Goal: Information Seeking & Learning: Learn about a topic

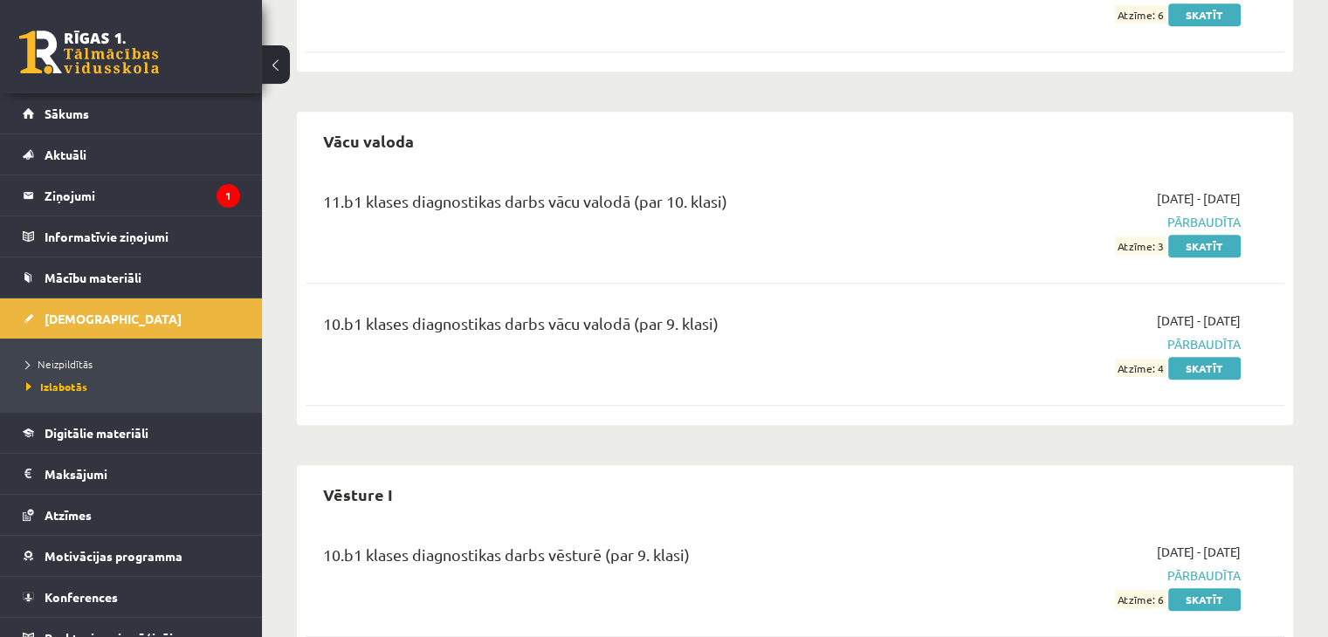
scroll to position [999, 0]
click at [1212, 245] on link "Skatīt" at bounding box center [1204, 246] width 72 height 23
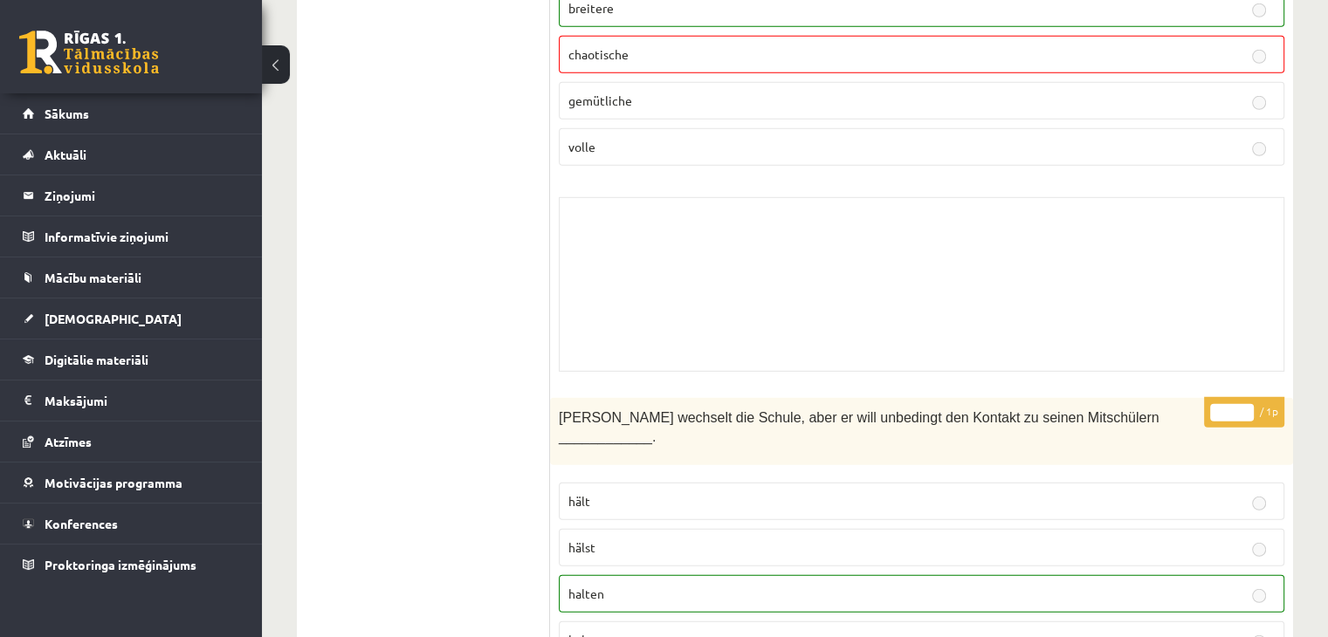
scroll to position [5325, 0]
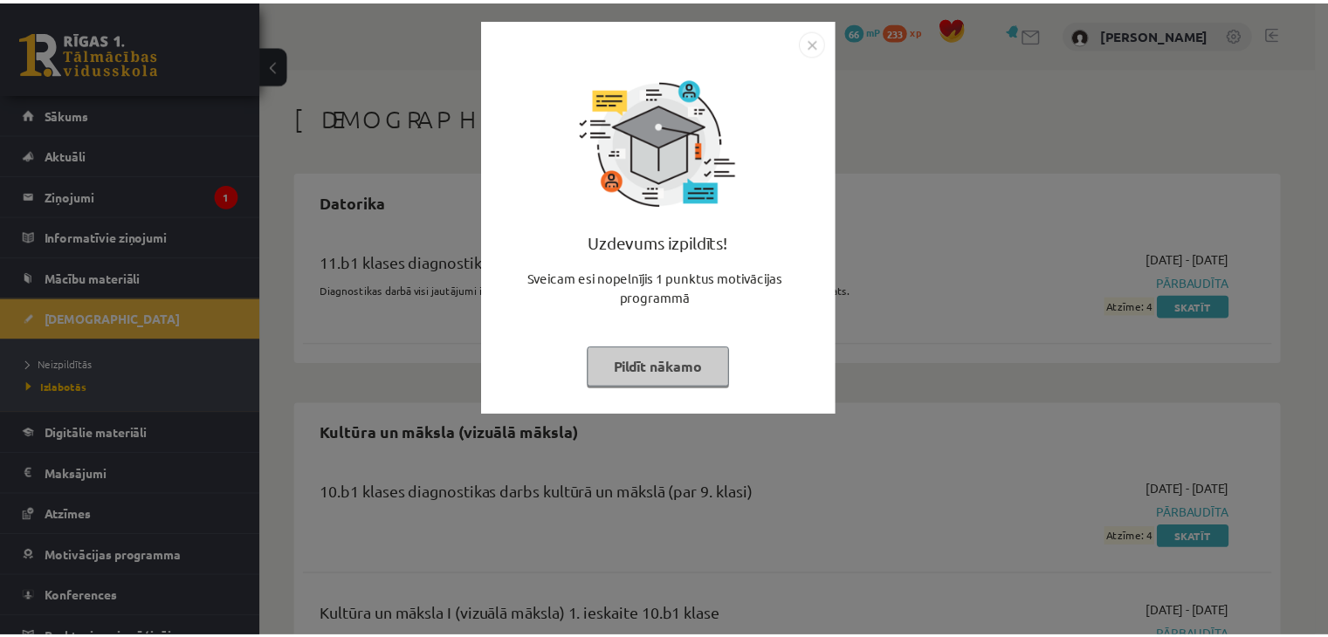
scroll to position [999, 0]
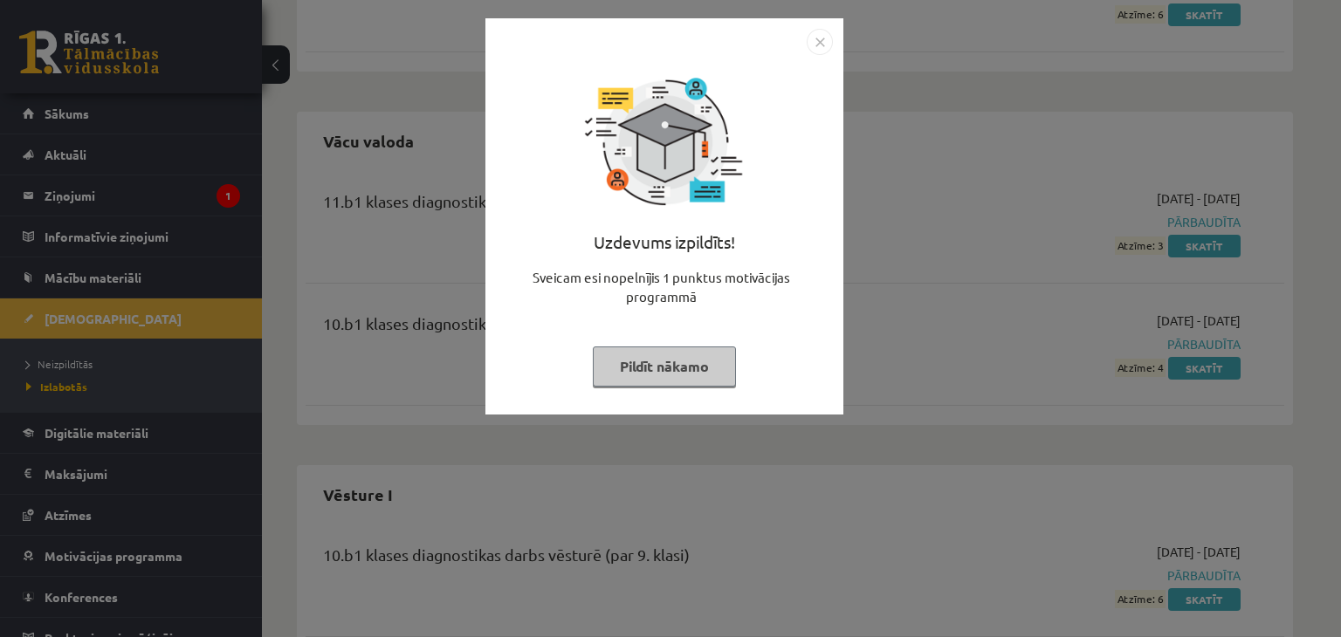
click at [705, 363] on button "Pildīt nākamo" at bounding box center [664, 367] width 143 height 40
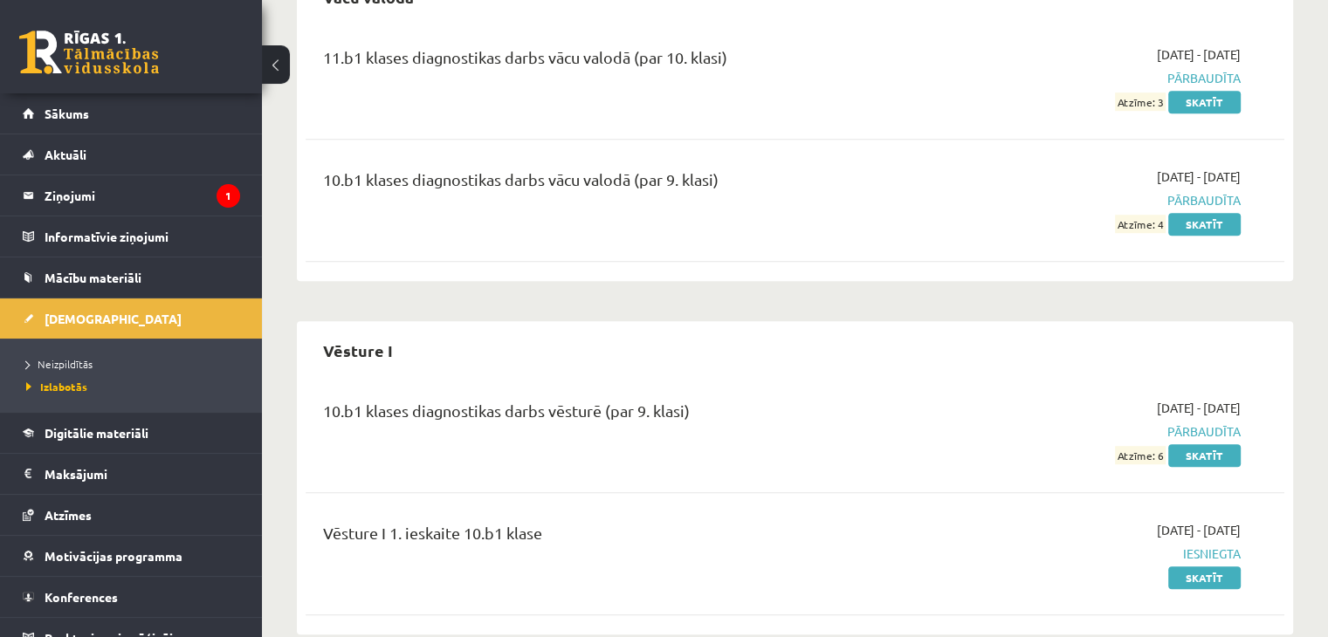
scroll to position [1173, 0]
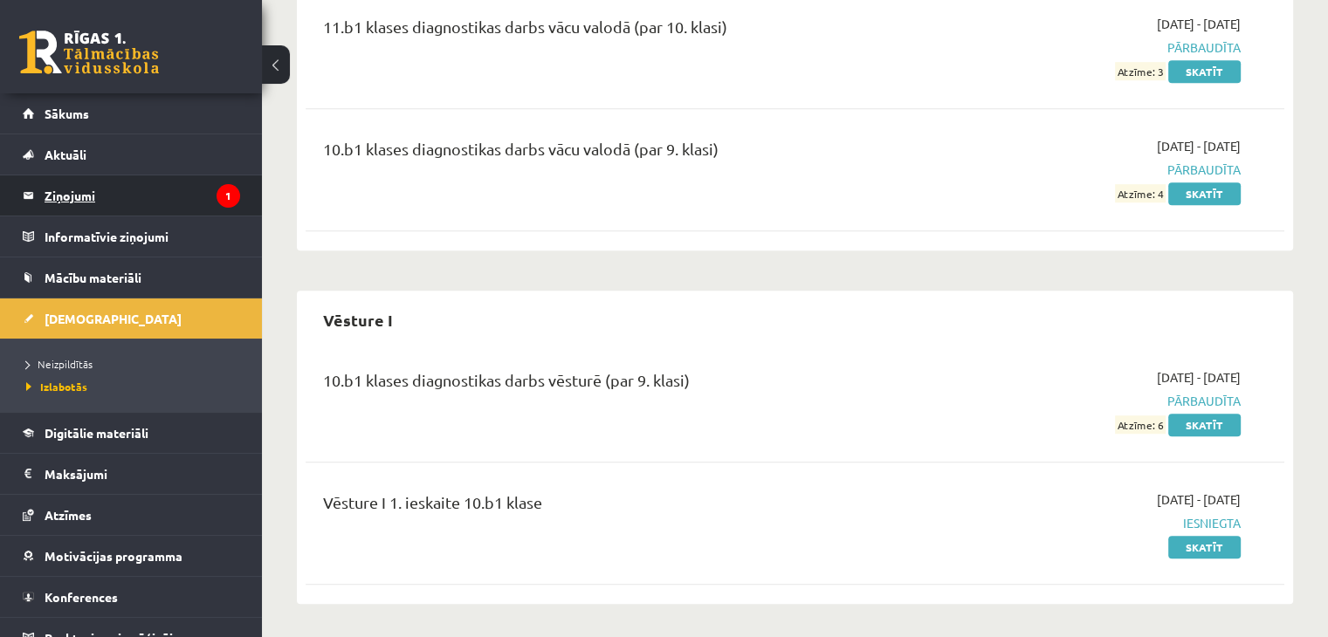
click at [67, 195] on legend "Ziņojumi 1" at bounding box center [143, 195] width 196 height 40
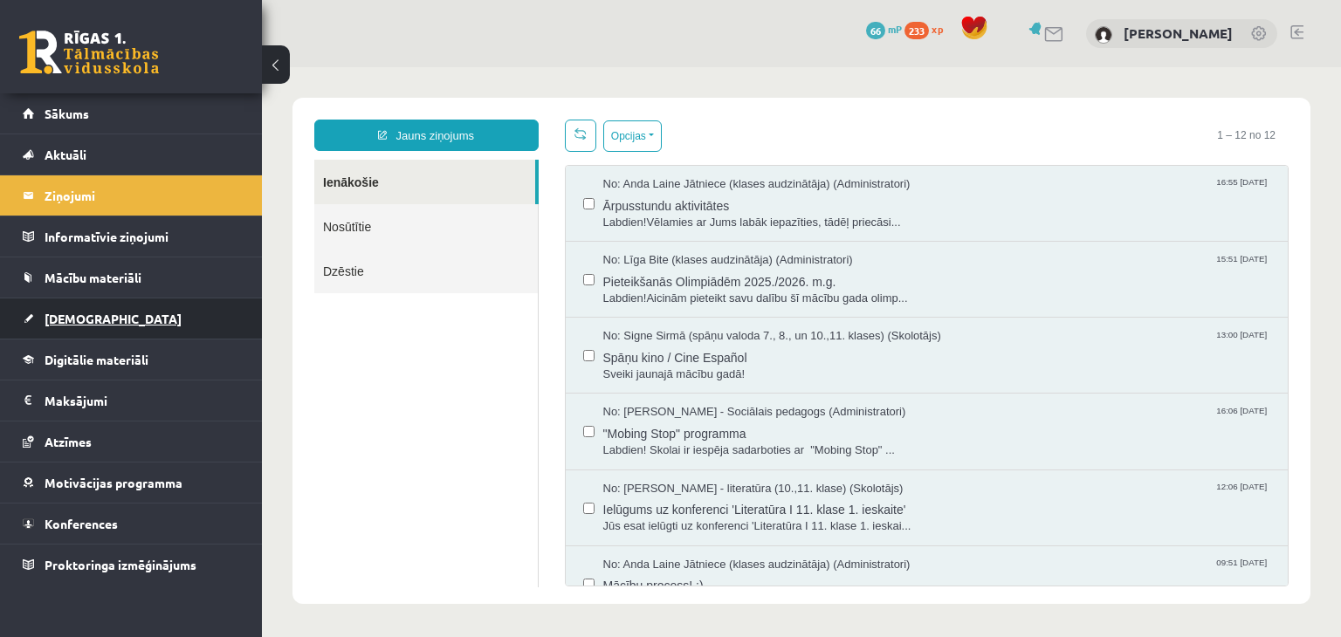
click at [60, 326] on link "[DEMOGRAPHIC_DATA]" at bounding box center [131, 319] width 217 height 40
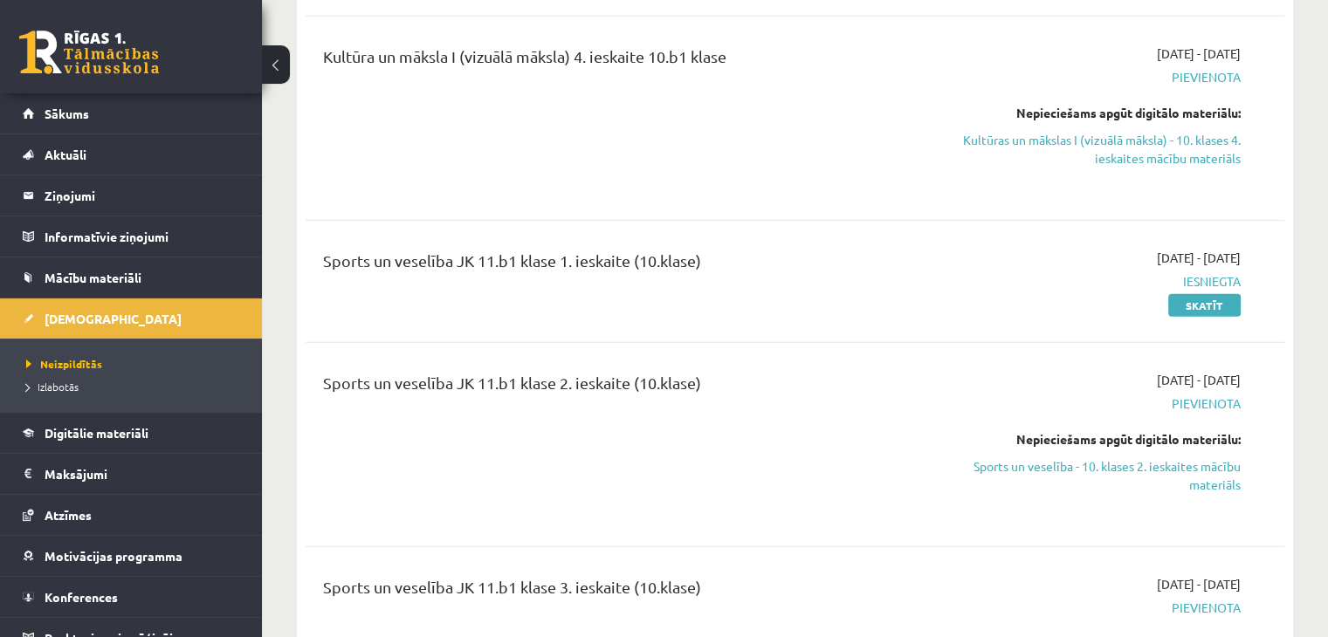
scroll to position [4976, 0]
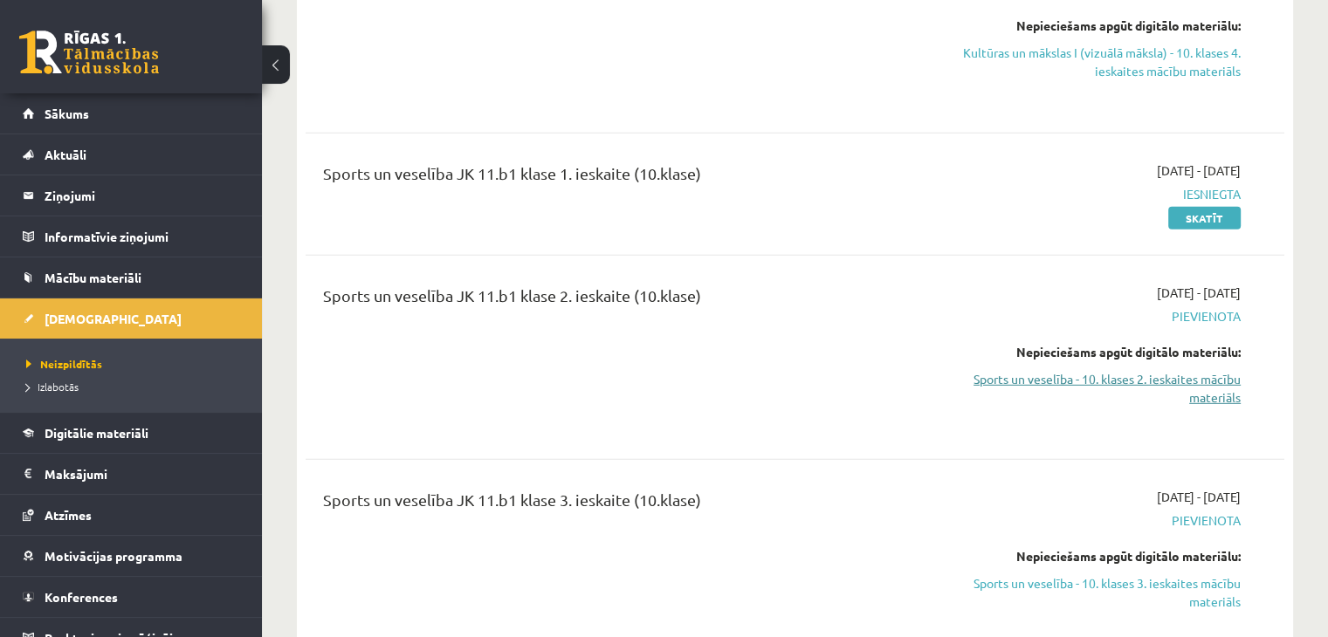
click at [1163, 370] on link "Sports un veselība - 10. klases 2. ieskaites mācību materiāls" at bounding box center [1096, 388] width 288 height 37
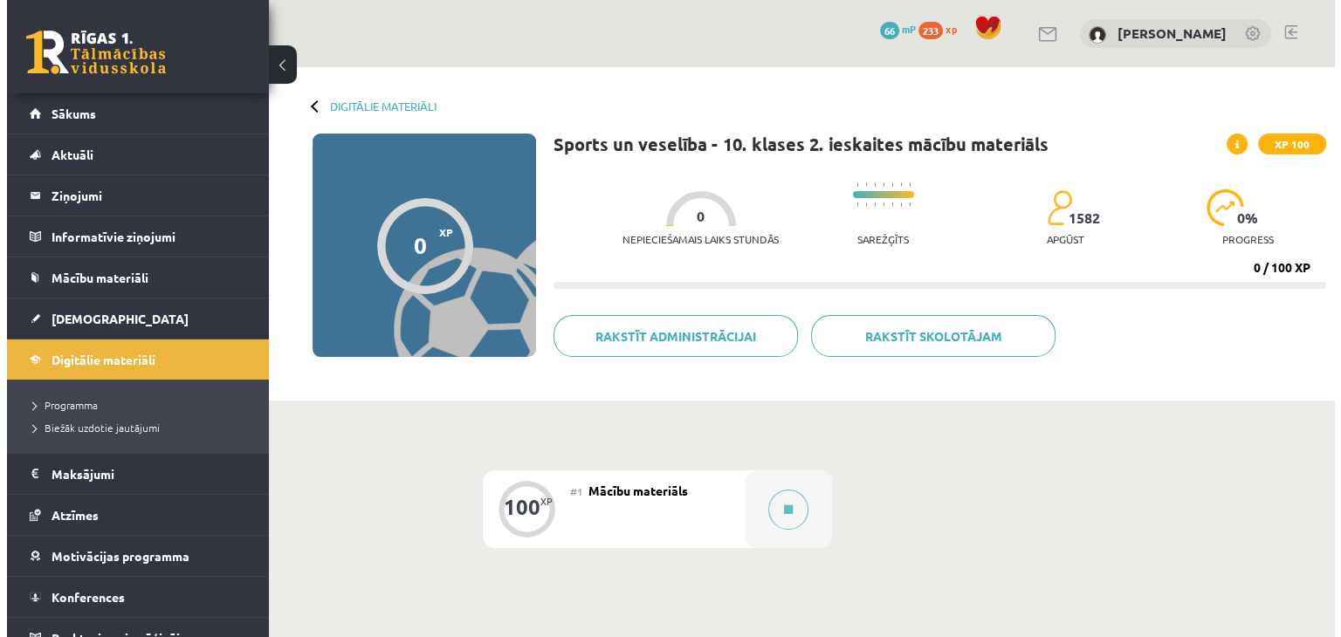
scroll to position [217, 0]
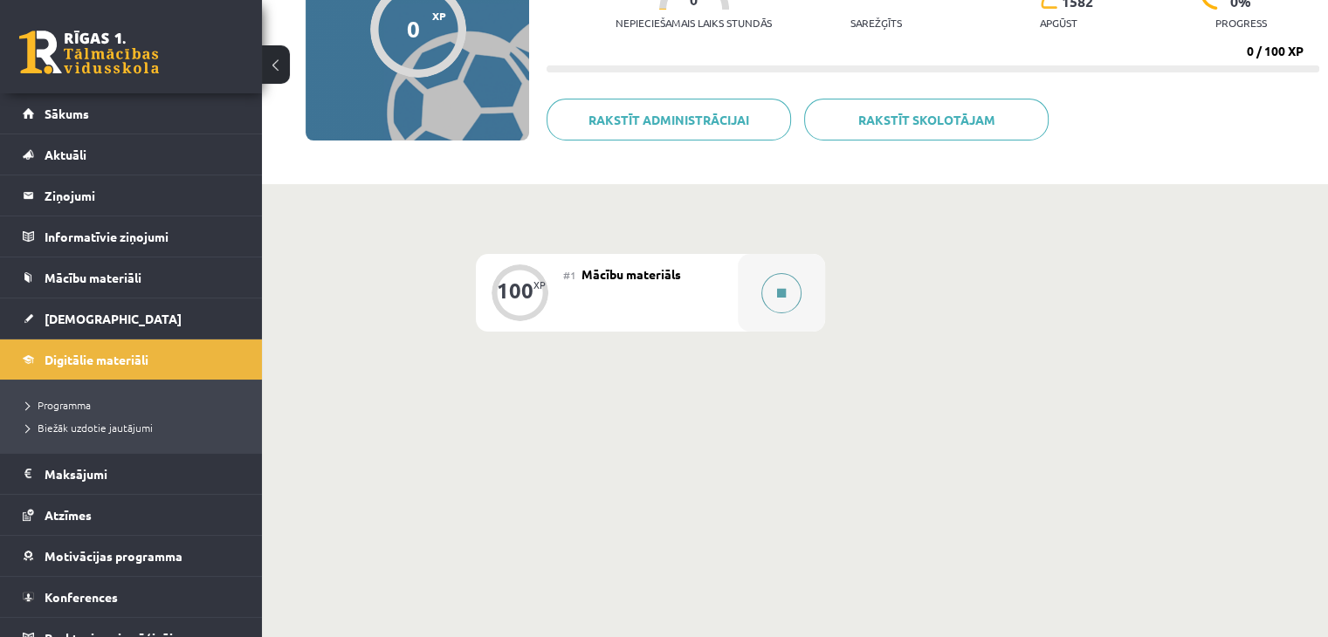
click at [801, 292] on button at bounding box center [781, 293] width 40 height 40
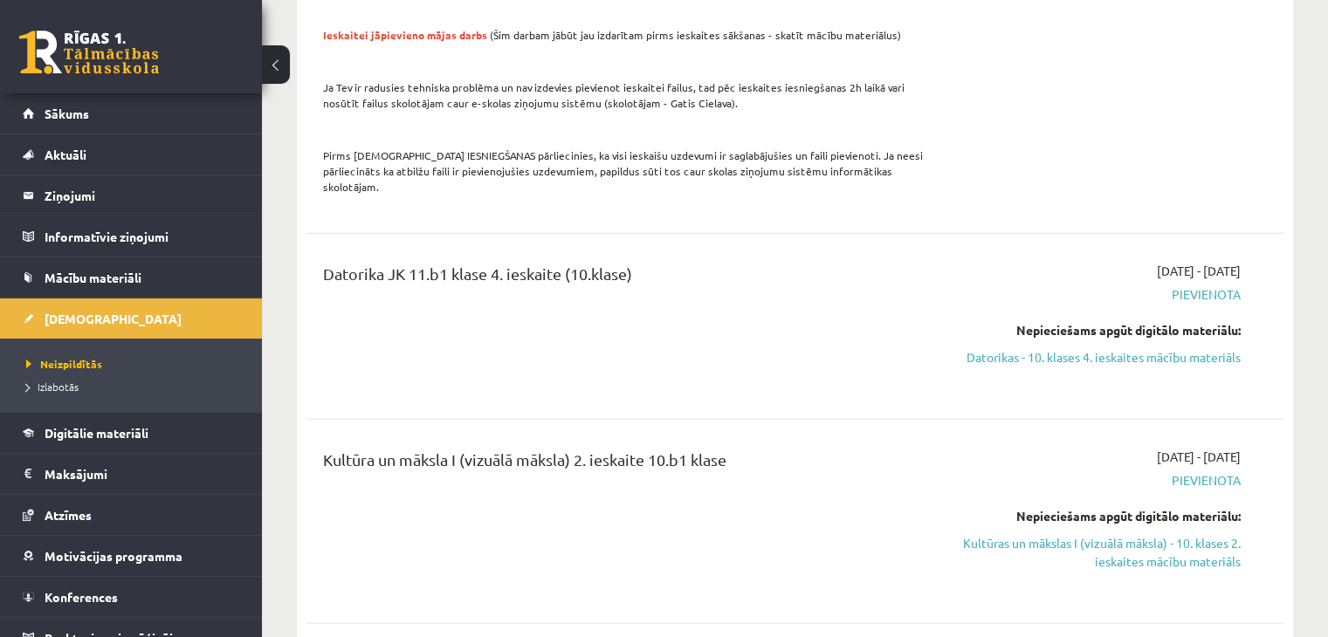
scroll to position [4103, 0]
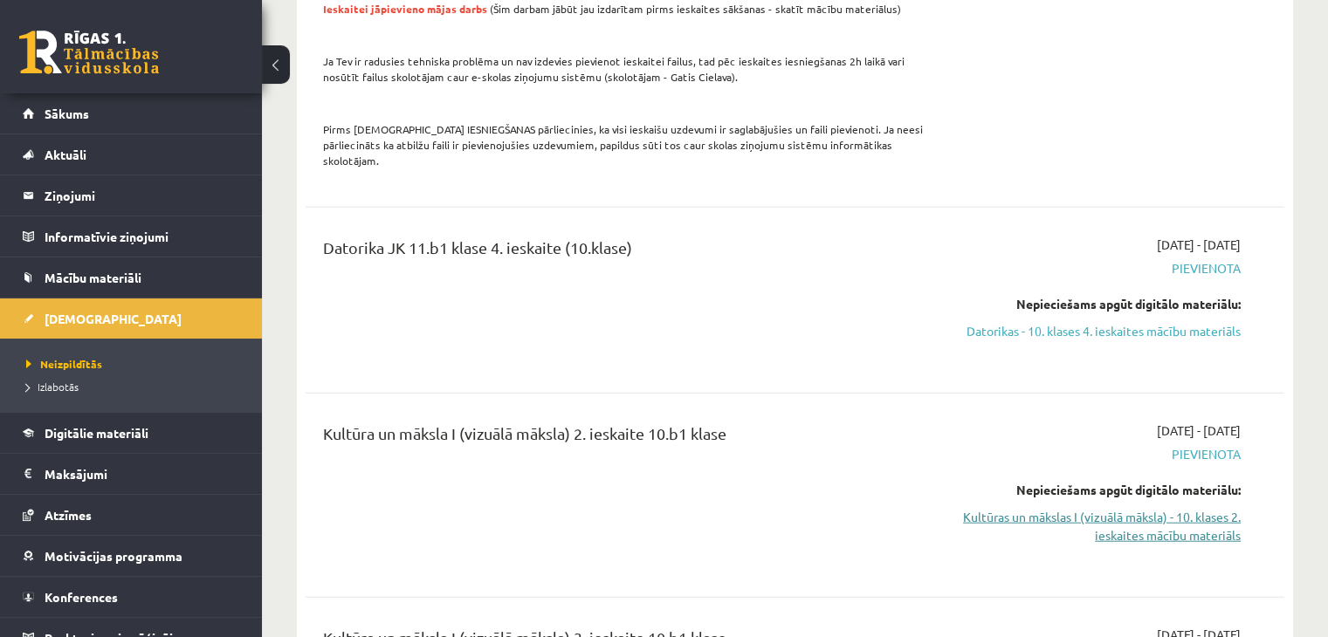
click at [1187, 508] on link "Kultūras un mākslas I (vizuālā māksla) - 10. klases 2. ieskaites mācību materiā…" at bounding box center [1096, 526] width 288 height 37
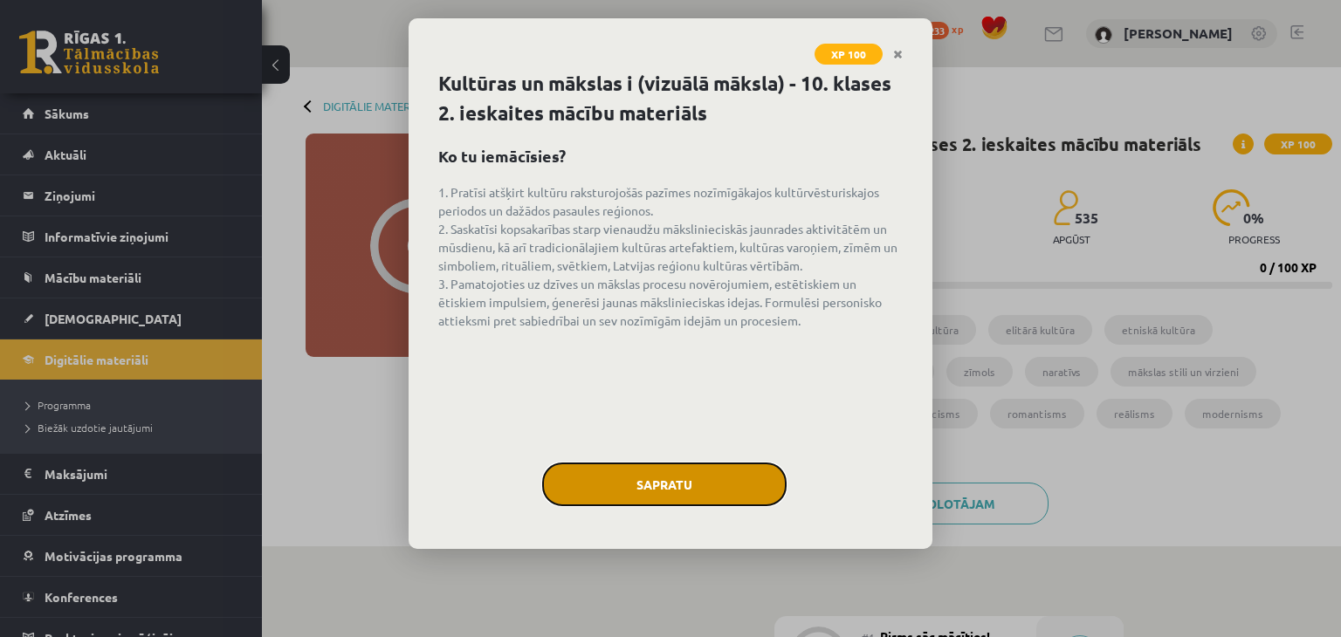
click at [660, 486] on button "Sapratu" at bounding box center [664, 485] width 244 height 44
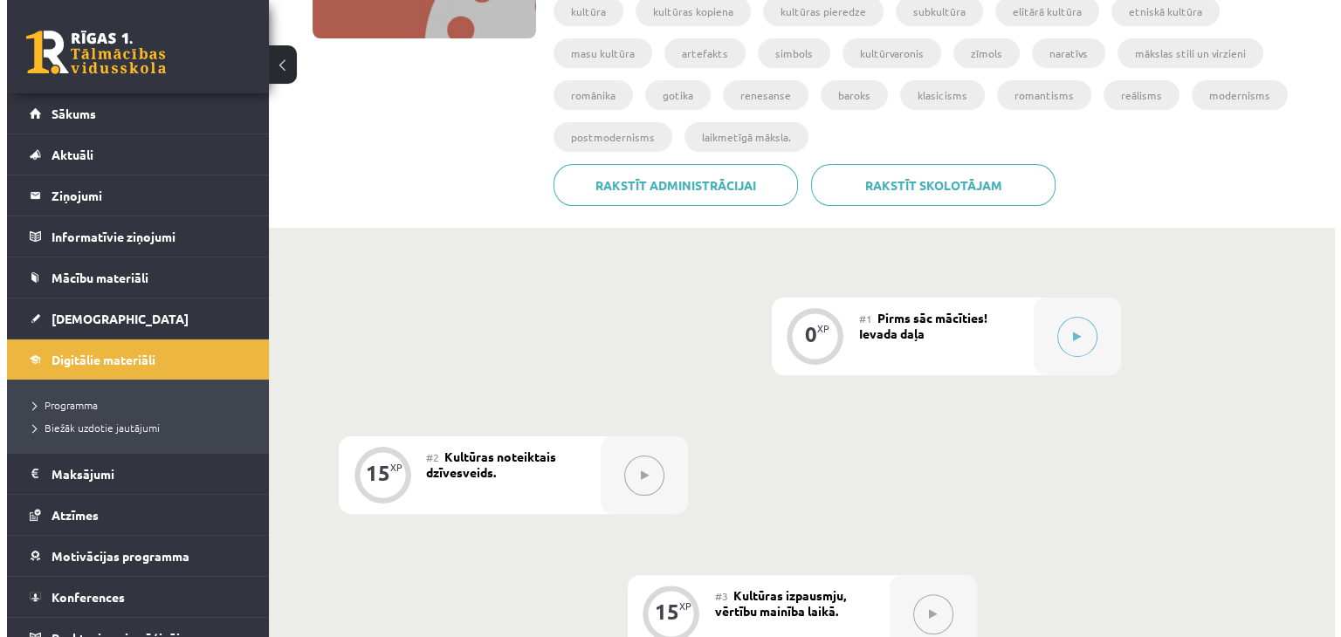
scroll to position [349, 0]
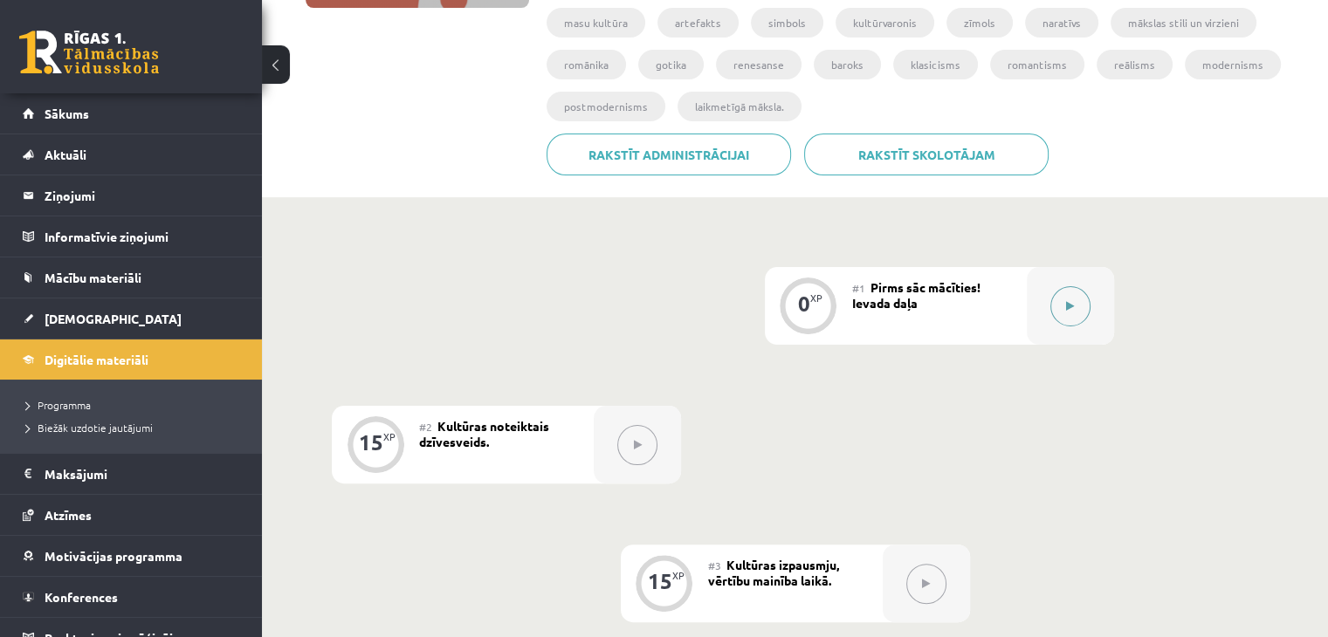
click at [1083, 312] on button at bounding box center [1070, 306] width 40 height 40
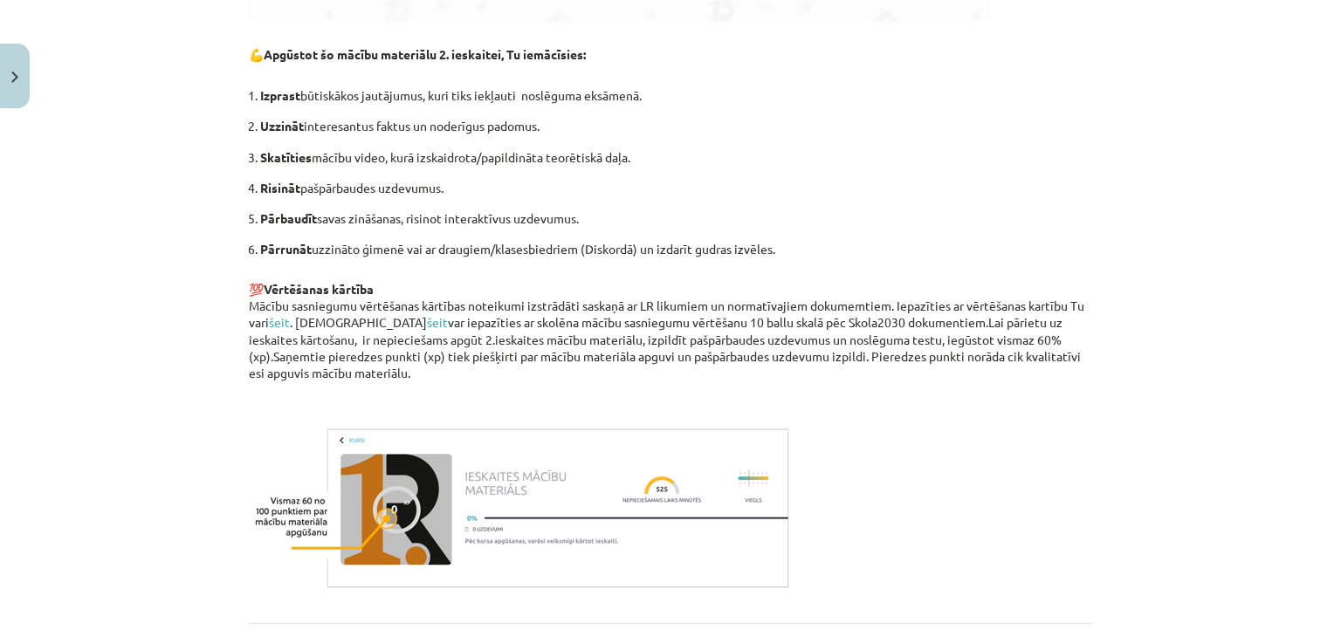
scroll to position [1204, 0]
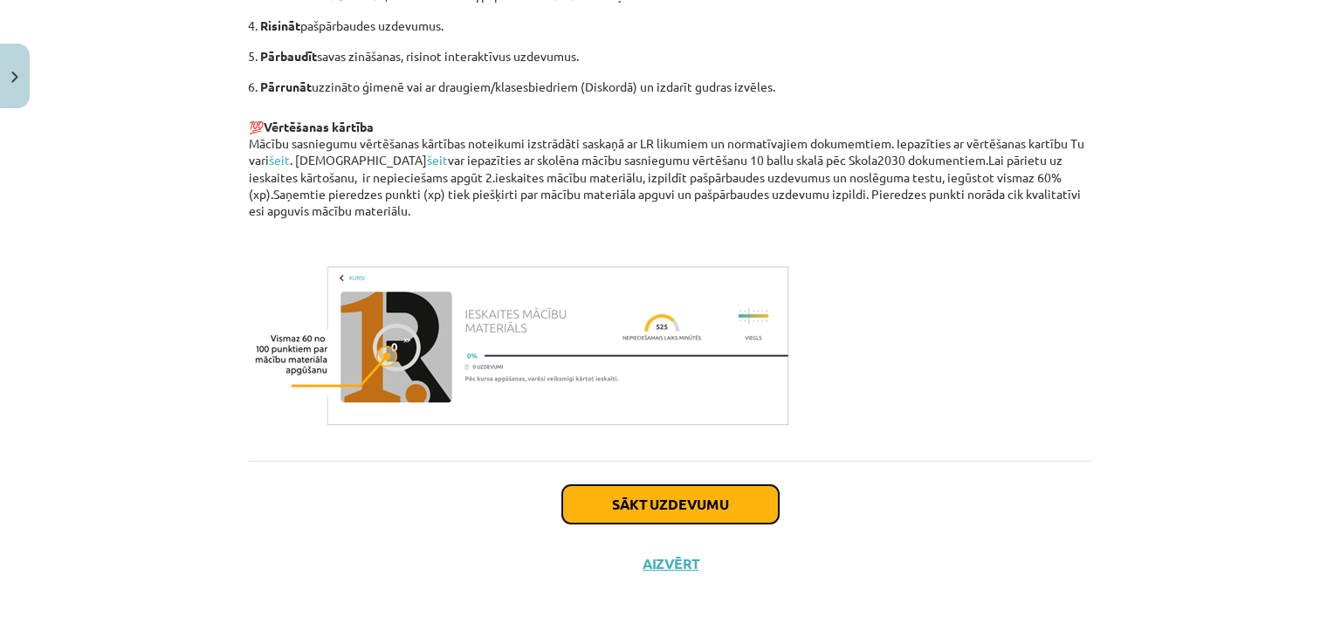
click at [643, 501] on button "Sākt uzdevumu" at bounding box center [670, 504] width 217 height 38
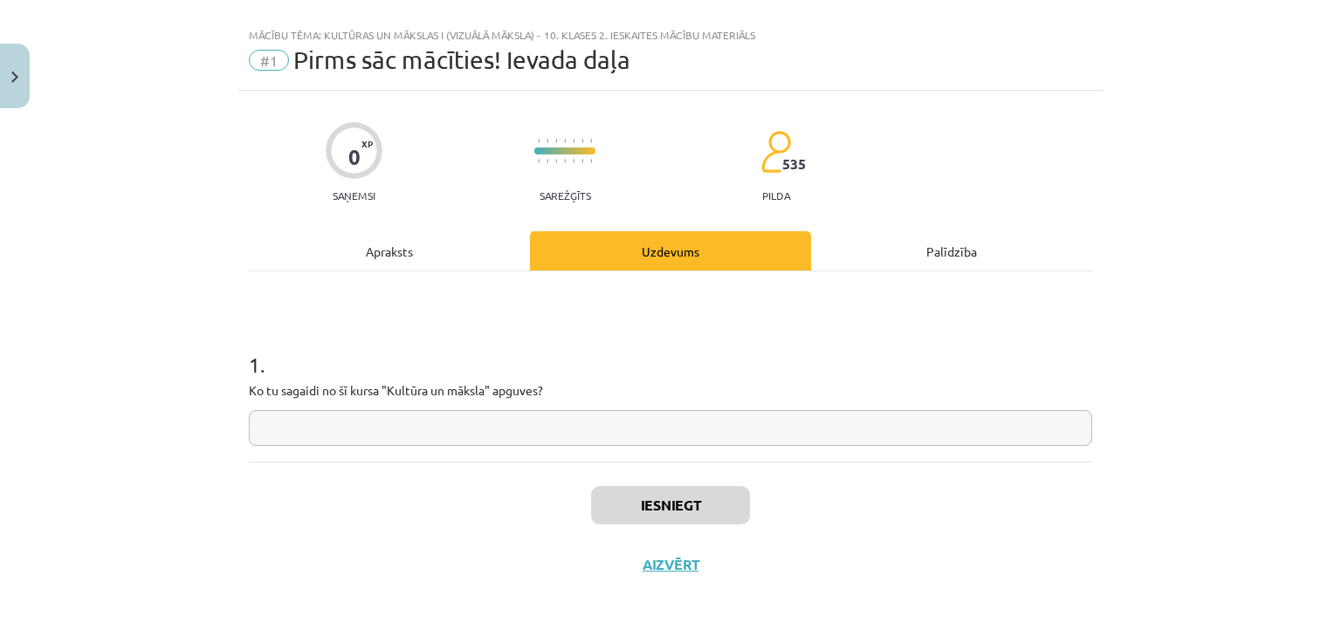
click at [456, 423] on input "text" at bounding box center [670, 428] width 843 height 36
click at [388, 245] on div "Apraksts" at bounding box center [389, 250] width 281 height 39
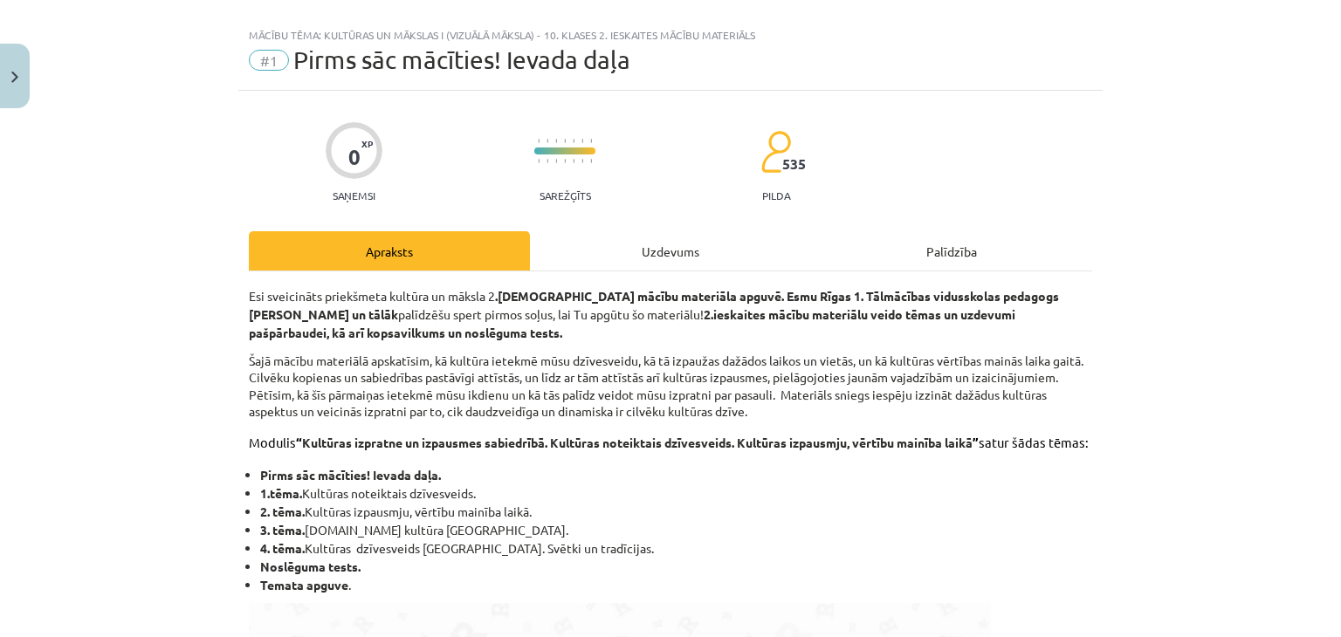
scroll to position [113, 0]
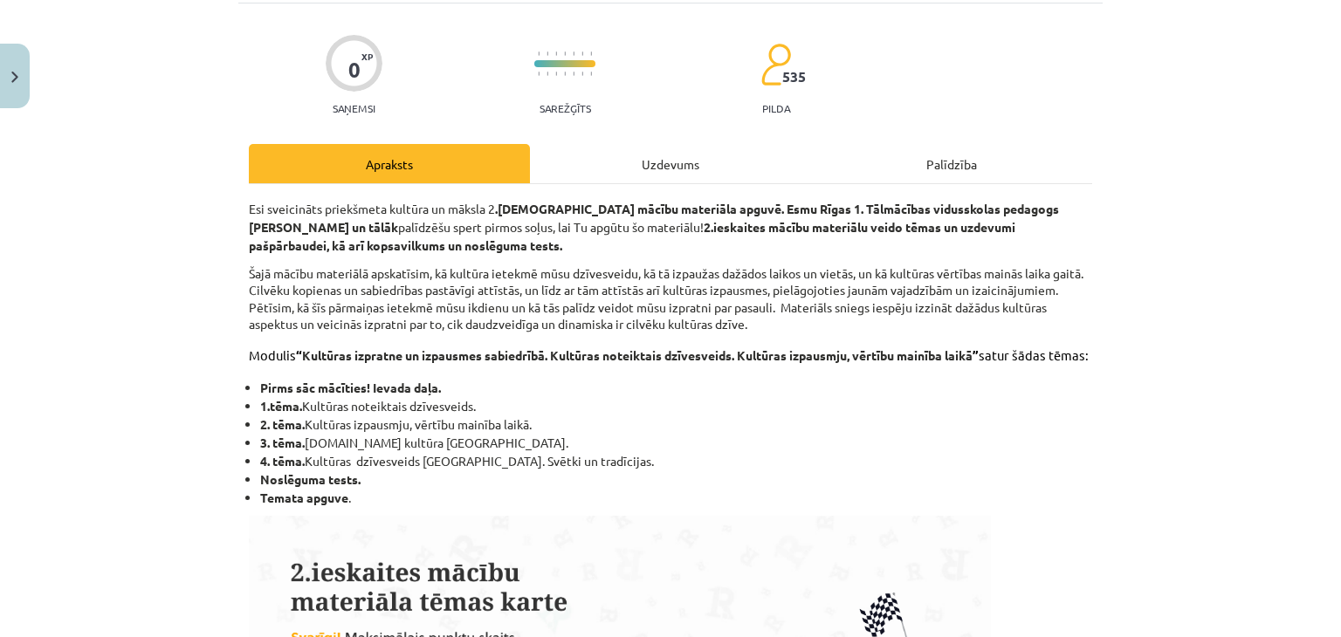
click at [661, 161] on div "Uzdevums" at bounding box center [670, 163] width 281 height 39
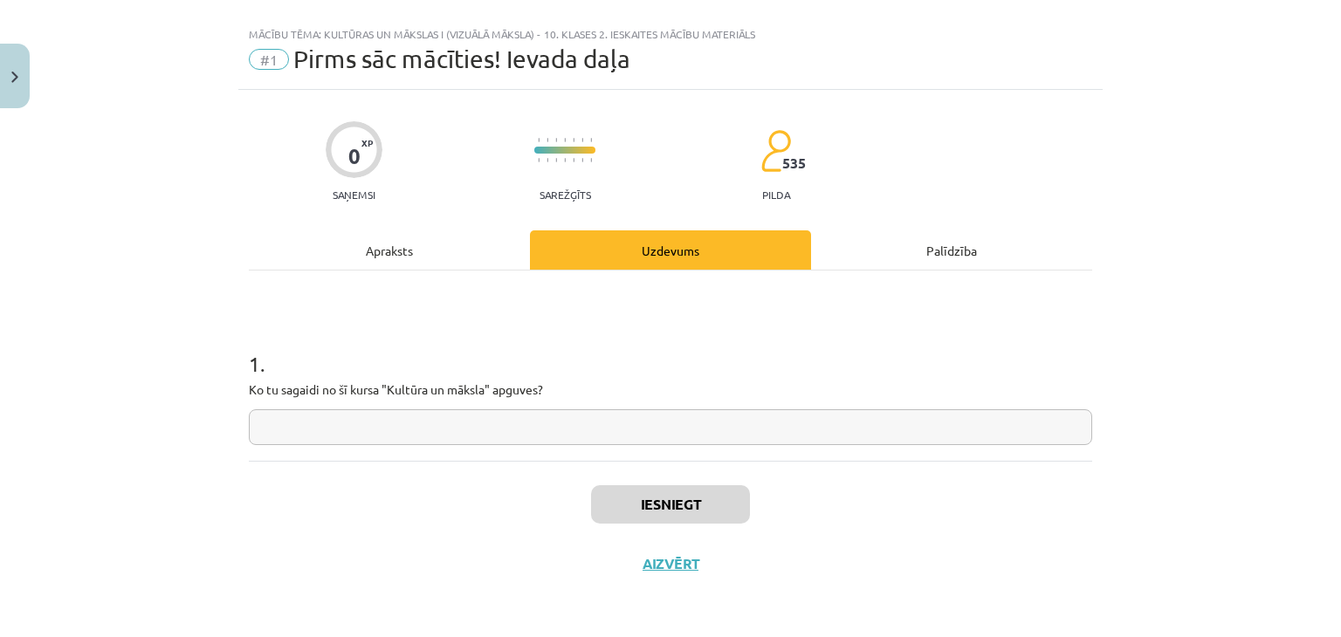
scroll to position [25, 0]
click at [482, 415] on input "text" at bounding box center [670, 428] width 843 height 36
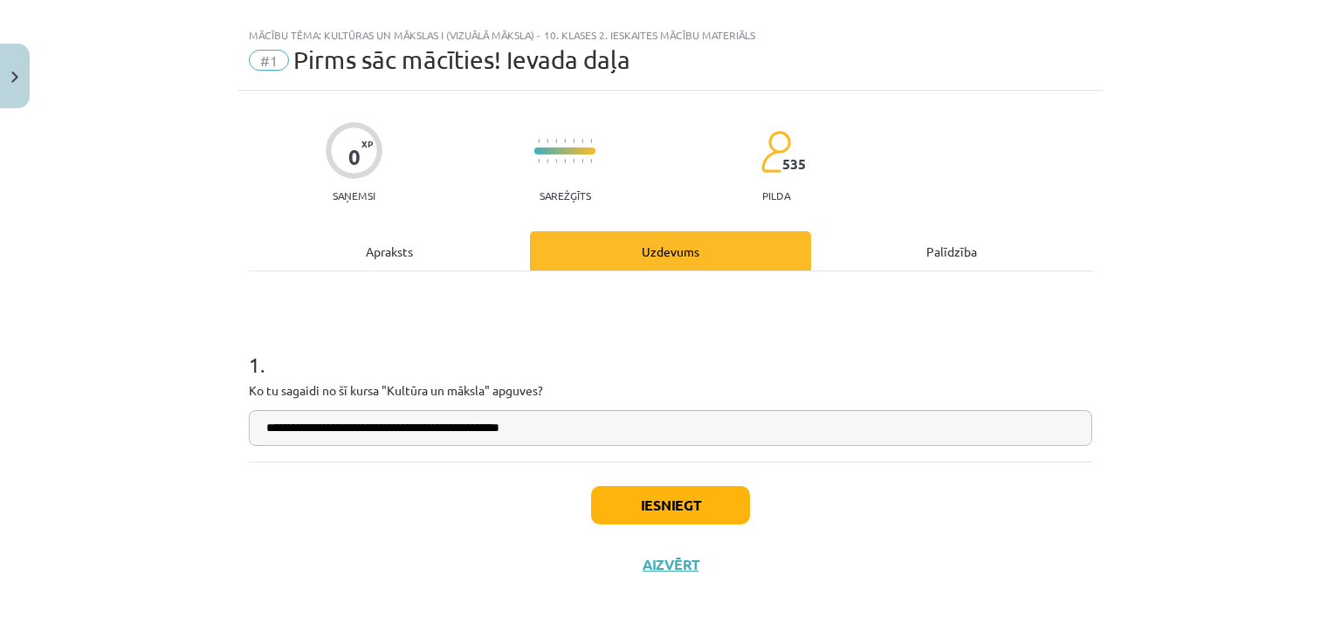
type input "**********"
click at [669, 490] on button "Iesniegt" at bounding box center [670, 505] width 159 height 38
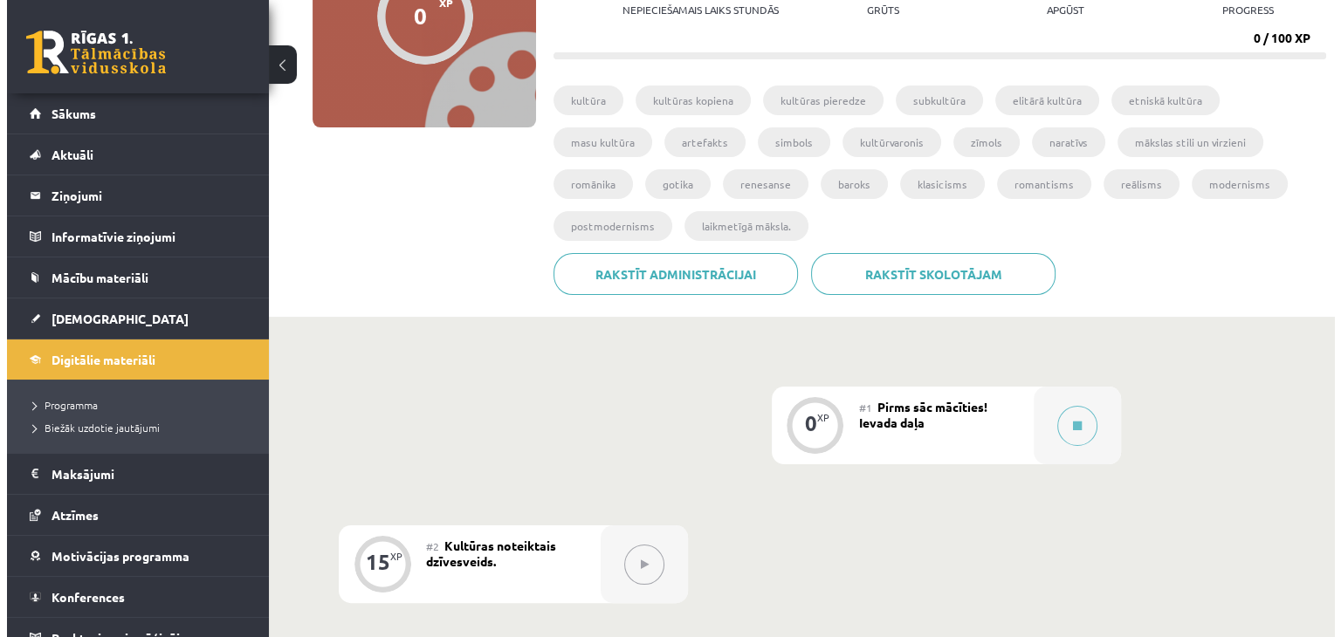
scroll to position [437, 0]
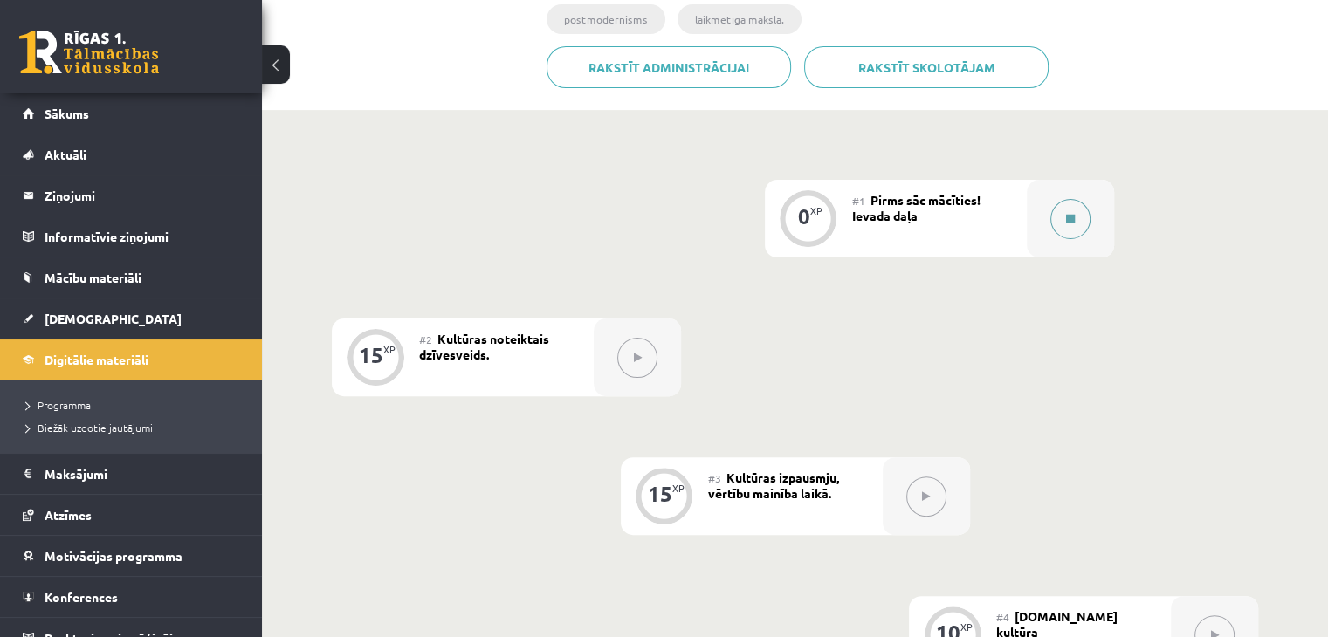
click at [1081, 230] on button at bounding box center [1070, 219] width 40 height 40
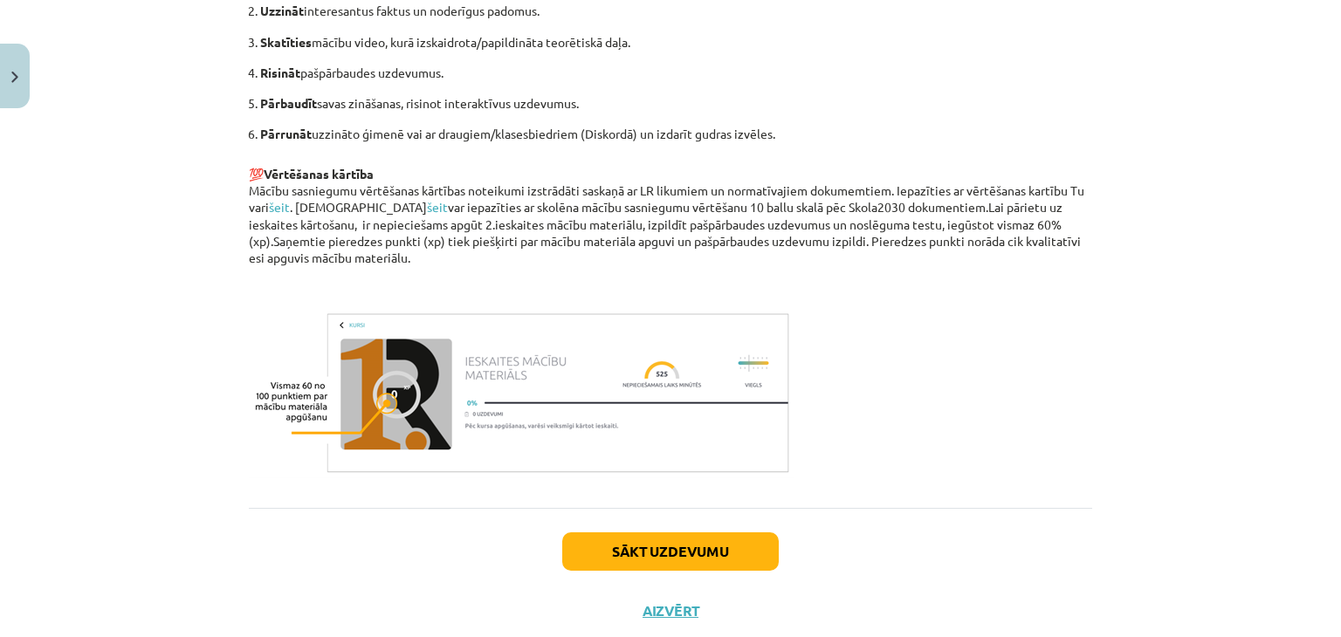
scroll to position [1204, 0]
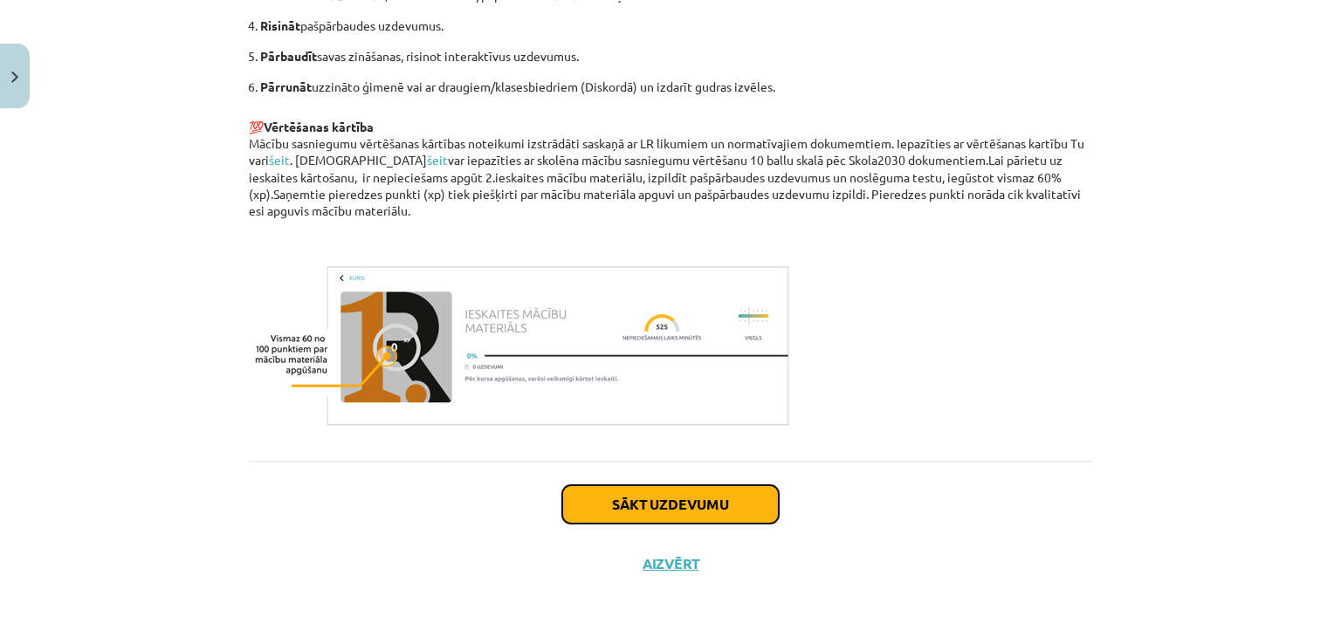
click at [661, 503] on button "Sākt uzdevumu" at bounding box center [670, 504] width 217 height 38
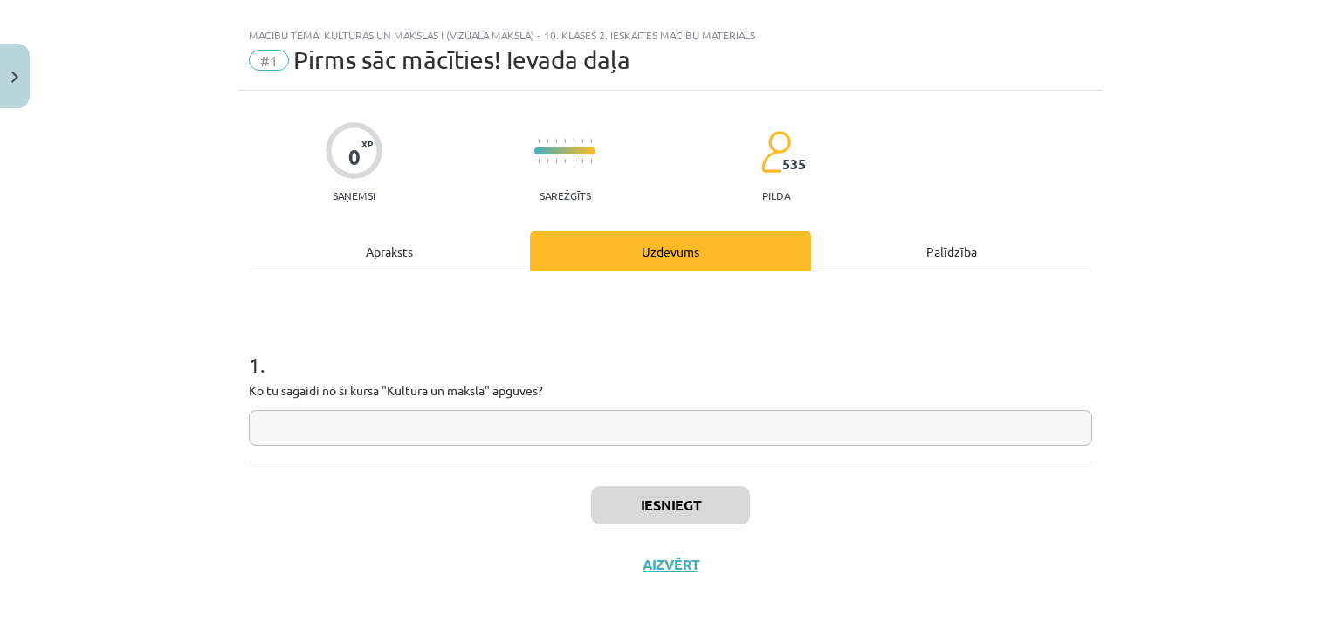
click at [536, 415] on input "text" at bounding box center [670, 428] width 843 height 36
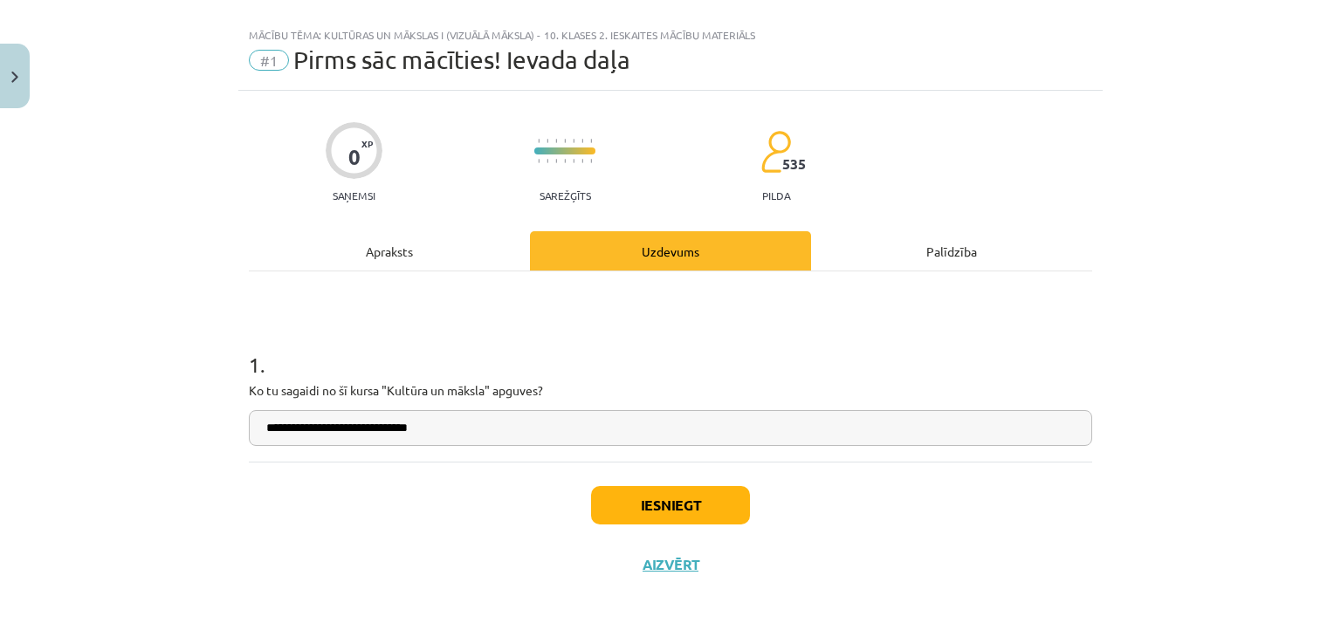
type input "**********"
click at [670, 514] on button "Iesniegt" at bounding box center [670, 505] width 159 height 38
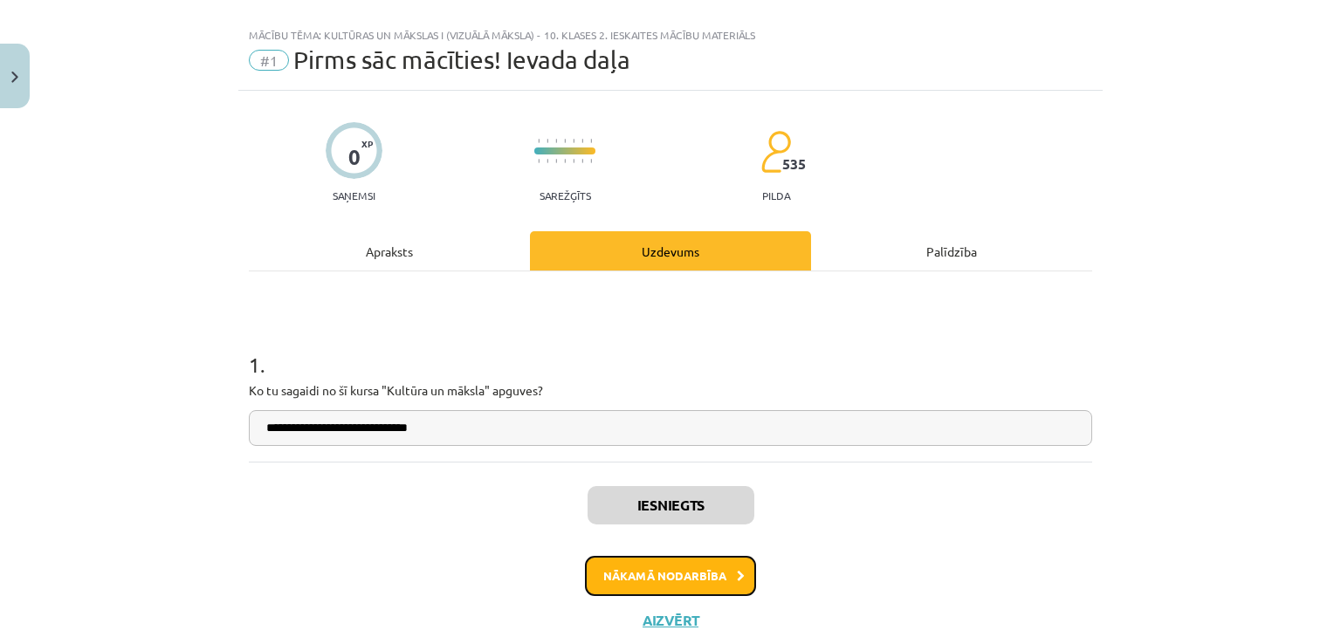
click at [687, 578] on button "Nākamā nodarbība" at bounding box center [670, 576] width 171 height 40
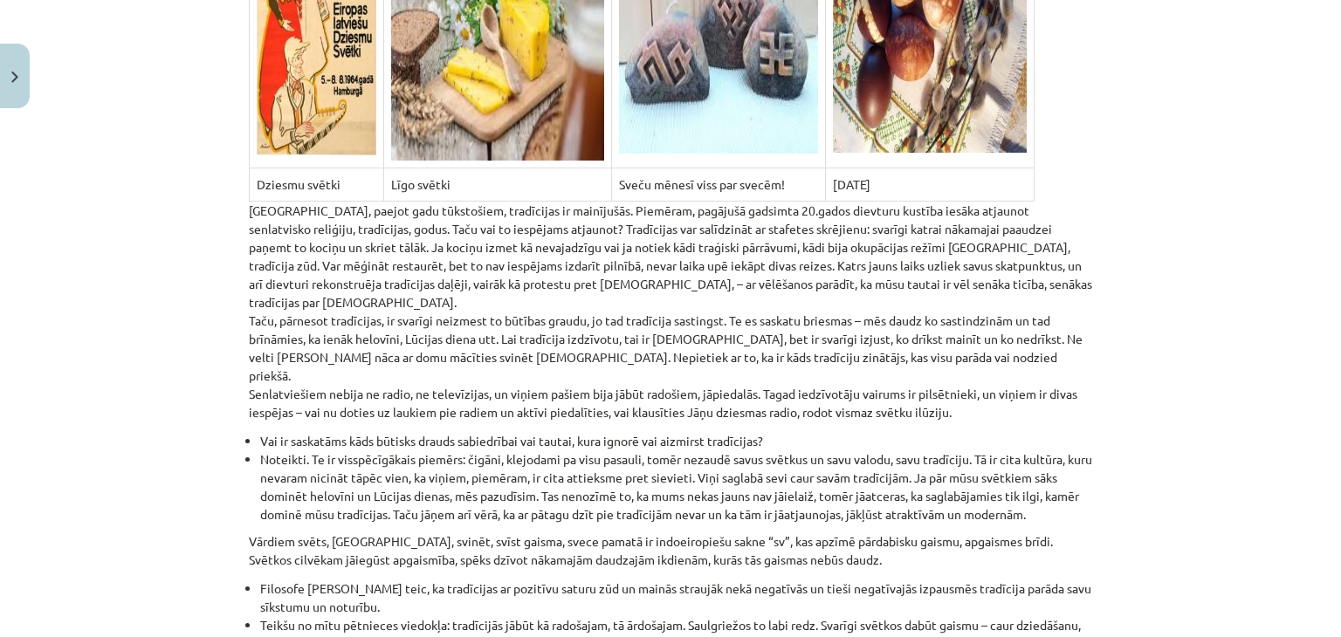
scroll to position [829, 0]
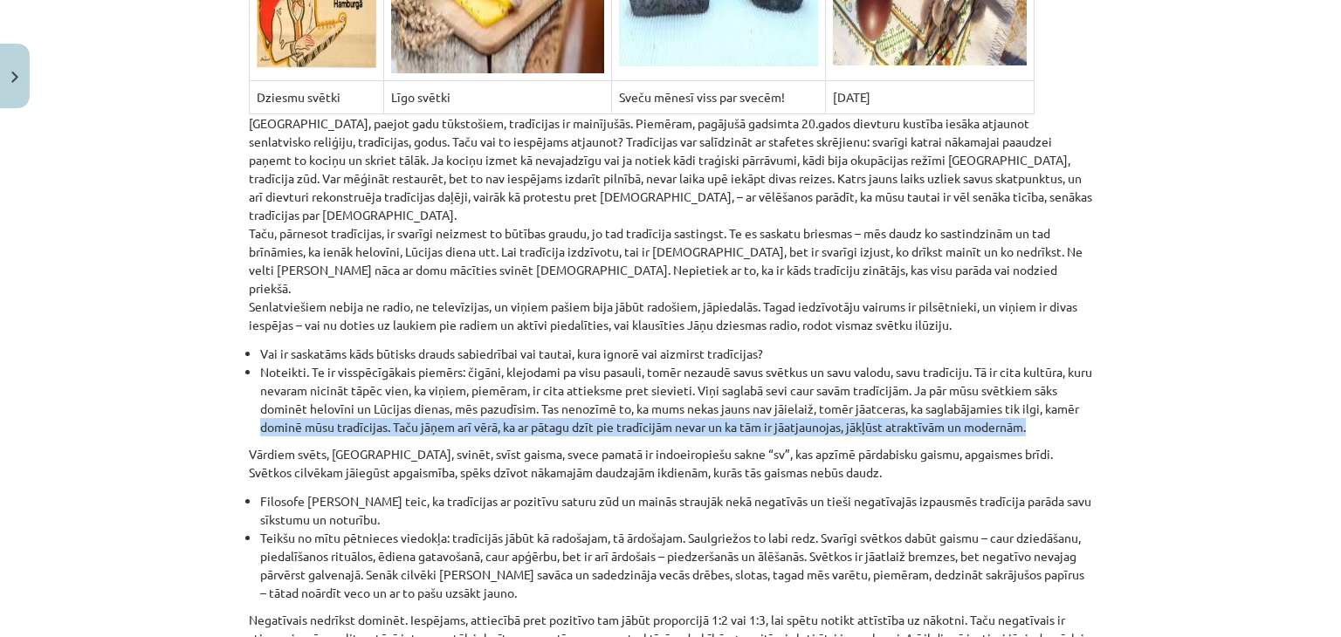
drag, startPoint x: 1034, startPoint y: 392, endPoint x: 234, endPoint y: 368, distance: 800.1
click at [238, 375] on div "15 XP Saņemsi Sarežģīts 535 pilda Apraksts Uzdevums Palīdzība Kultūras izpratne…" at bounding box center [670, 565] width 864 height 2557
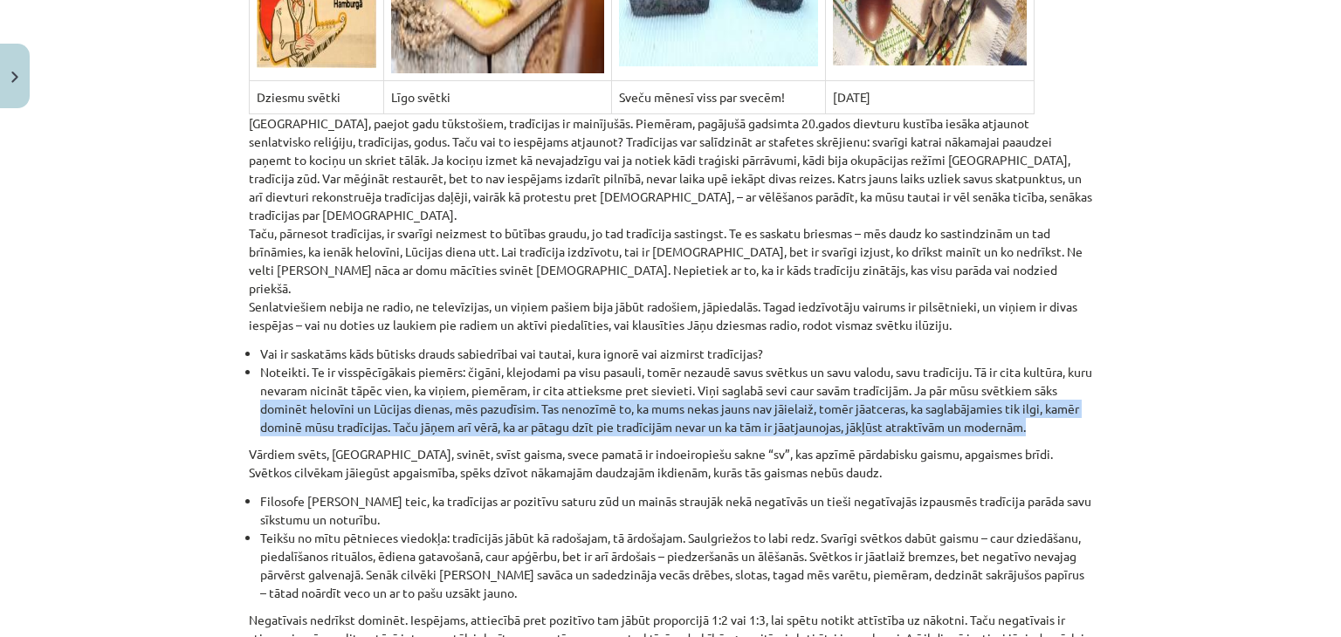
click at [1044, 395] on li "Noteikti. Te ir visspēcīgākais piemērs: čigāni, klejodami pa visu pasauli, tomē…" at bounding box center [676, 399] width 832 height 73
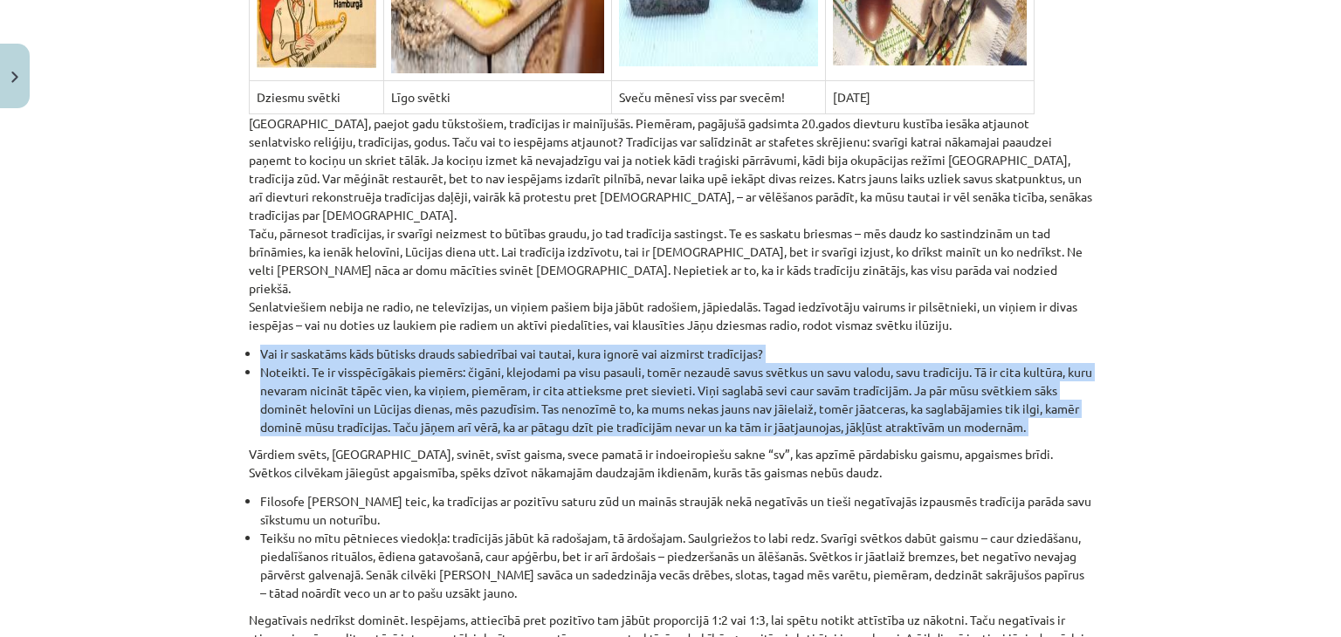
drag, startPoint x: 1044, startPoint y: 395, endPoint x: 232, endPoint y: 315, distance: 815.8
click at [238, 315] on div "15 XP Saņemsi Sarežģīts 535 pilda Apraksts Uzdevums Palīdzība Kultūras izpratne…" at bounding box center [670, 565] width 864 height 2557
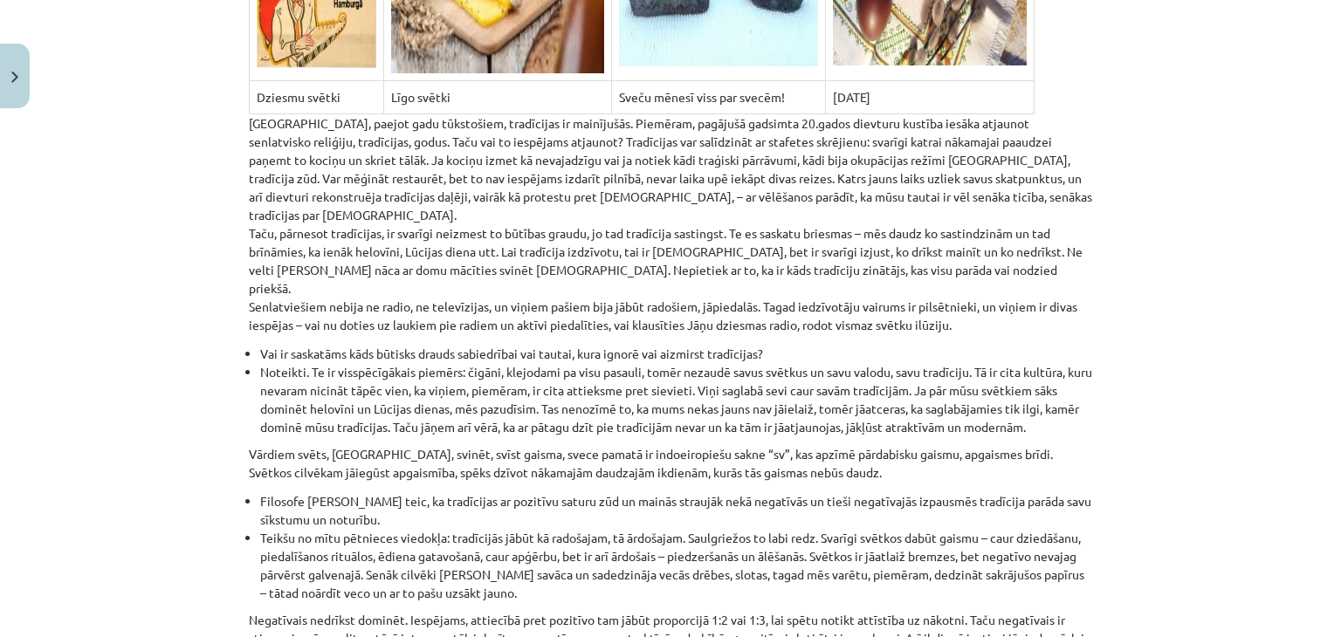
click at [342, 445] on p "Vārdiem svēts, [GEOGRAPHIC_DATA], svinēt, svīst gaisma, svece pamatā ir indoeir…" at bounding box center [670, 463] width 843 height 37
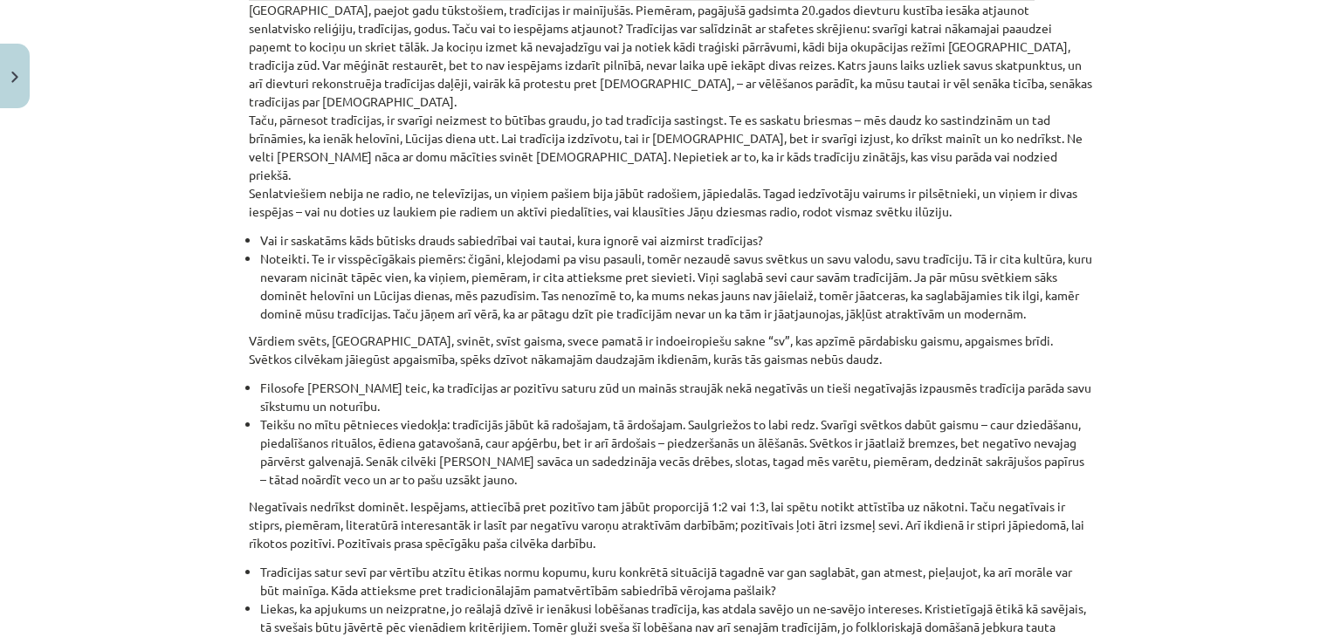
scroll to position [1004, 0]
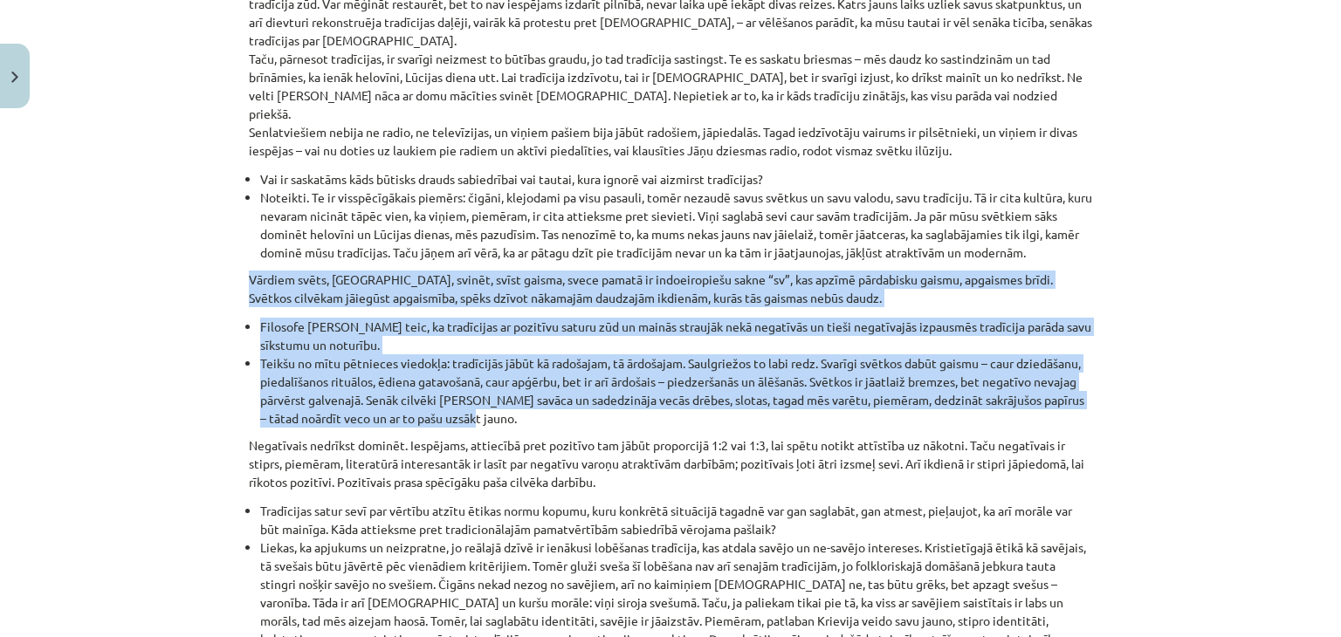
drag, startPoint x: 483, startPoint y: 382, endPoint x: 244, endPoint y: 245, distance: 275.3
click at [249, 245] on div "Kultūras izpratne un izpausmes sabiedrībā. Sasniedzamais rezultāts : Raksturo u…" at bounding box center [670, 411] width 843 height 2204
copy div "Loremip dolor, sitame, consec, adipi elitse, doeiu tempor in utlaboreetdol magn…"
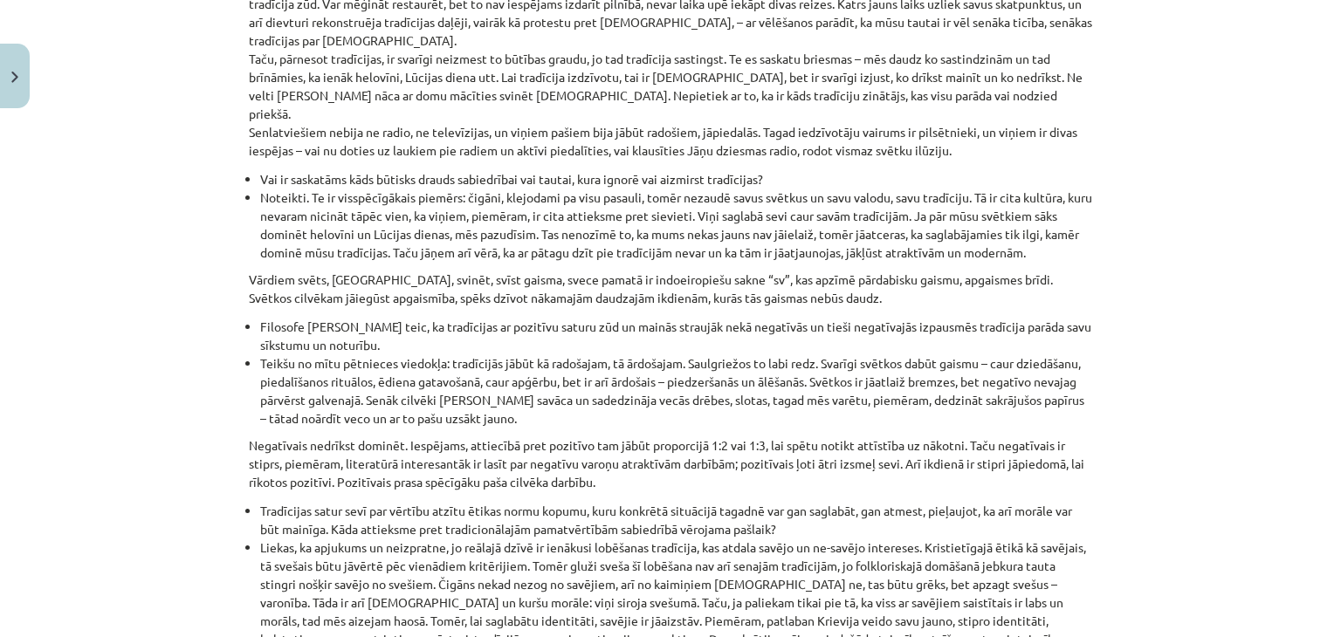
click at [484, 451] on p "Negatīvais nedrīkst dominēt. Iespējams, attiecībā pret pozitīvo tam jābūt propo…" at bounding box center [670, 464] width 843 height 55
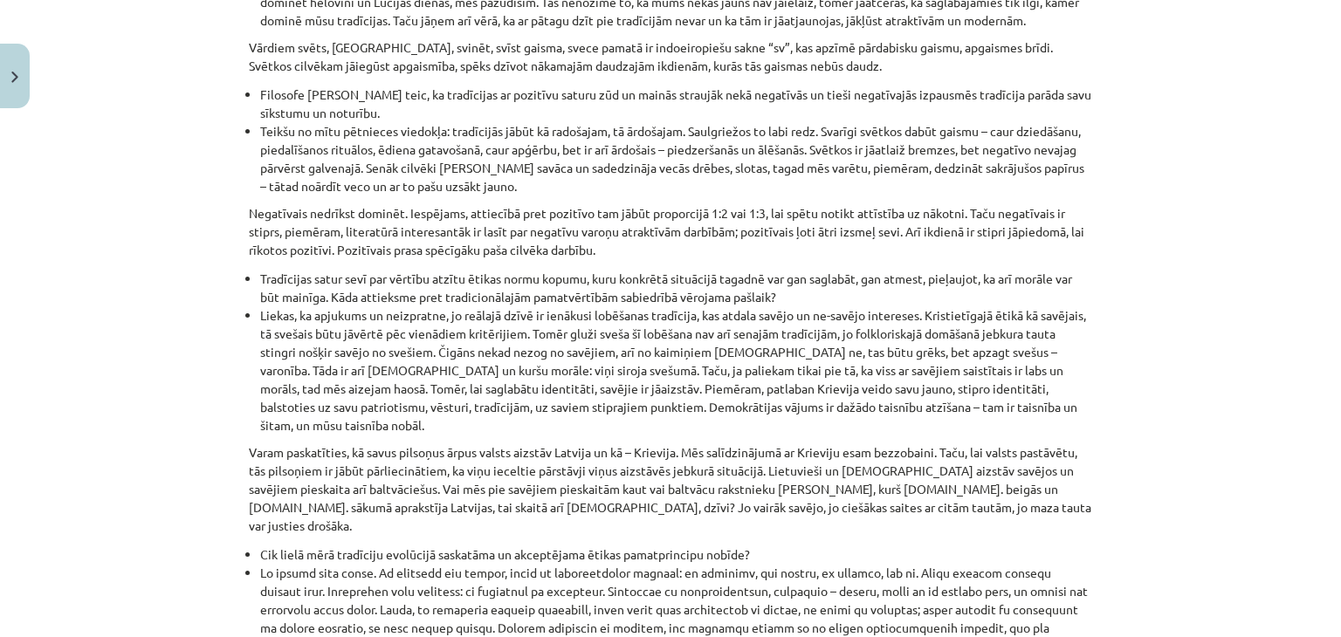
scroll to position [1266, 0]
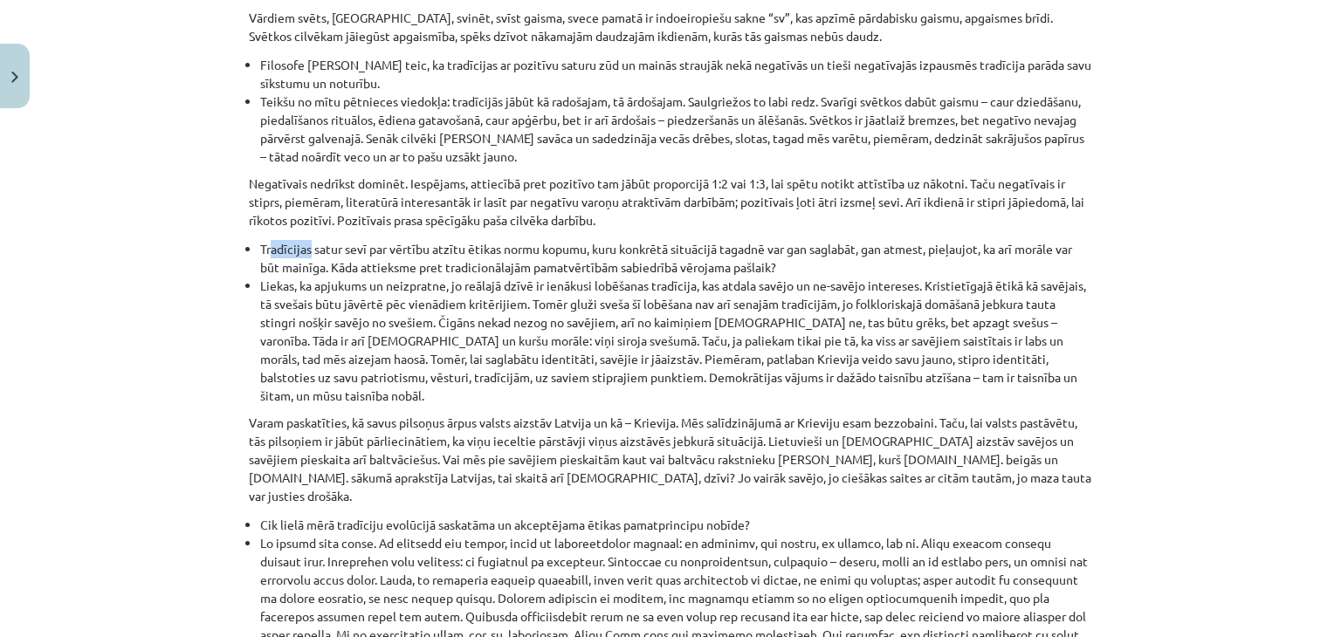
drag, startPoint x: 265, startPoint y: 206, endPoint x: 303, endPoint y: 210, distance: 37.8
click at [303, 240] on li "Tradīcijas satur sevī par vērtību atzītu ētikas normu kopumu, kuru konkrētā sit…" at bounding box center [676, 258] width 832 height 37
click at [625, 240] on li "Tradīcijas satur sevī par vērtību atzītu ētikas normu kopumu, kuru konkrētā sit…" at bounding box center [676, 258] width 832 height 37
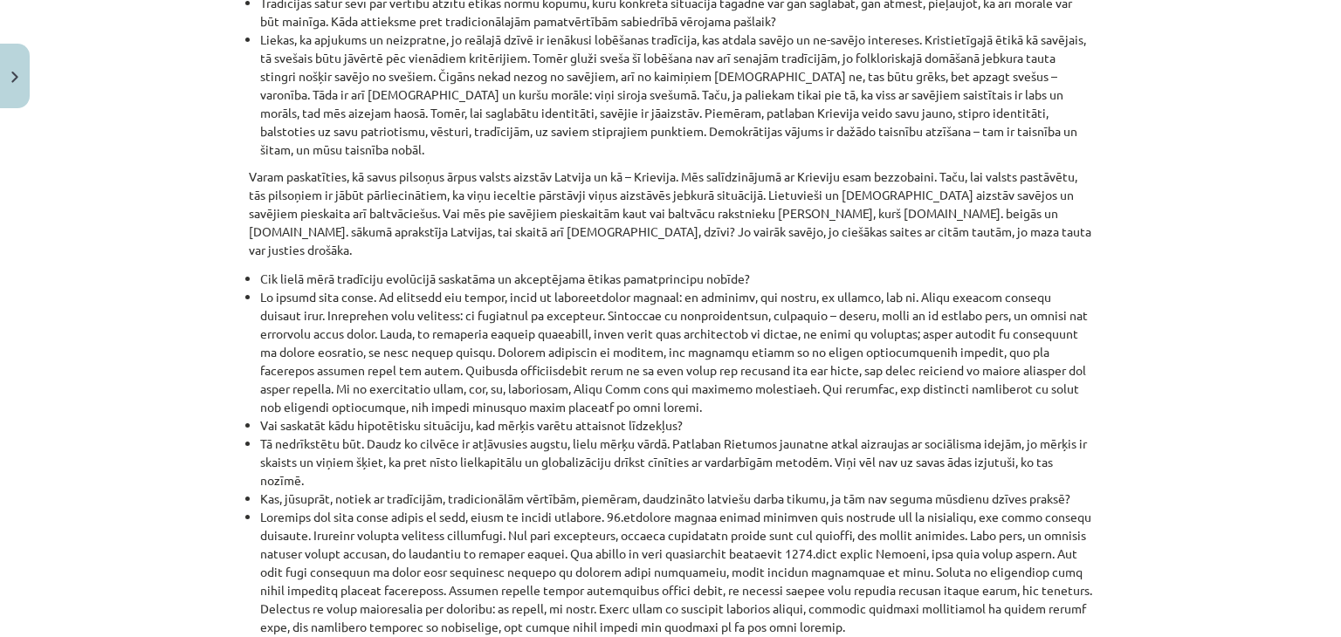
scroll to position [1528, 0]
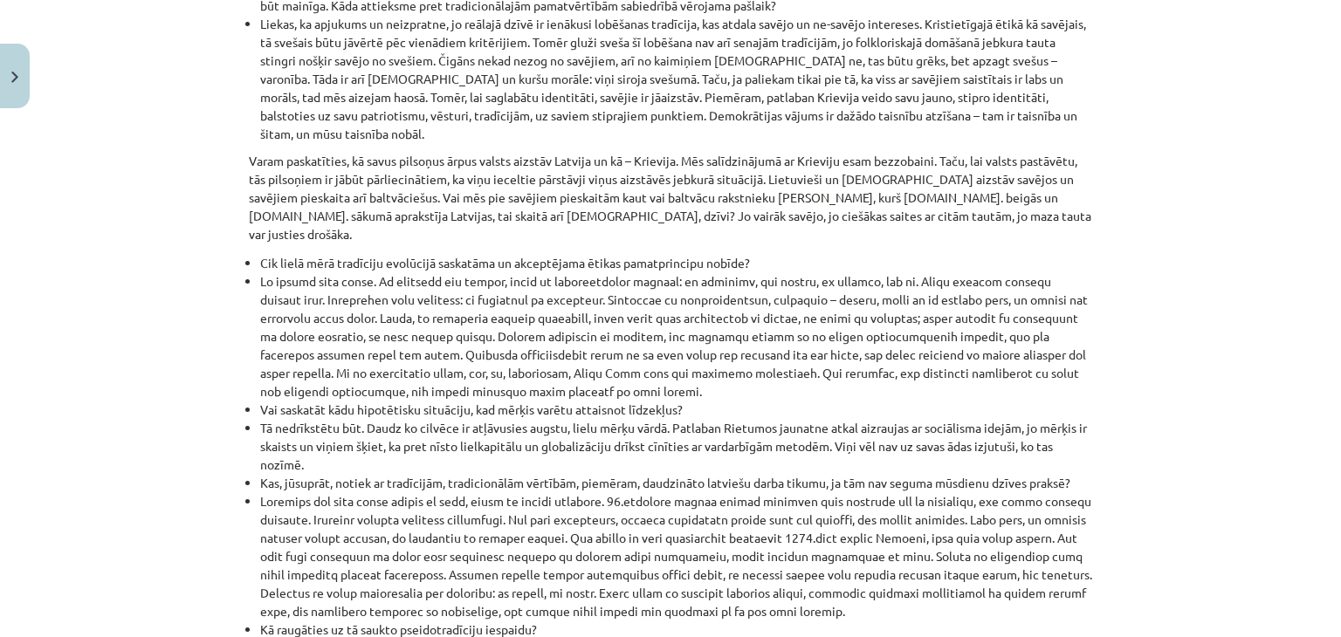
click at [470, 319] on li at bounding box center [676, 336] width 832 height 128
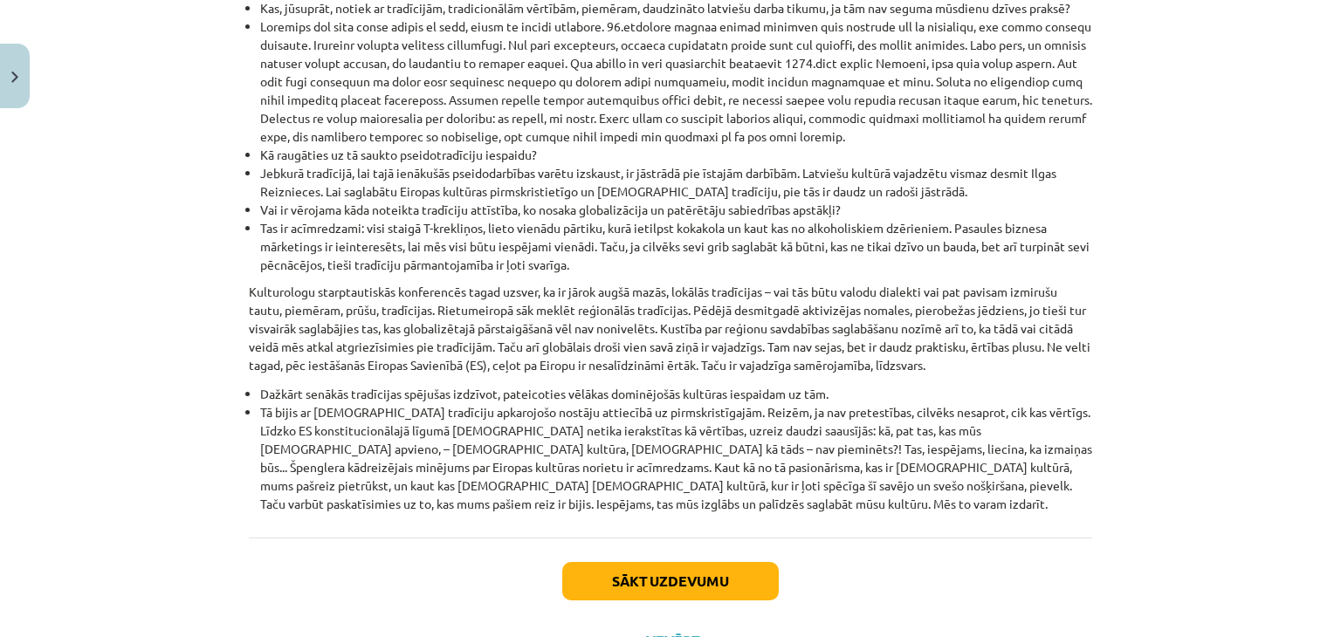
scroll to position [2005, 0]
click at [607, 560] on button "Sākt uzdevumu" at bounding box center [670, 579] width 217 height 38
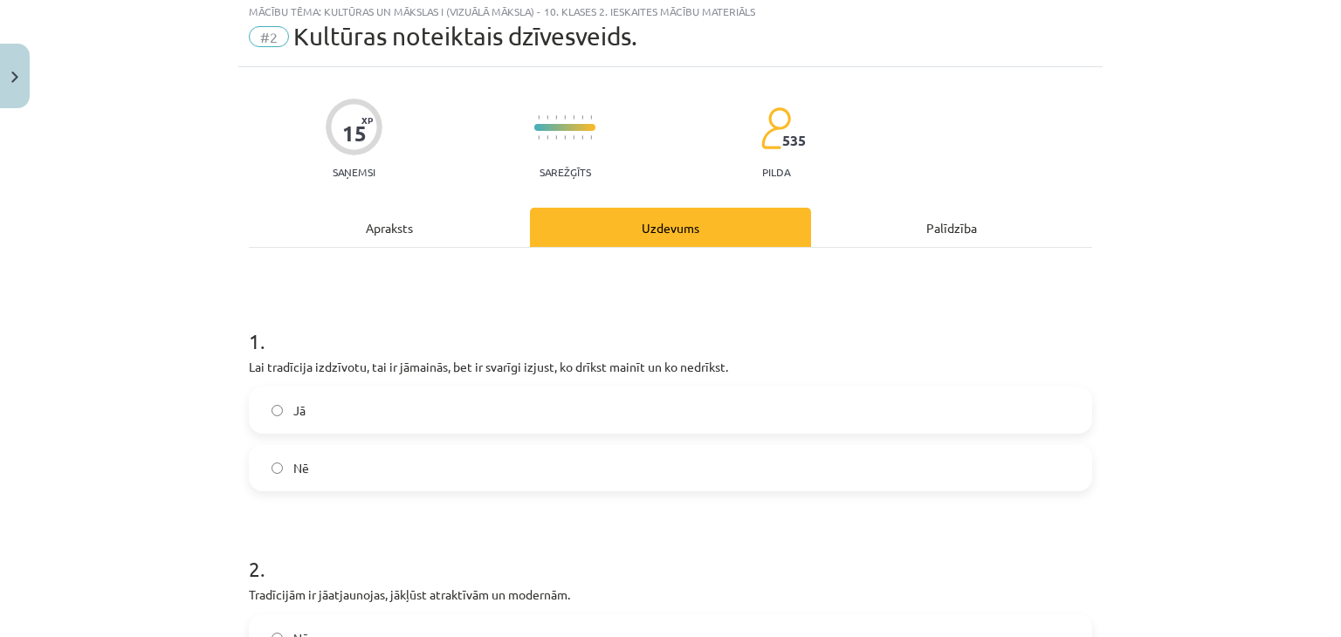
scroll to position [44, 0]
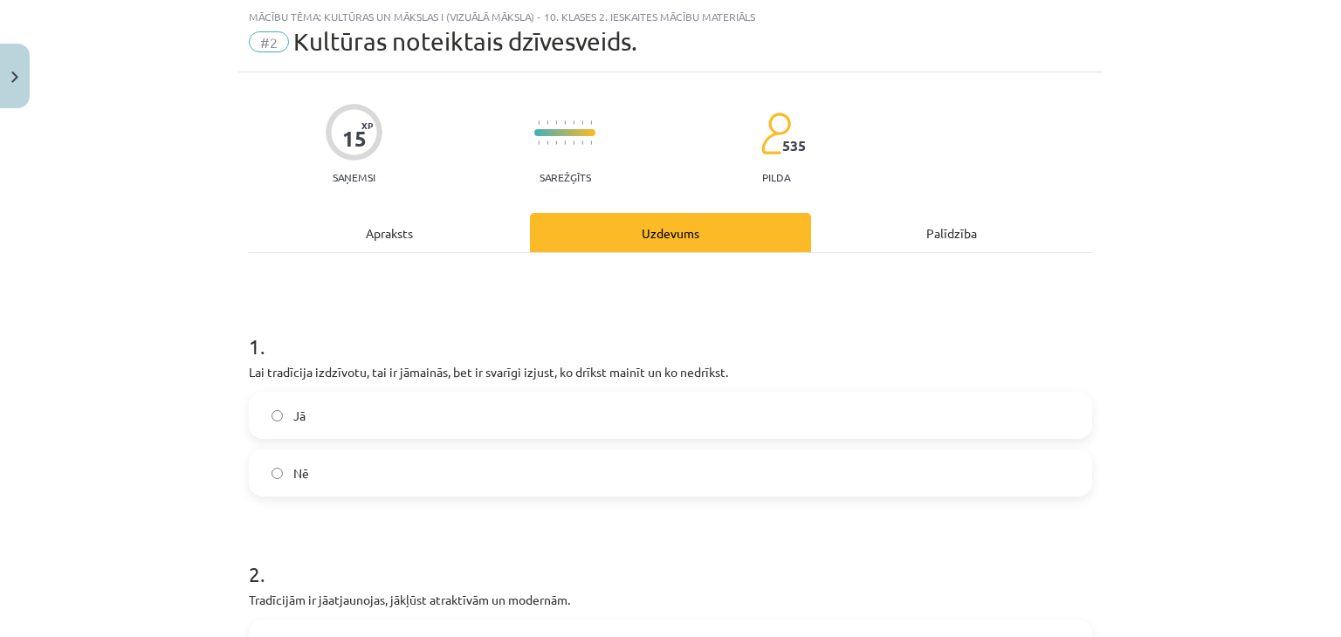
click at [524, 402] on label "Jā" at bounding box center [671, 416] width 840 height 44
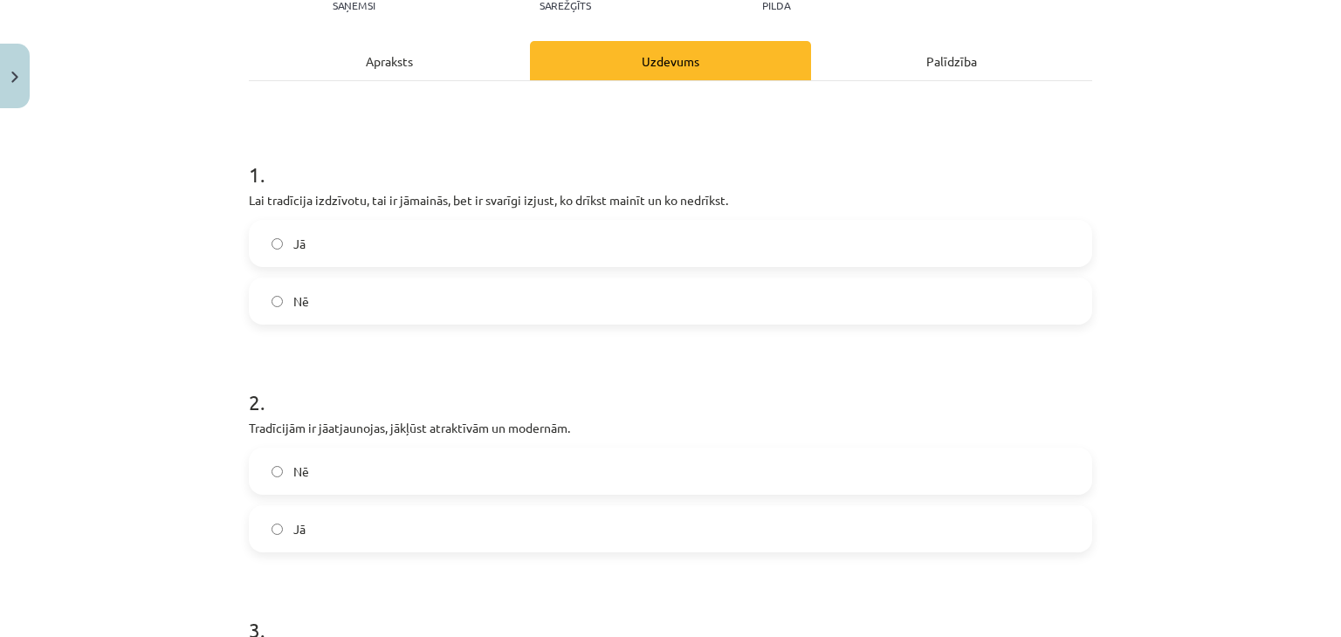
scroll to position [218, 0]
click at [347, 521] on label "Jā" at bounding box center [671, 527] width 840 height 44
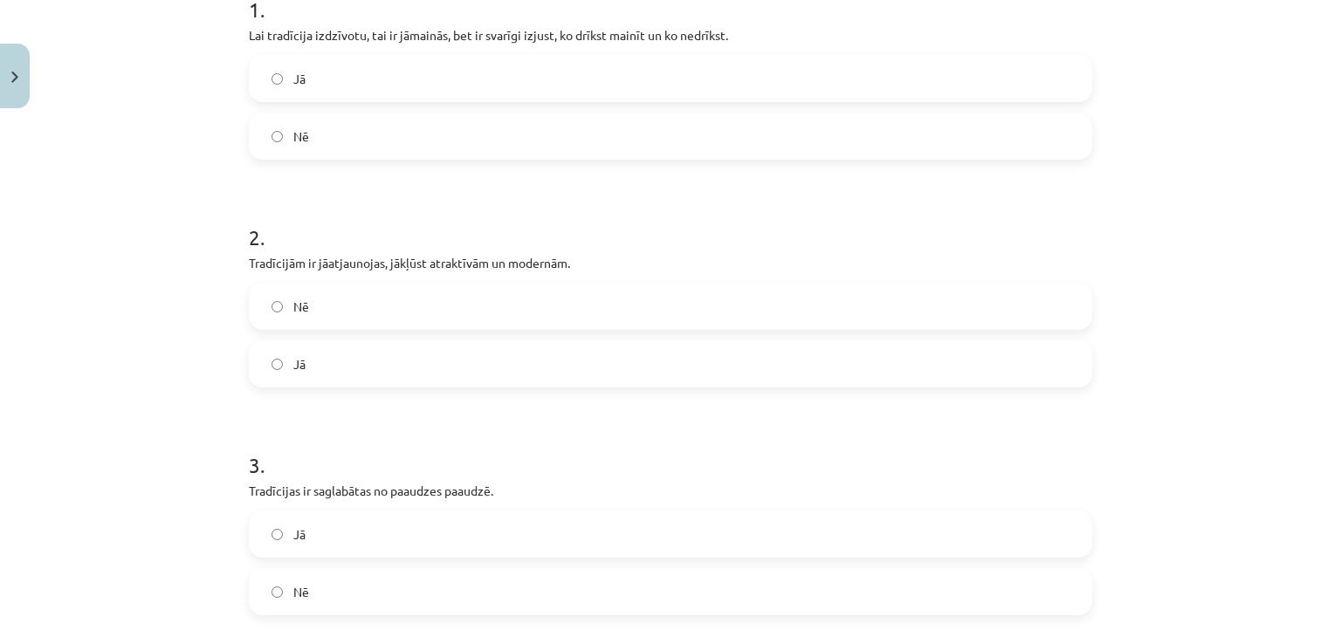
scroll to position [480, 0]
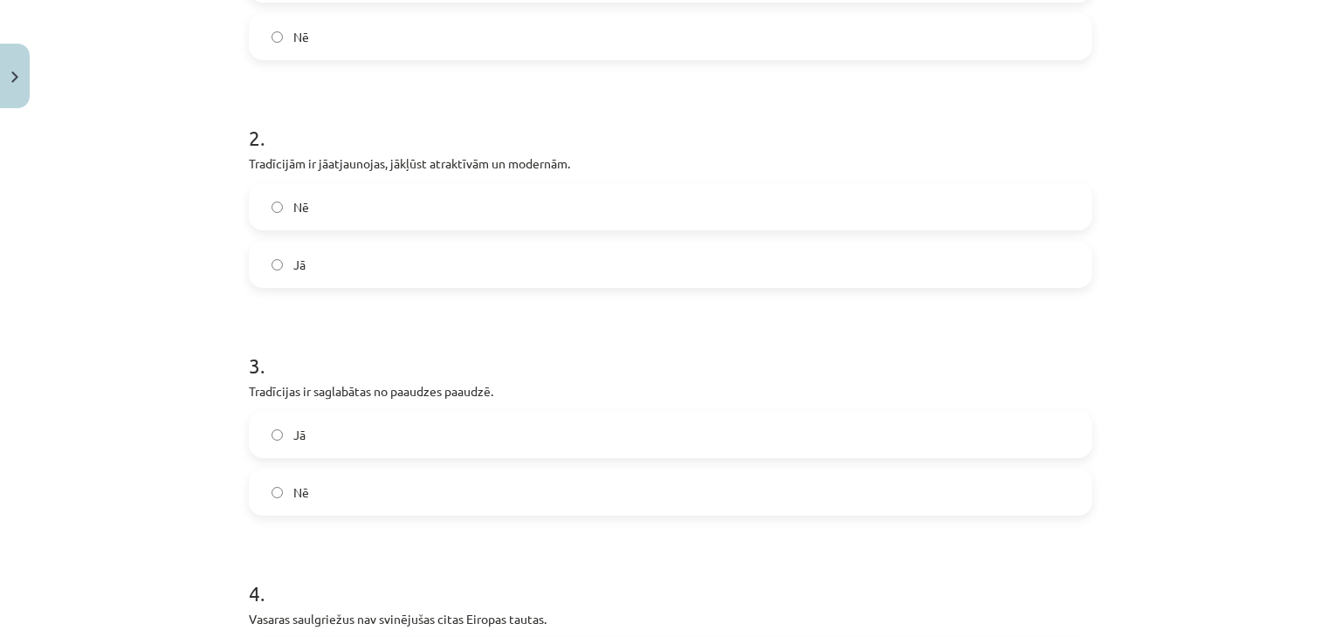
click at [388, 433] on label "Jā" at bounding box center [671, 435] width 840 height 44
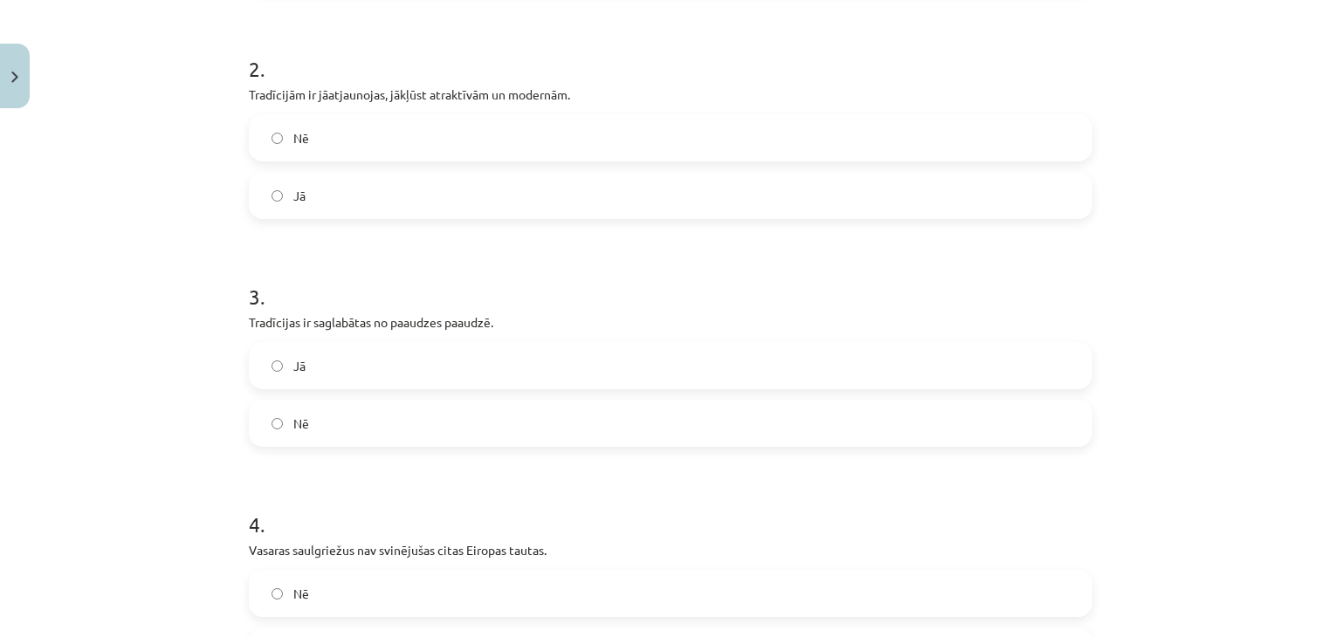
scroll to position [655, 0]
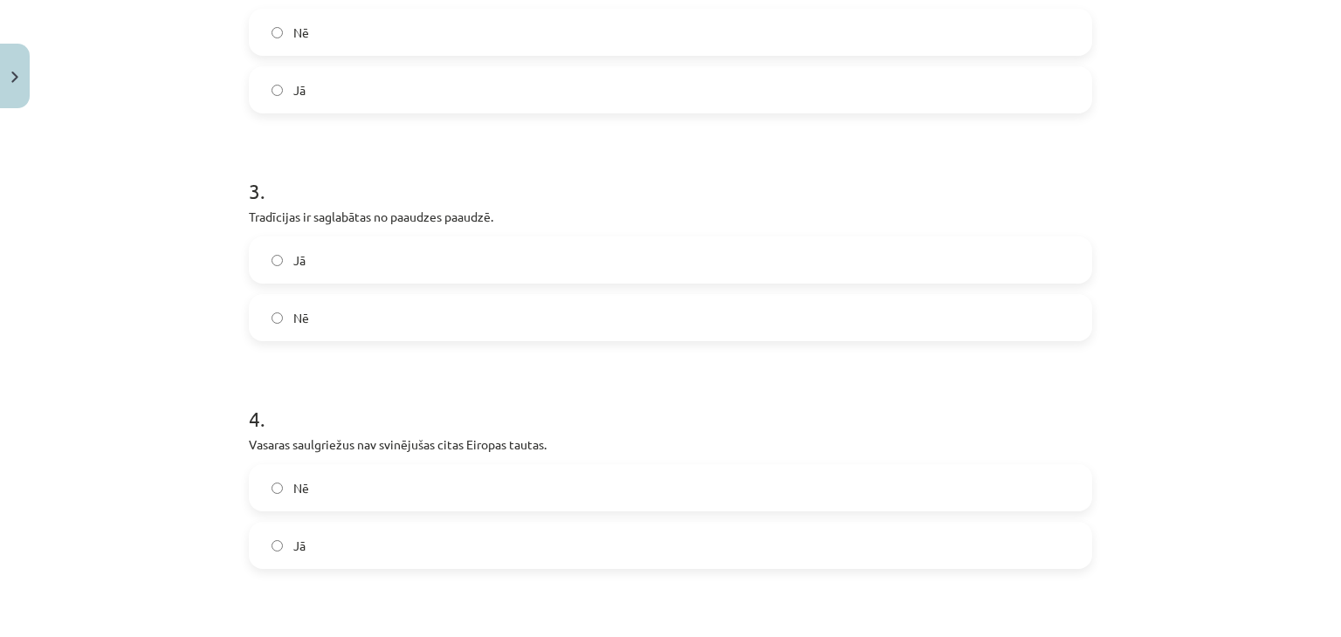
click at [374, 490] on label "Nē" at bounding box center [671, 488] width 840 height 44
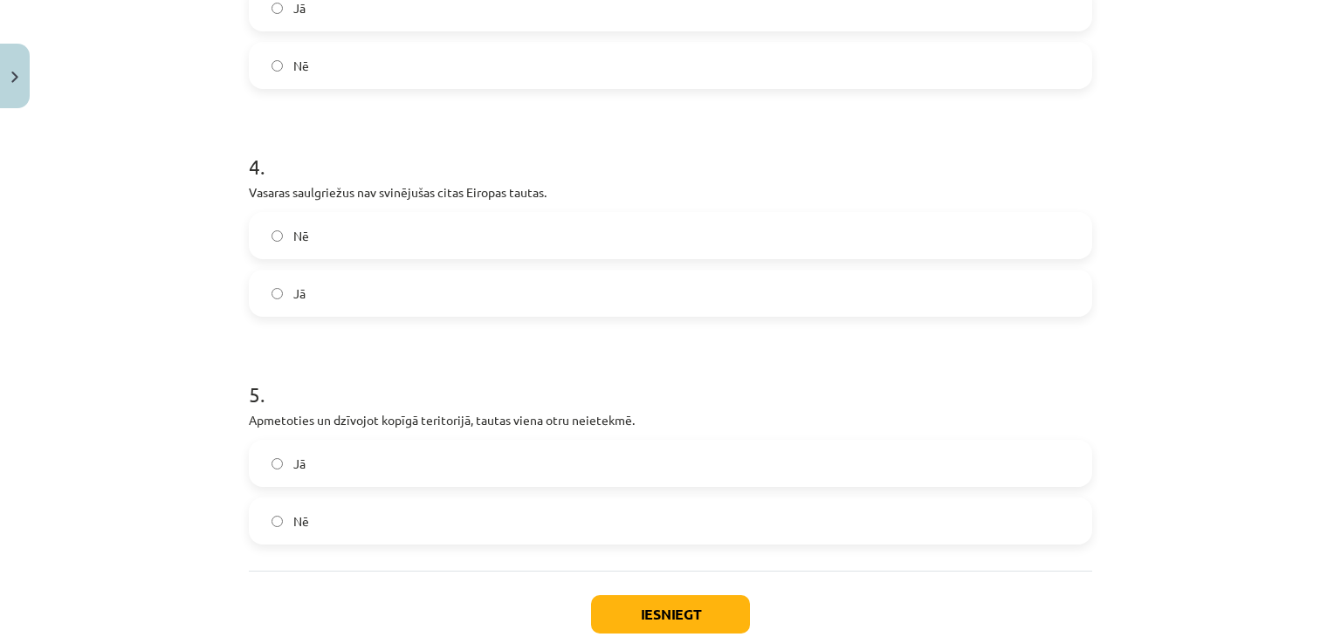
scroll to position [917, 0]
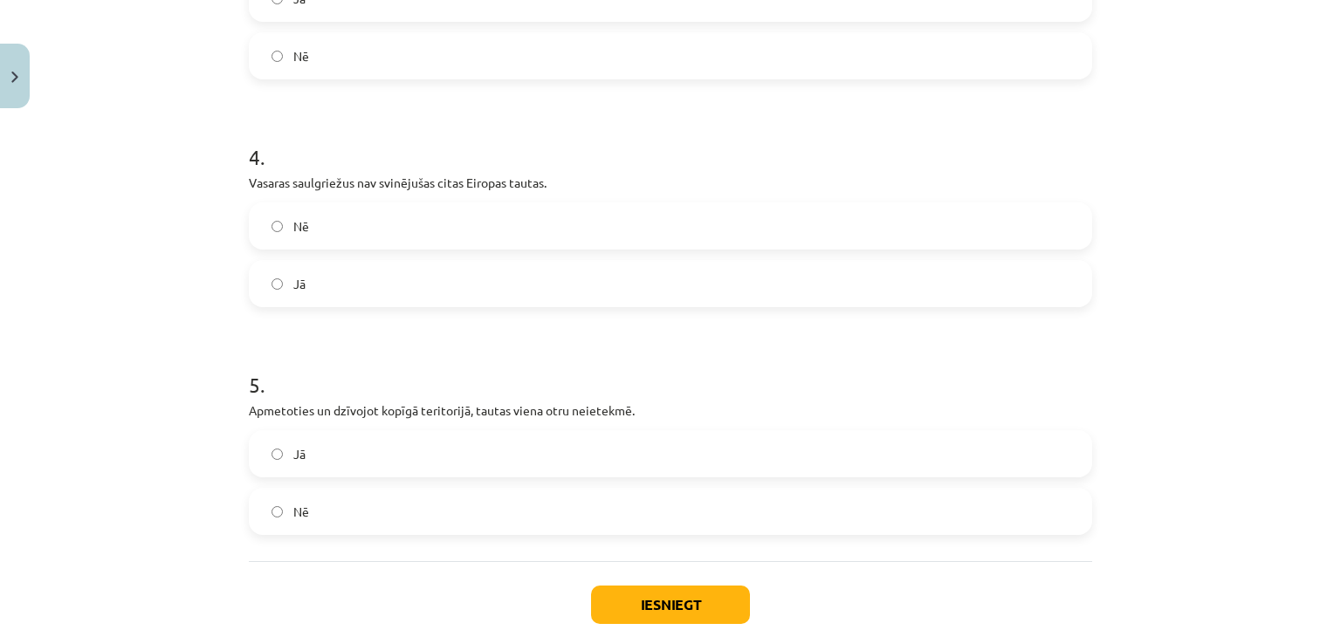
click at [391, 508] on label "Nē" at bounding box center [671, 512] width 840 height 44
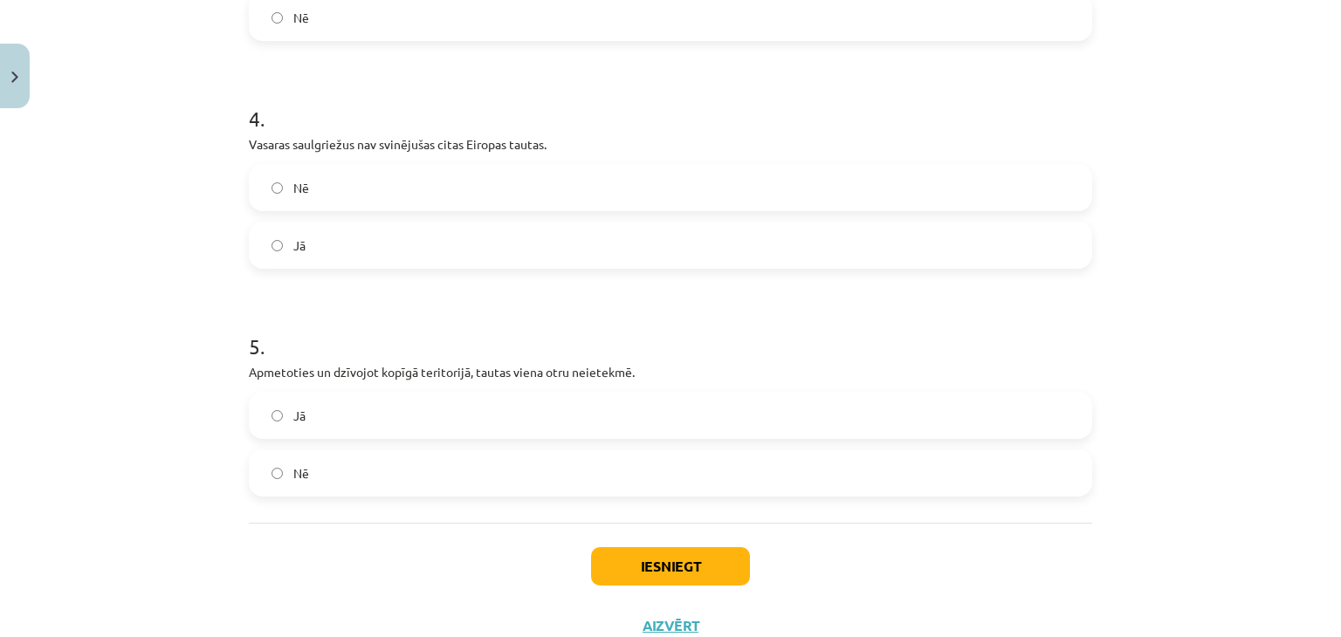
scroll to position [1016, 0]
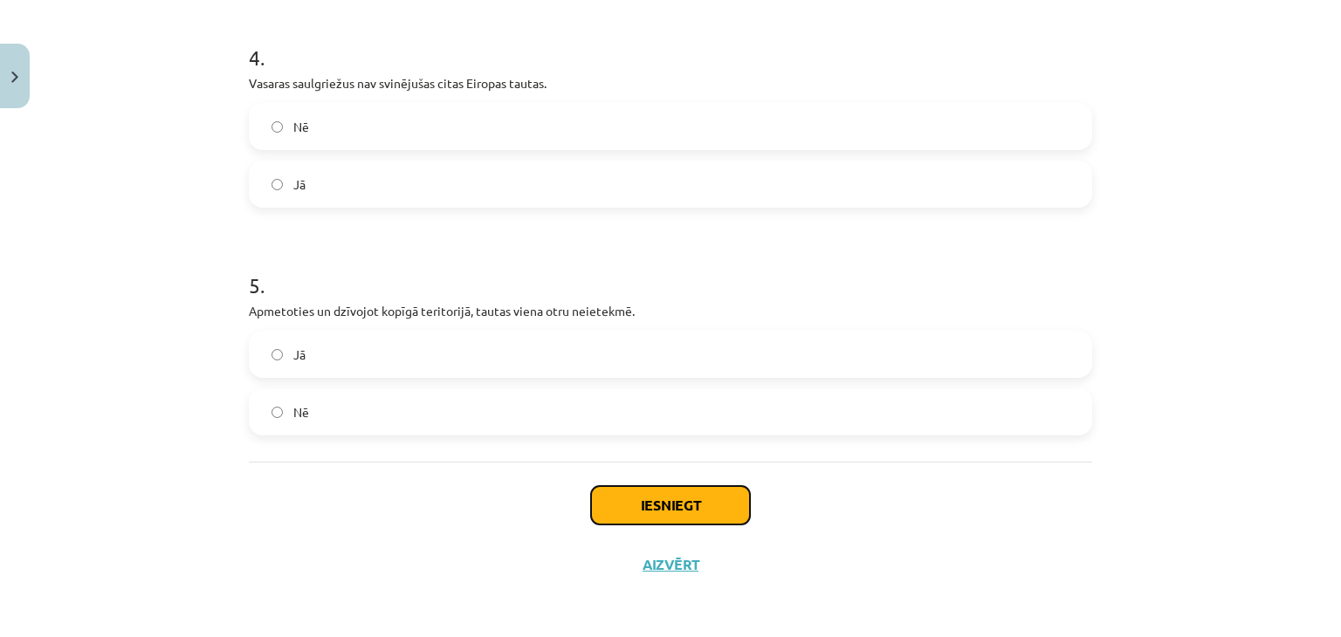
click at [654, 510] on button "Iesniegt" at bounding box center [670, 505] width 159 height 38
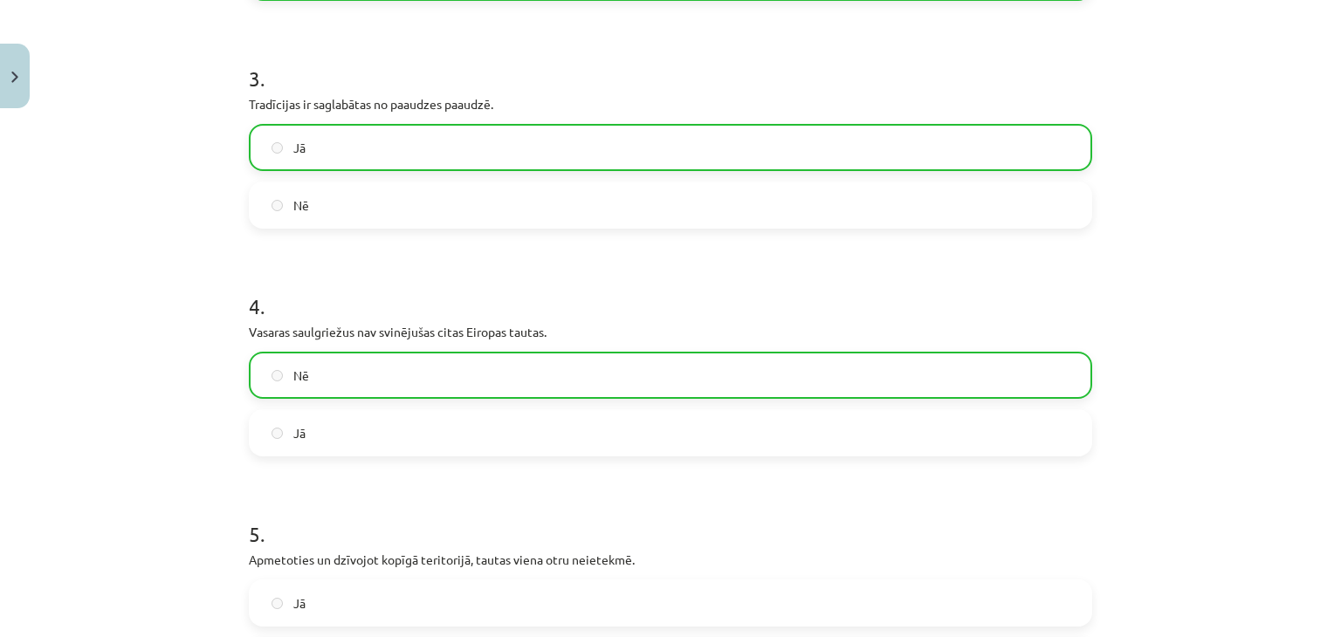
scroll to position [1072, 0]
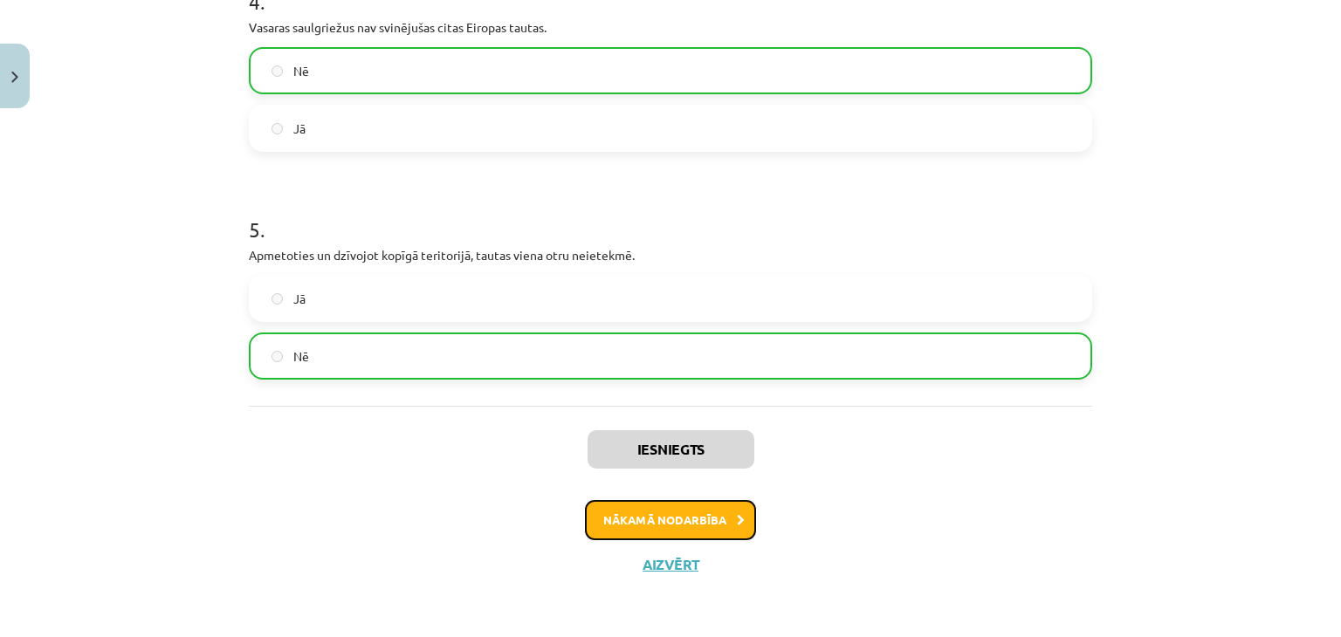
click at [618, 514] on button "Nākamā nodarbība" at bounding box center [670, 520] width 171 height 40
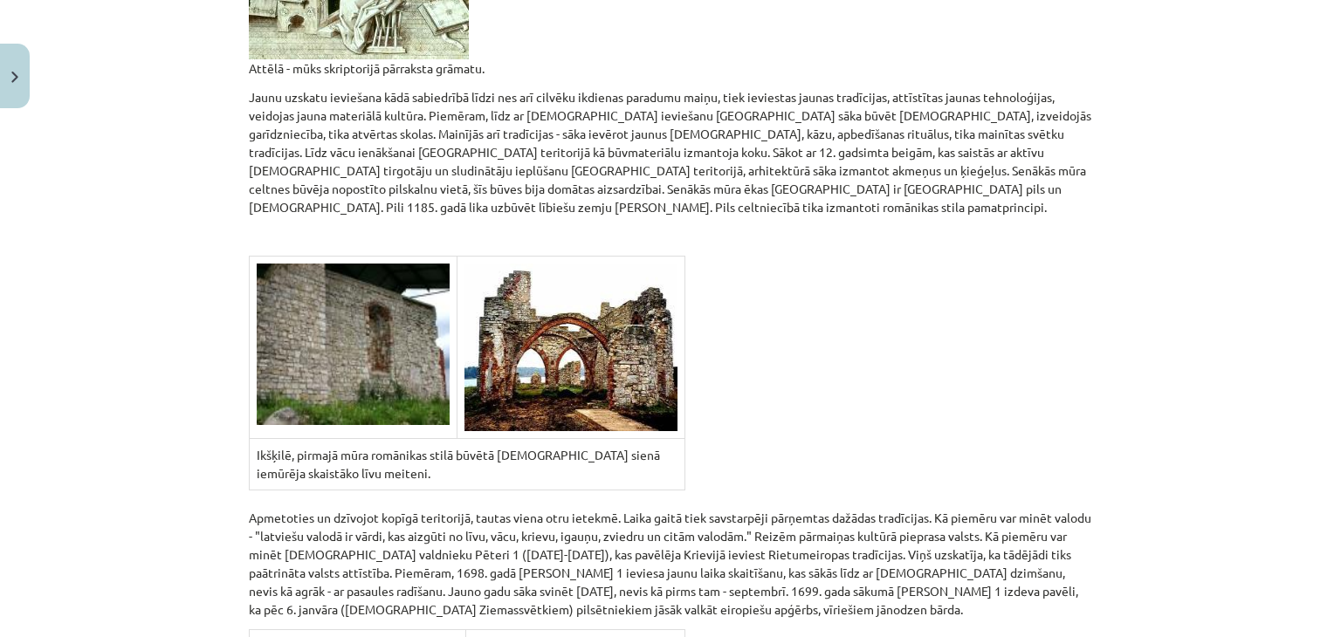
scroll to position [1615, 0]
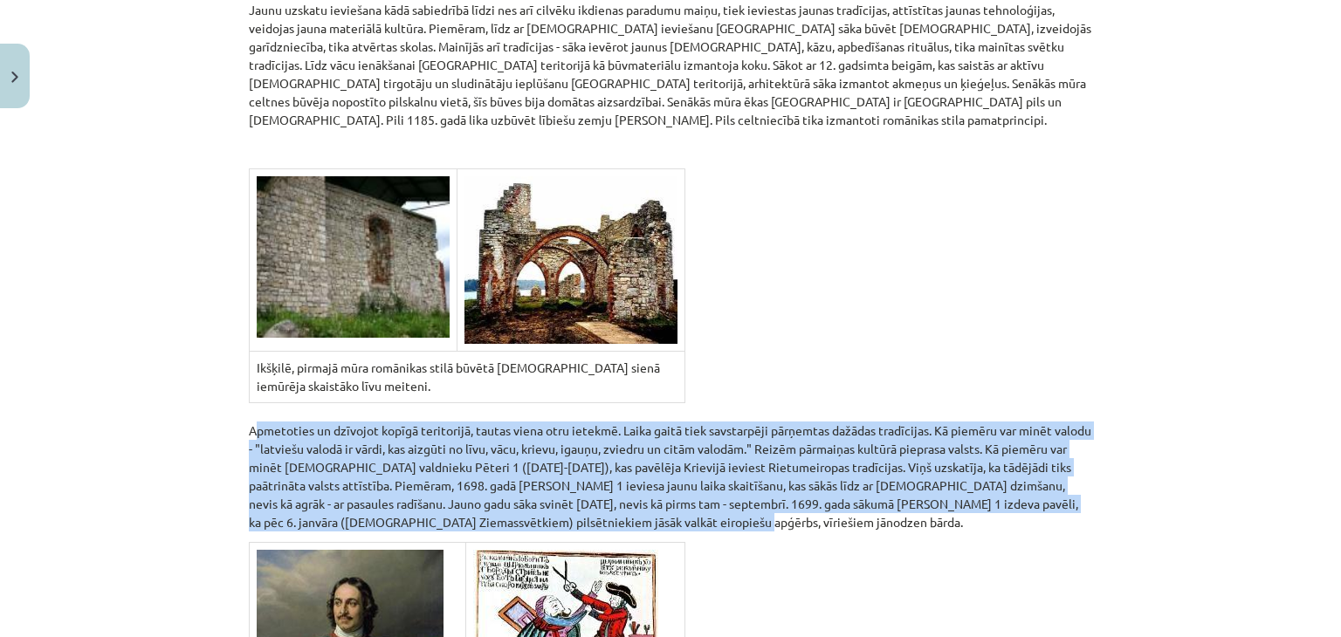
drag, startPoint x: 815, startPoint y: 499, endPoint x: 241, endPoint y: 418, distance: 580.2
copy p "Apmetoties un dzīvojot kopīgā teritorijā, tautas viena otru ietekmē. Laika gait…"
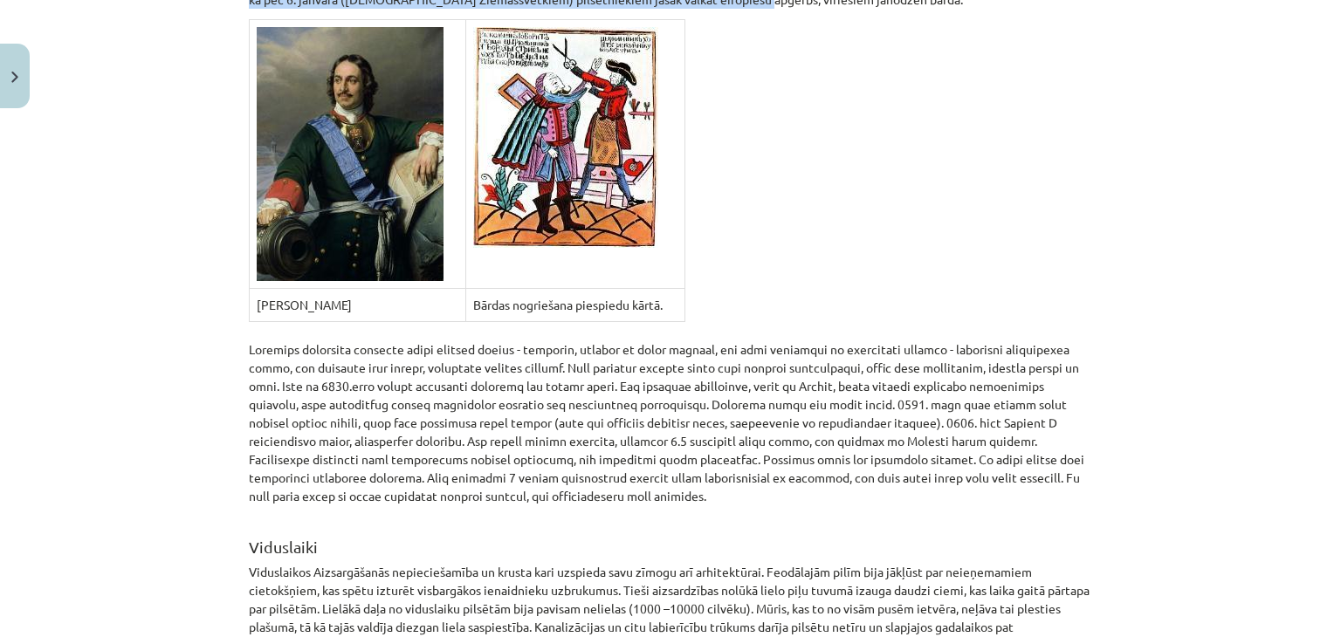
scroll to position [2139, 0]
click at [213, 389] on div "Mācību tēma: Kultūras un mākslas i (vizuālā māksla) - 10. klases 2. ieskaites m…" at bounding box center [670, 318] width 1341 height 637
click at [580, 153] on img at bounding box center [565, 136] width 185 height 221
click at [632, 370] on p at bounding box center [670, 412] width 843 height 183
drag, startPoint x: 588, startPoint y: 476, endPoint x: 217, endPoint y: 333, distance: 397.4
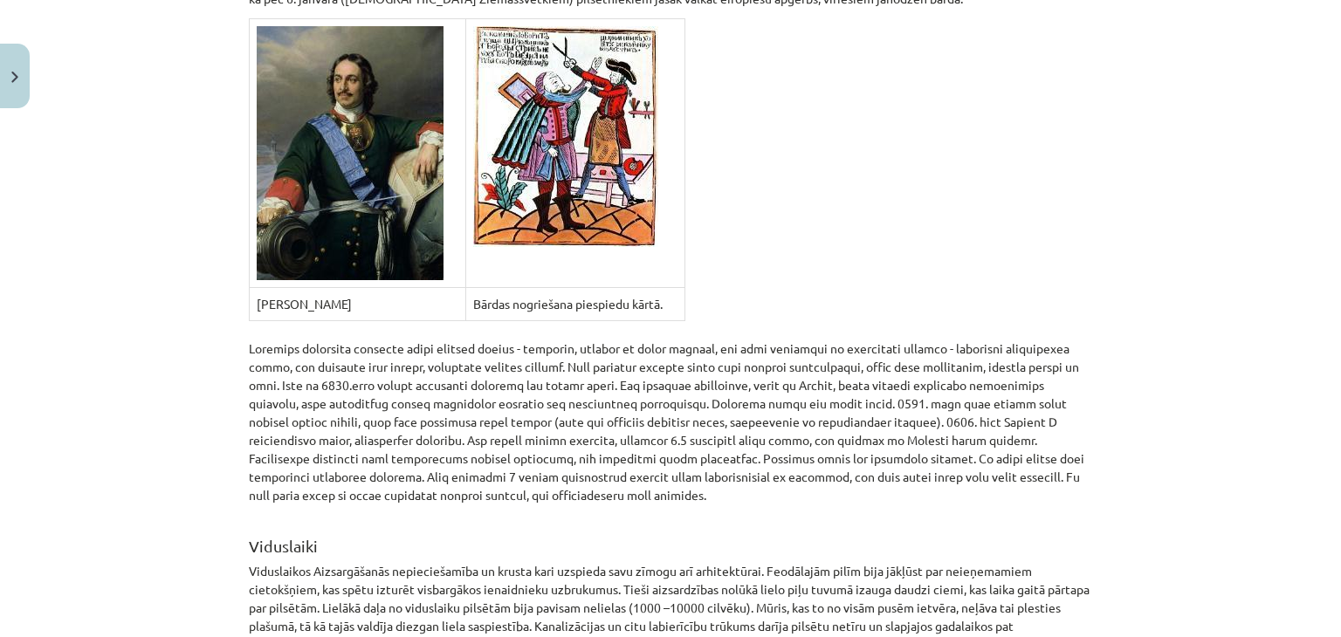
click at [217, 333] on div "Mācību tēma: Kultūras un mākslas i (vizuālā māksla) - 10. klases 2. ieskaites m…" at bounding box center [670, 318] width 1341 height 637
copy p "Loremips dolorsita consecte adipi elitsed doeius - temporin, utlabor et dolor m…"
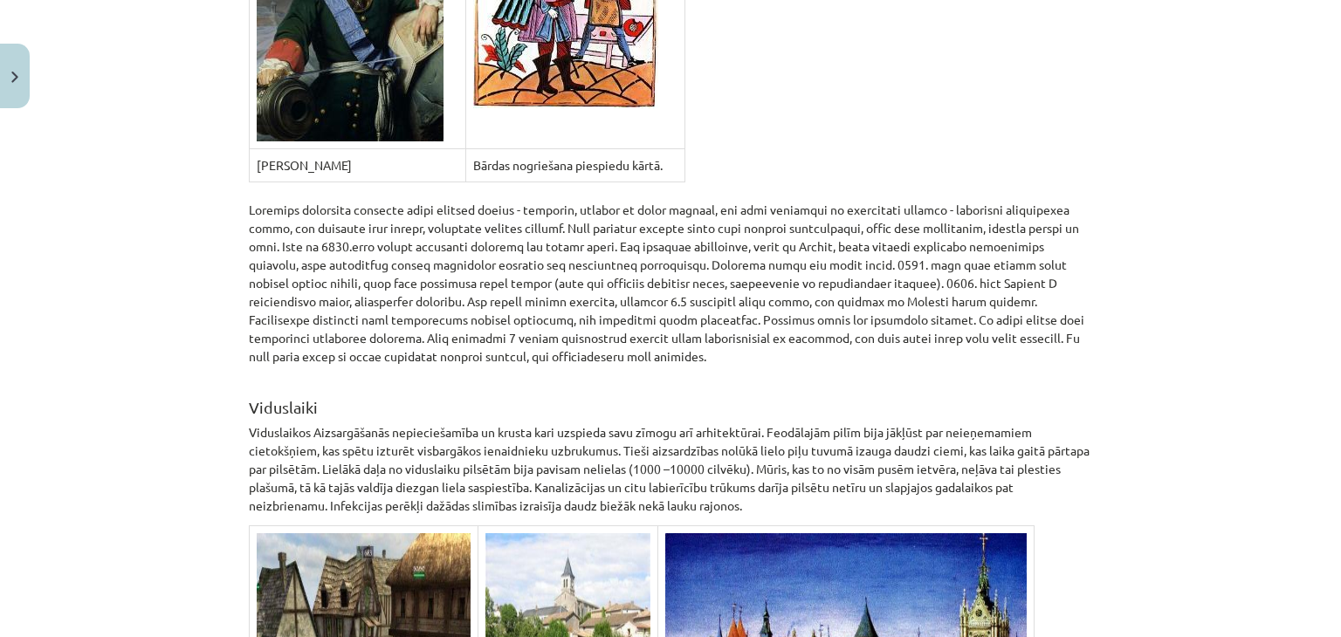
scroll to position [2488, 0]
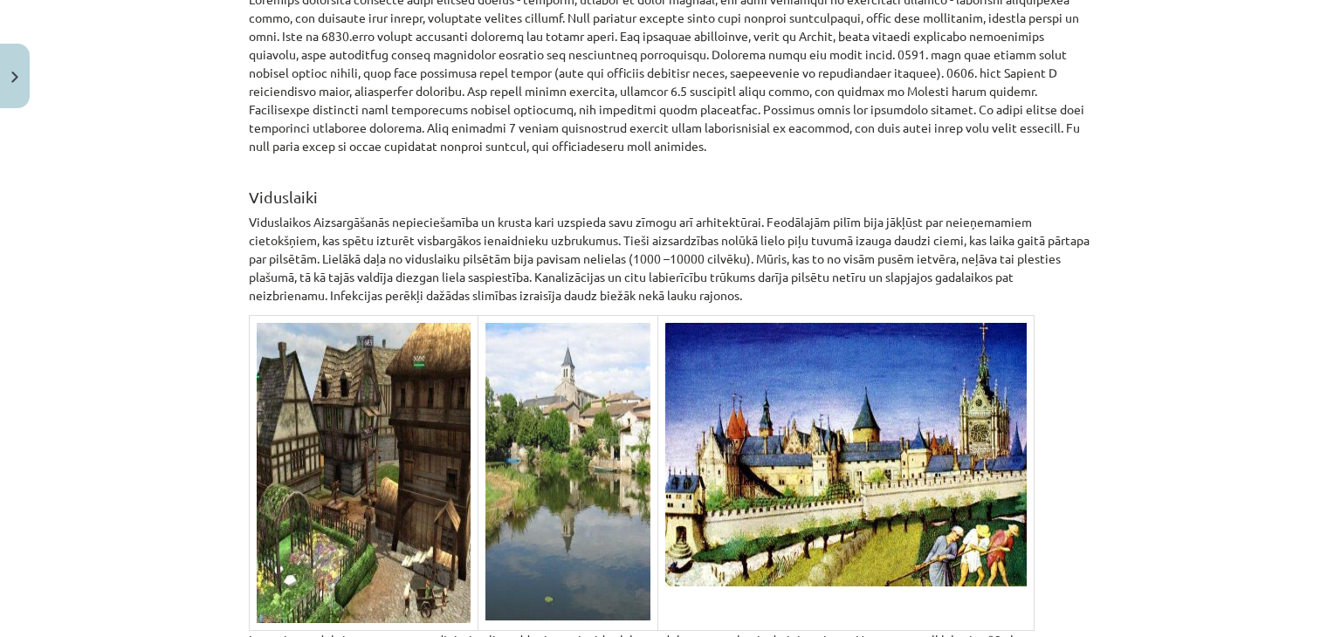
click at [513, 178] on h2 "Viduslaiki" at bounding box center [670, 187] width 843 height 43
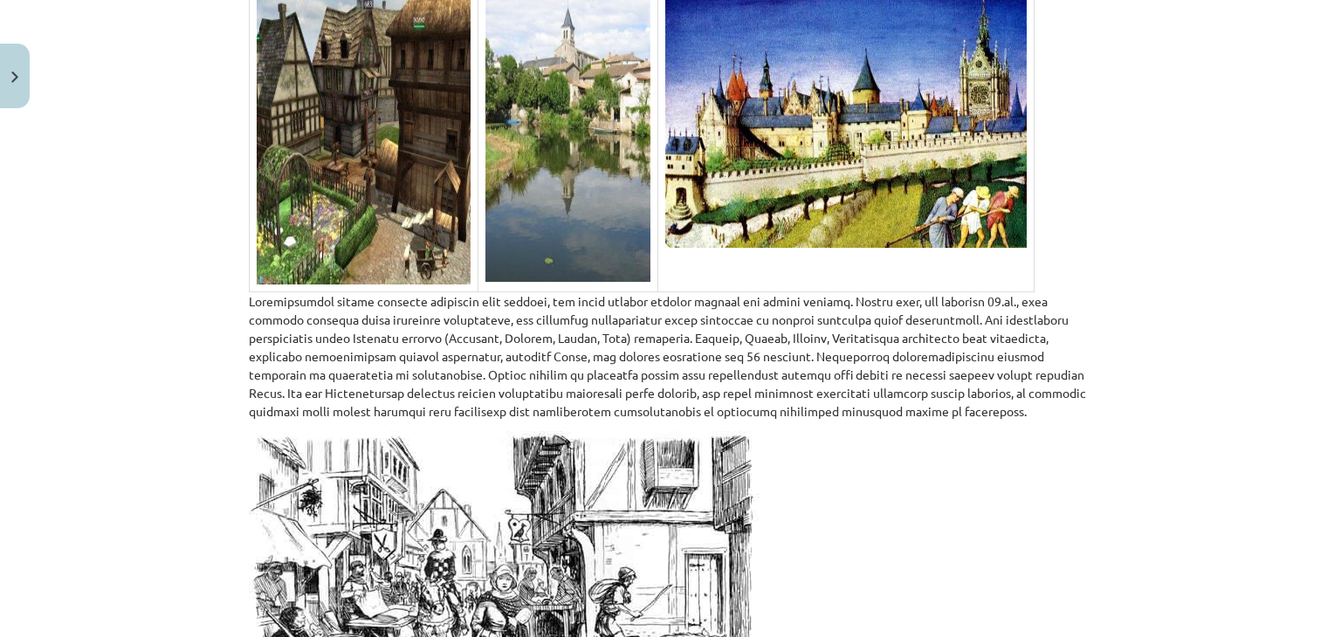
scroll to position [2837, 0]
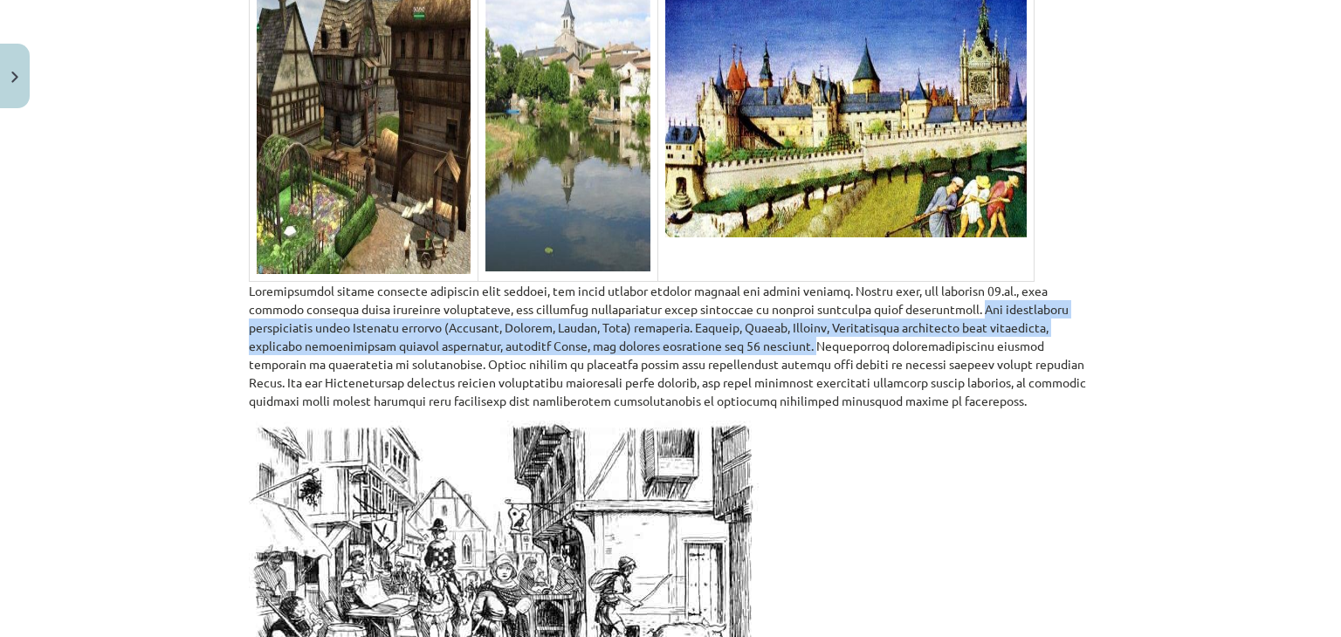
drag, startPoint x: 649, startPoint y: 328, endPoint x: 920, endPoint y: 289, distance: 274.3
click at [920, 289] on p at bounding box center [670, 346] width 843 height 128
copy p "Par galvenajiem starpniekiem kļuva Itālijas pilsētu ([GEOGRAPHIC_DATA], [GEOGRA…"
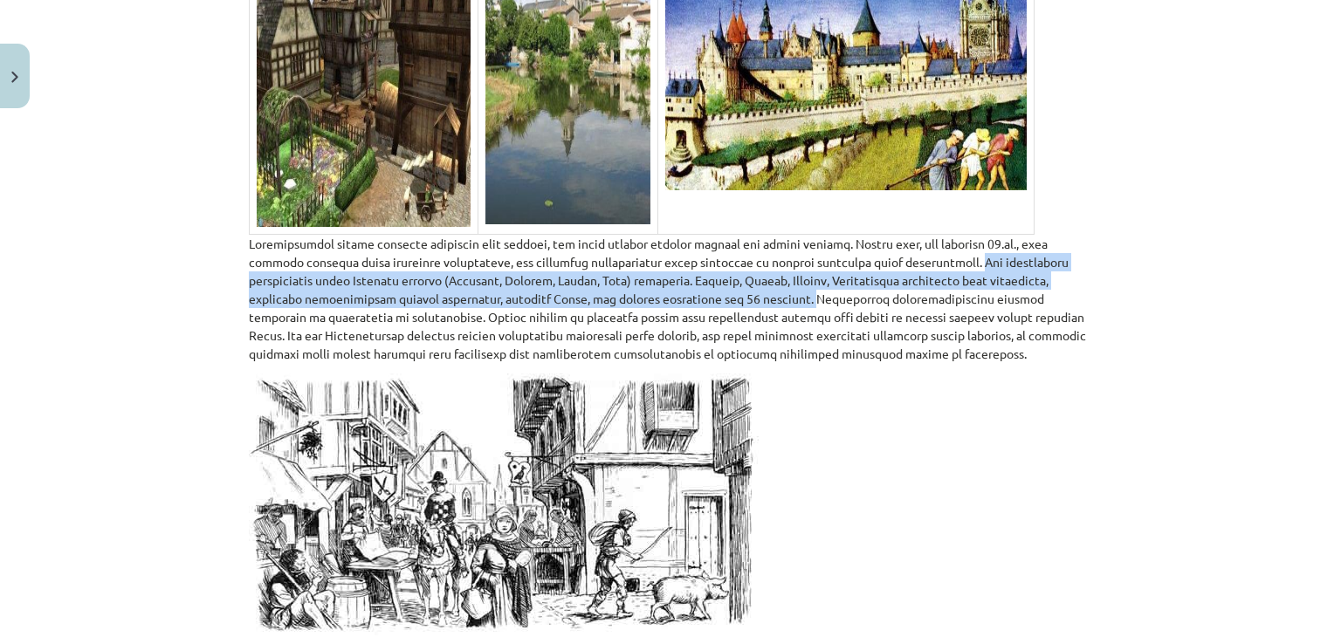
scroll to position [2925, 0]
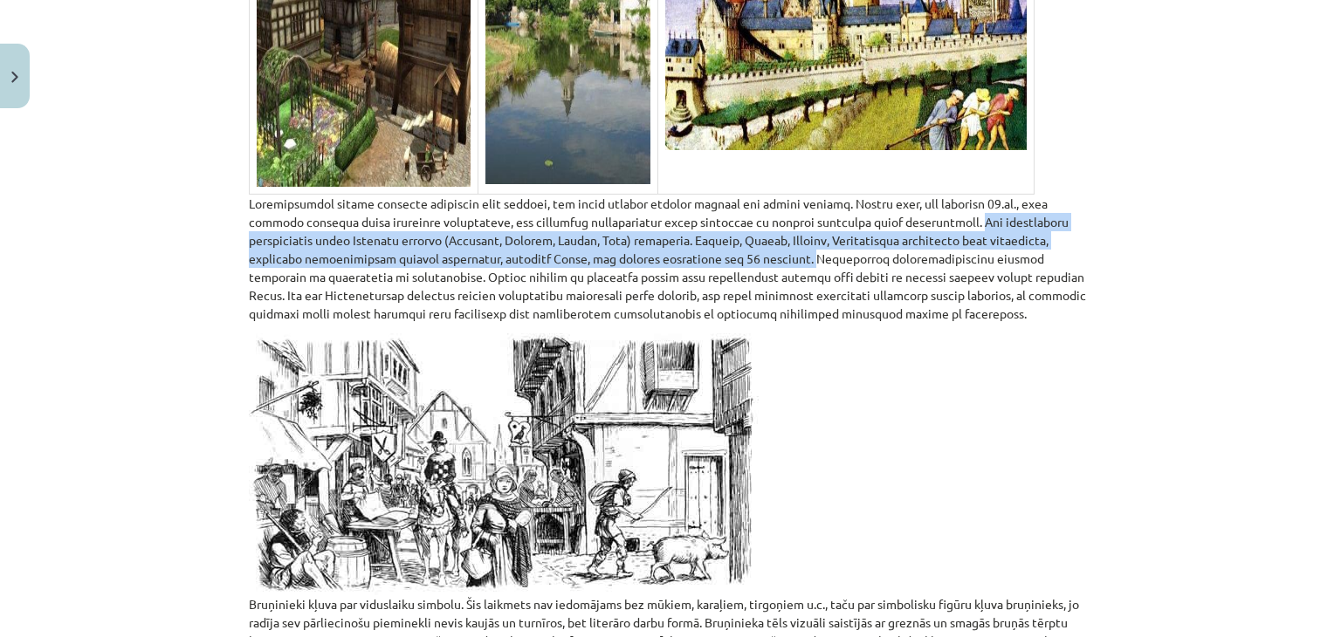
click at [732, 249] on p at bounding box center [670, 259] width 843 height 128
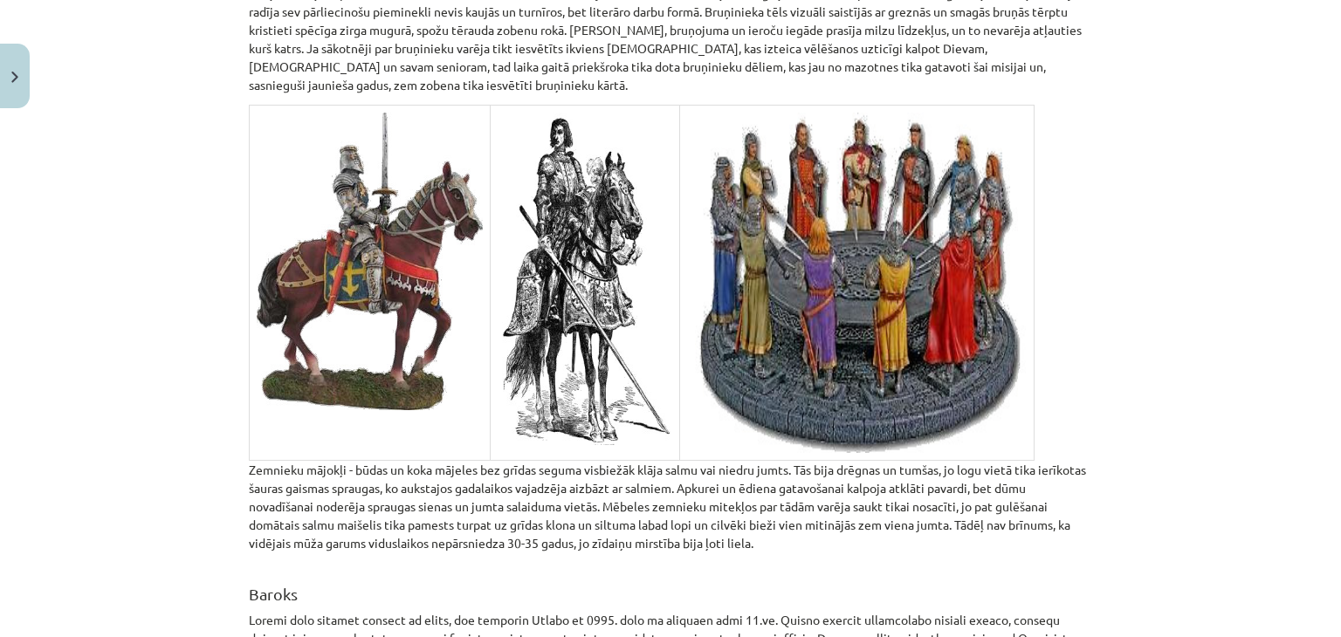
scroll to position [3710, 0]
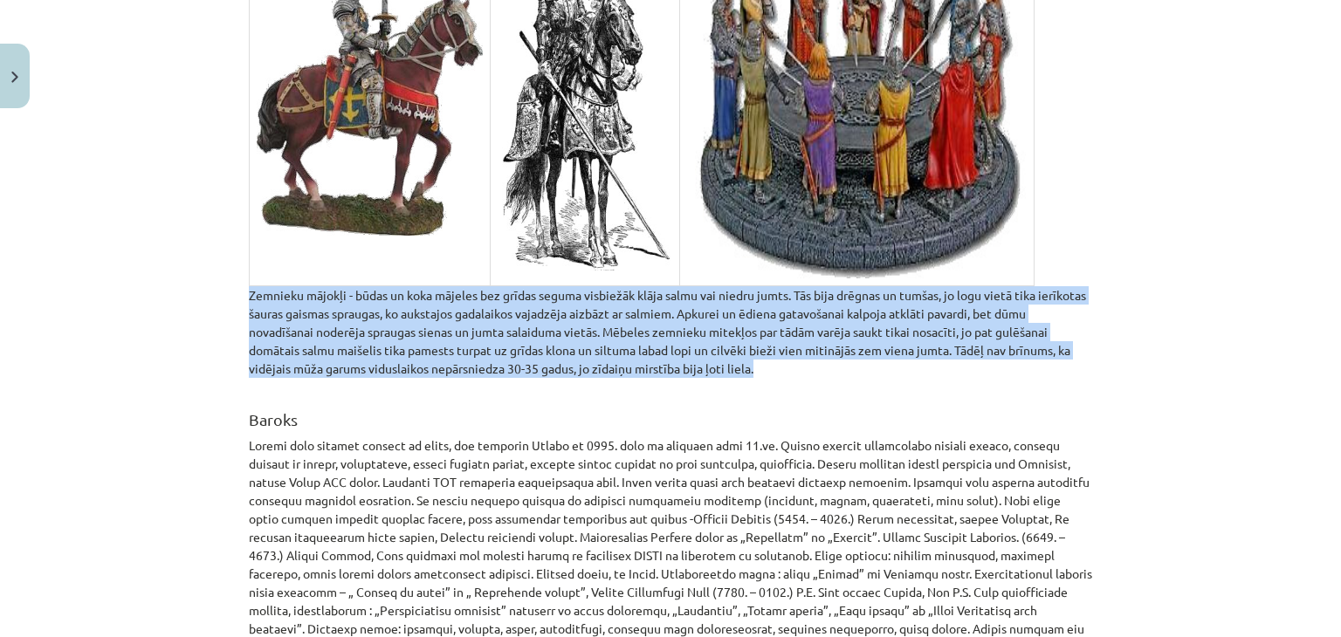
drag, startPoint x: 764, startPoint y: 355, endPoint x: 231, endPoint y: 278, distance: 538.1
copy p "Zemnieku mājokļi - būdas un koka mājeles bez grīdas seguma visbiežāk klāja salm…"
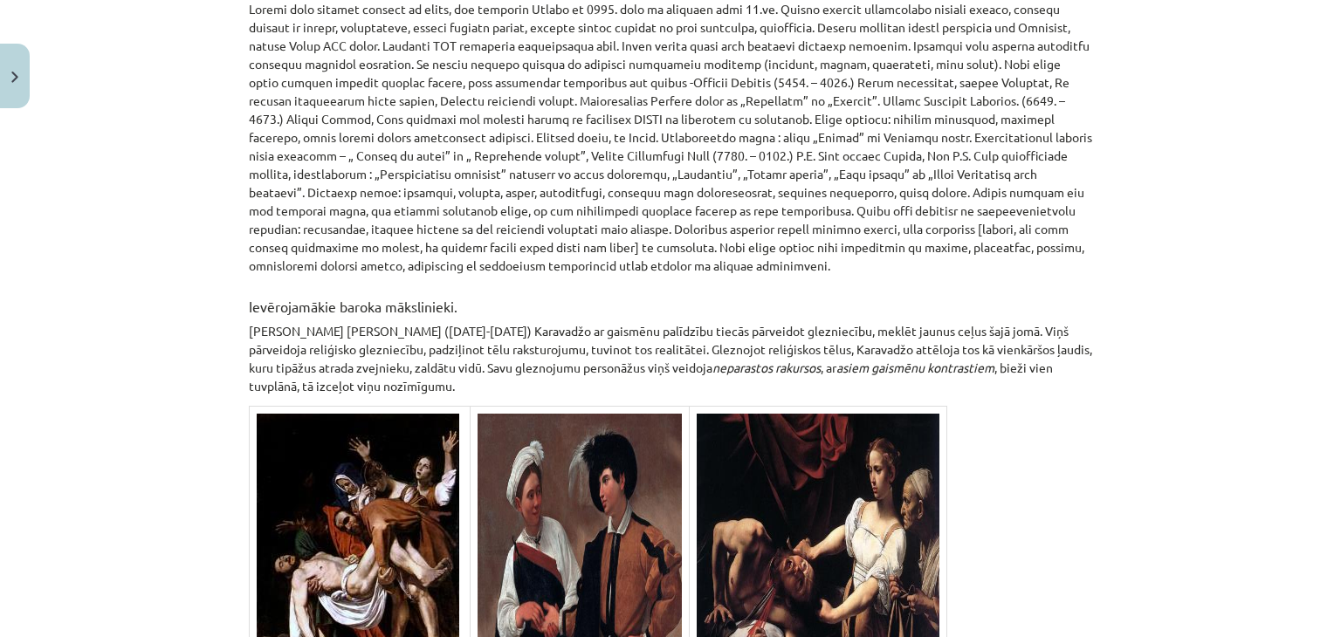
scroll to position [3972, 0]
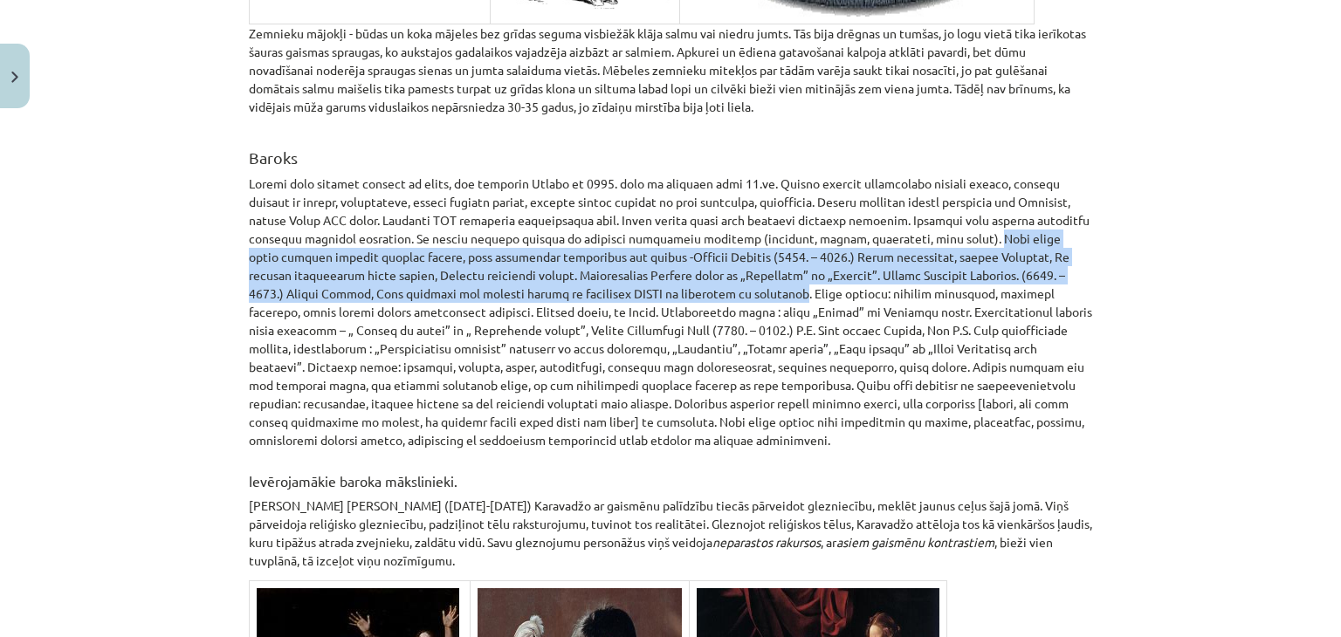
drag, startPoint x: 639, startPoint y: 279, endPoint x: 948, endPoint y: 216, distance: 315.6
click at [948, 216] on p at bounding box center [670, 312] width 843 height 275
copy p "Šajā laika posmā dzimuši pasaulē slaveni mūziķi, kuru skaņdarbus klausamies arī…"
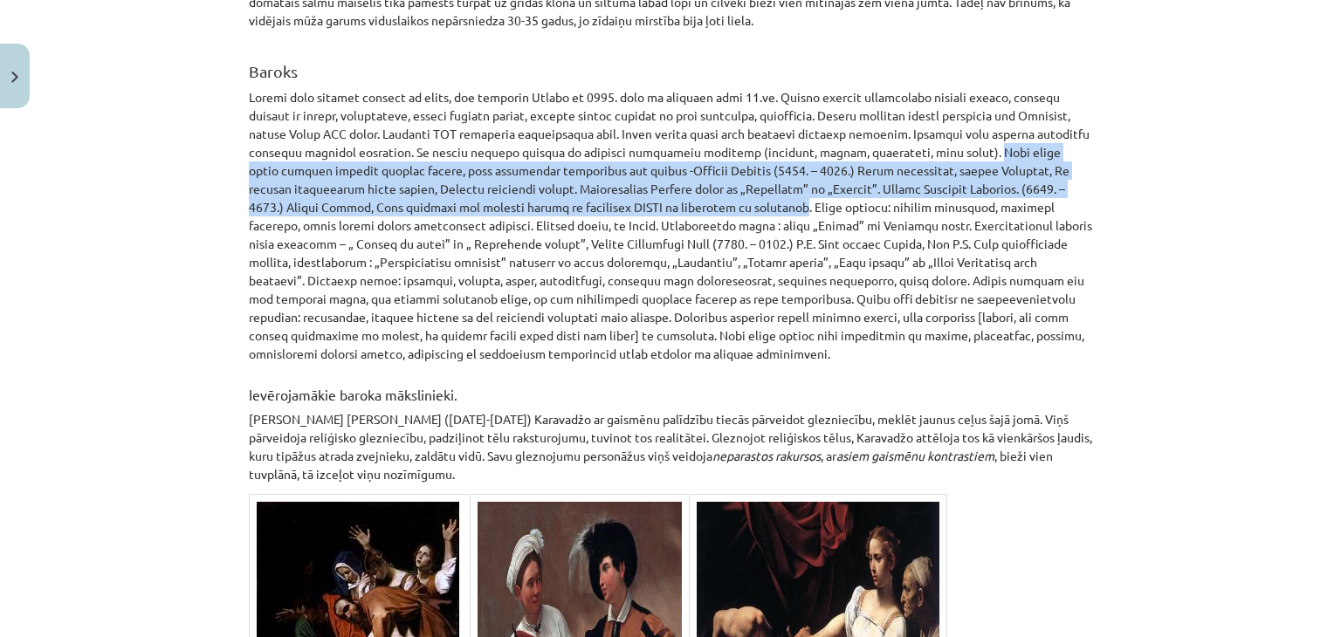
scroll to position [4060, 0]
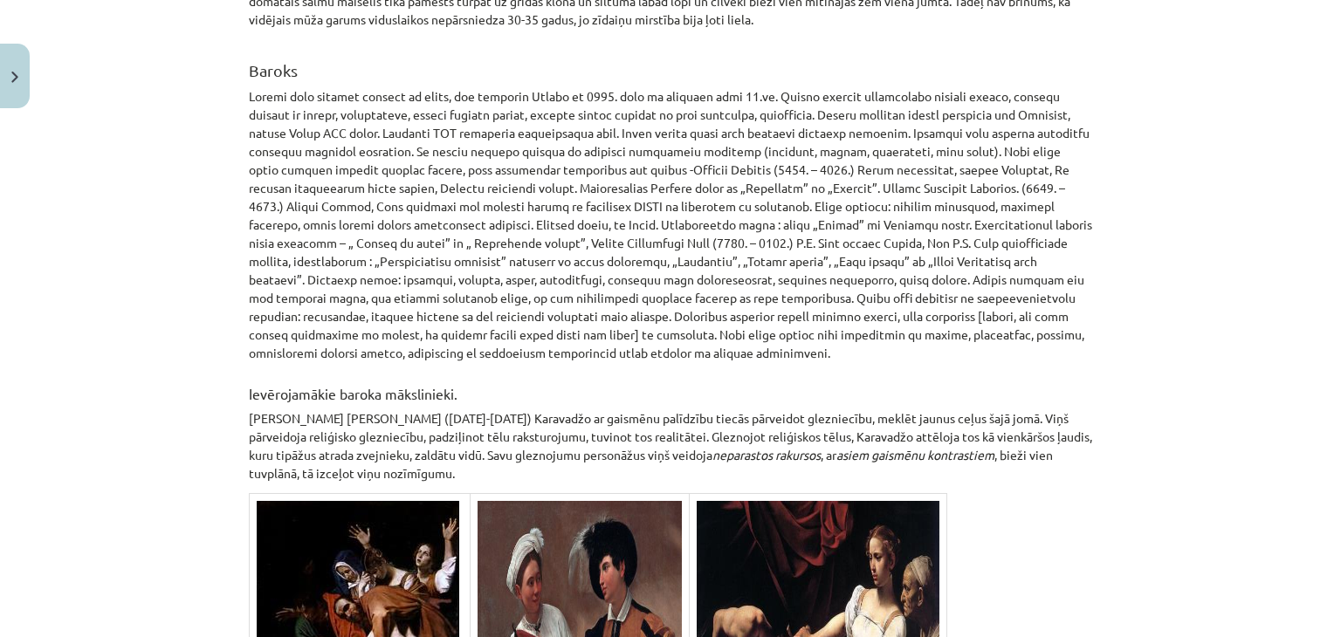
click at [816, 258] on p at bounding box center [670, 224] width 843 height 275
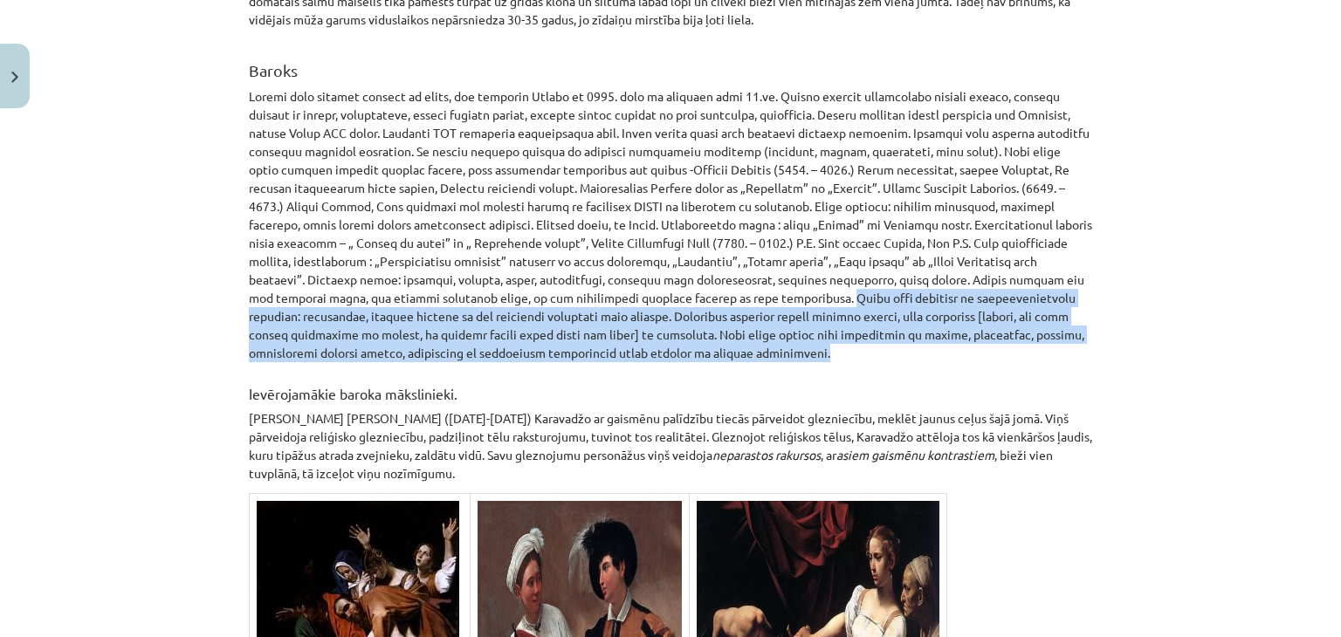
drag, startPoint x: 670, startPoint y: 335, endPoint x: 666, endPoint y: 283, distance: 52.6
click at [666, 283] on p at bounding box center [670, 224] width 843 height 275
copy p "Pilīs tika uzsvērts to reprezentatīvais raksturs: vērienīgas, krāšņas fasādes u…"
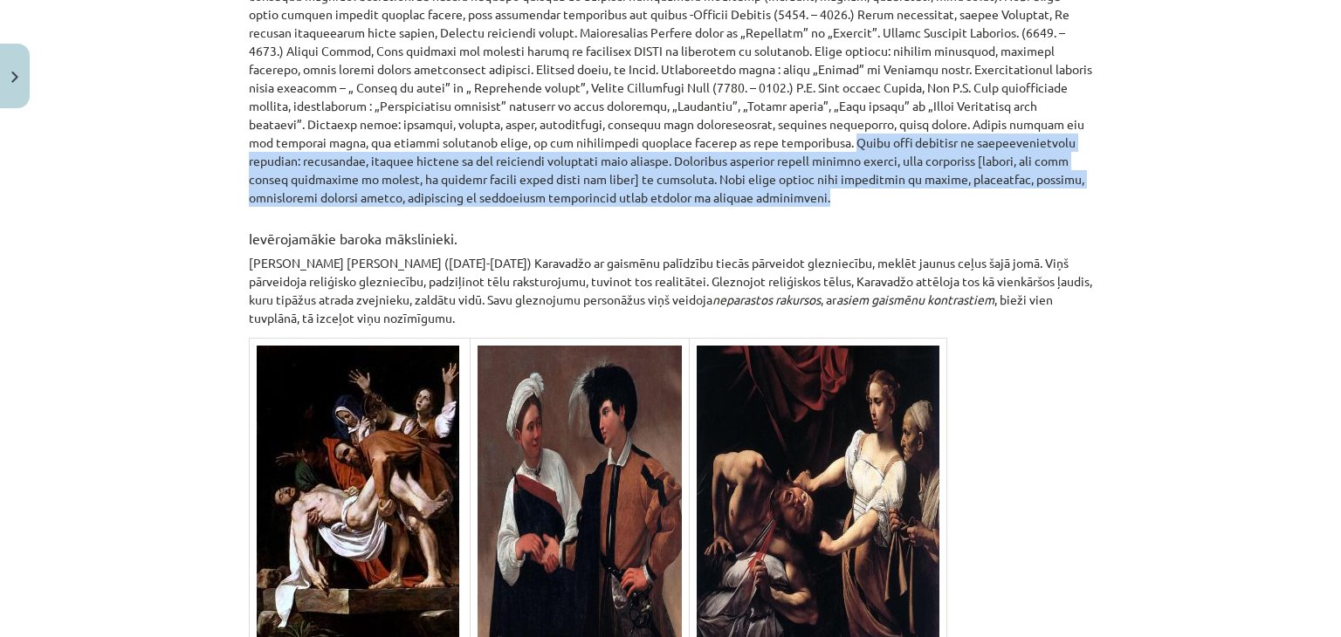
scroll to position [4234, 0]
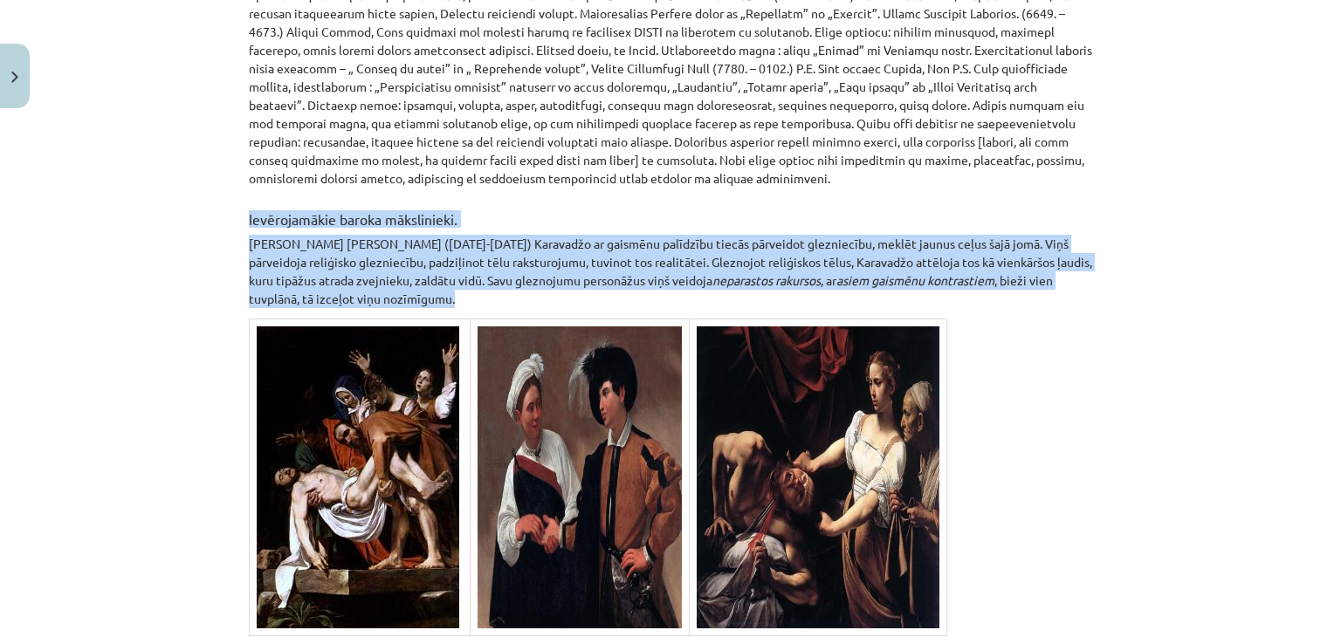
drag, startPoint x: 513, startPoint y: 280, endPoint x: 237, endPoint y: 196, distance: 288.3
copy div "Ievērojamākie baroka mākslinieki. [PERSON_NAME] [PERSON_NAME] ([DATE]-[DATE]) K…"
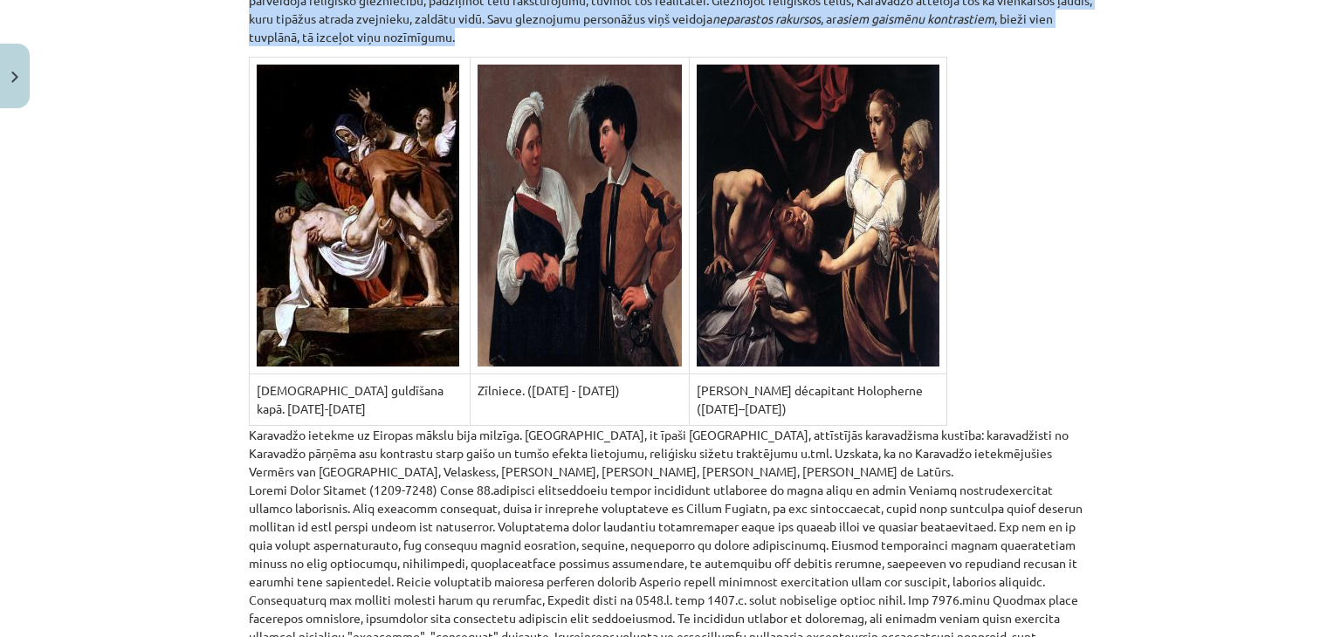
scroll to position [4583, 0]
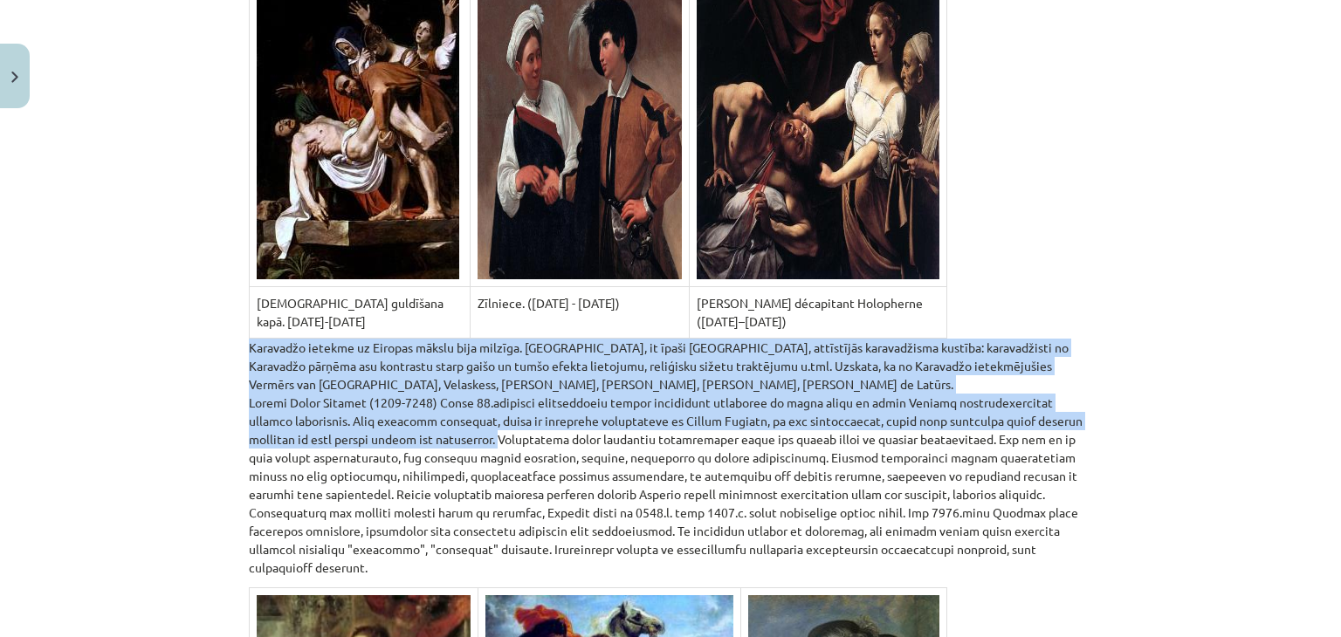
drag, startPoint x: 434, startPoint y: 420, endPoint x: 229, endPoint y: 329, distance: 224.4
click at [229, 329] on div "Mācību tēma: Kultūras un mākslas i (vizuālā māksla) - 10. klases 2. ieskaites m…" at bounding box center [670, 318] width 1341 height 637
copy p "Karavadžo ietekme uz Eiropas mākslu bija milzīga. [GEOGRAPHIC_DATA], it īpaši […"
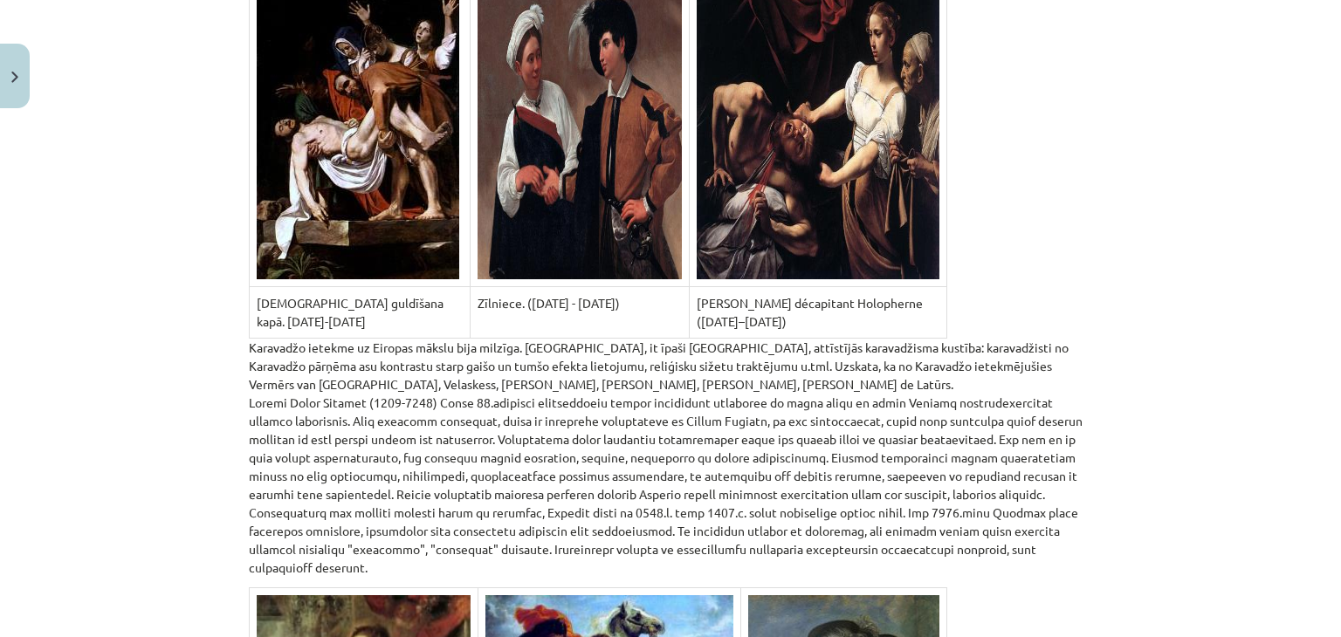
click at [512, 434] on p "Karavadžo ietekme uz Eiropas mākslu bija milzīga. [GEOGRAPHIC_DATA], it īpaši […" at bounding box center [670, 458] width 843 height 238
drag, startPoint x: 1054, startPoint y: 532, endPoint x: 440, endPoint y: 423, distance: 623.4
click at [440, 423] on p "Karavadžo ietekme uz Eiropas mākslu bija milzīga. [GEOGRAPHIC_DATA], it īpaši […" at bounding box center [670, 458] width 843 height 238
copy p "Loremipsumd sitam consectet adipiscingel seddo eiu tempor incid ut laboree dolo…"
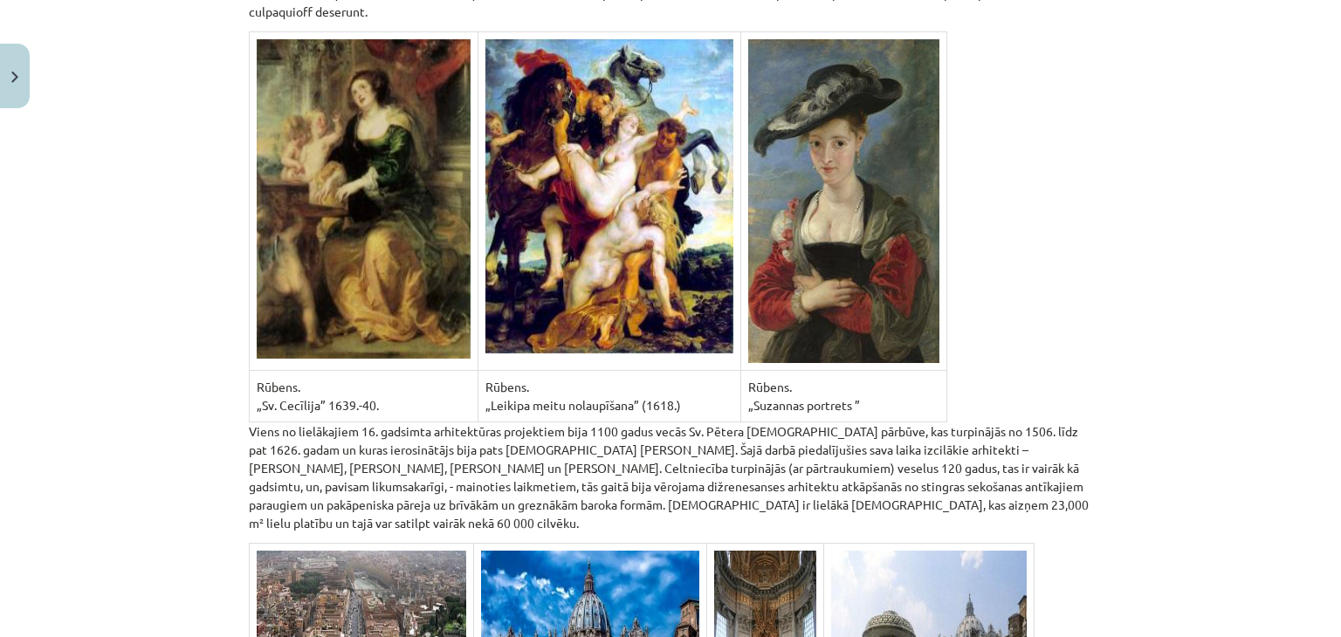
scroll to position [5194, 0]
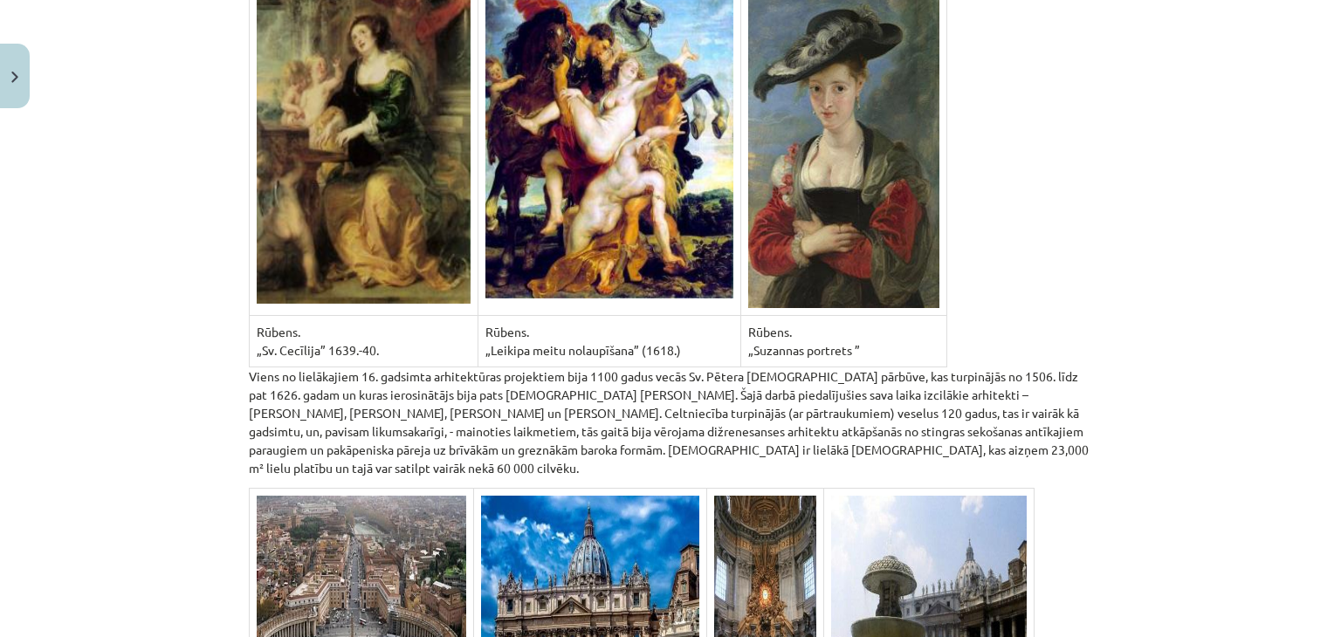
click at [409, 391] on p "Viens no lielākajiem 16. gadsimta arhitektūras projektiem bija 1100 gadus vecās…" at bounding box center [670, 423] width 843 height 110
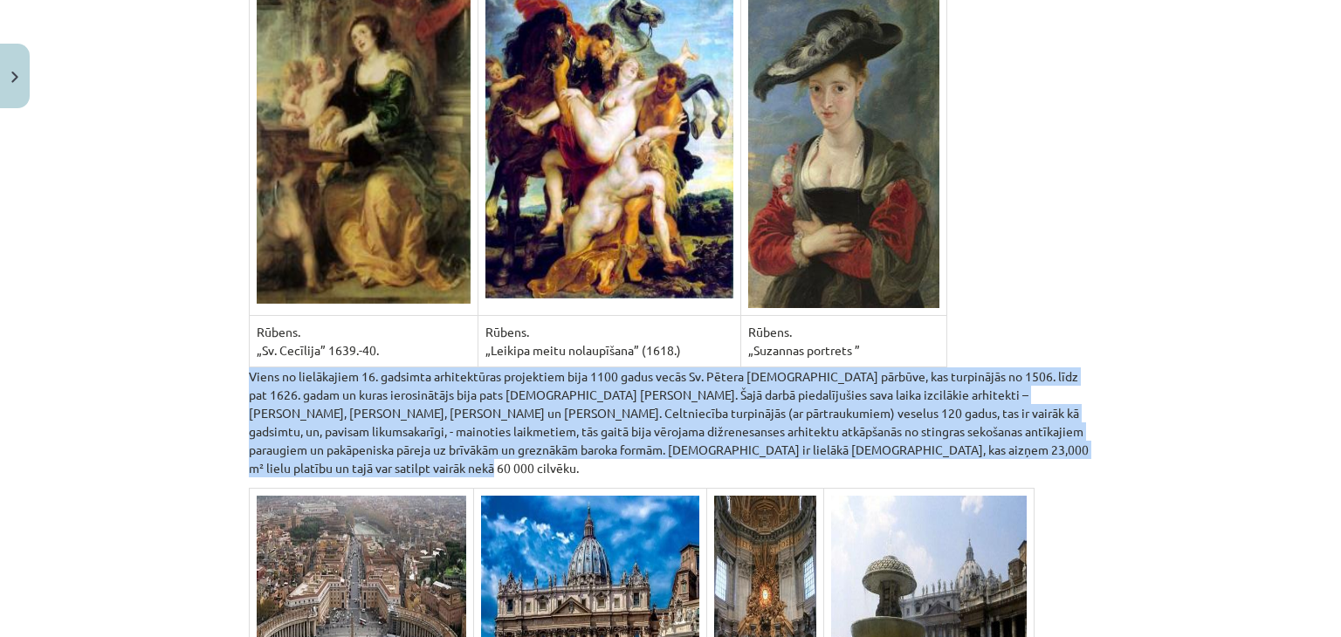
drag, startPoint x: 910, startPoint y: 424, endPoint x: 244, endPoint y: 340, distance: 671.4
click at [249, 368] on p "Viens no lielākajiem 16. gadsimta arhitektūras projektiem bija 1100 gadus vecās…" at bounding box center [670, 423] width 843 height 110
click at [370, 368] on p "Viens no lielākajiem 16. gadsimta arhitektūras projektiem bija 1100 gadus vecās…" at bounding box center [670, 423] width 843 height 110
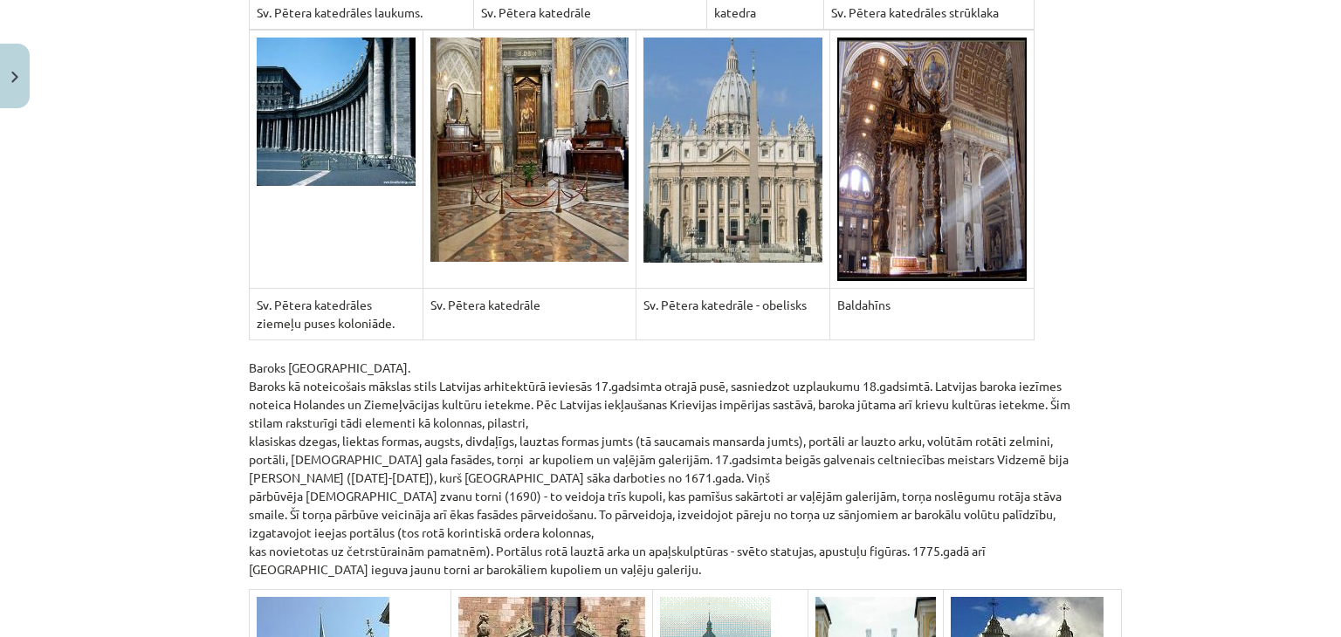
scroll to position [5980, 0]
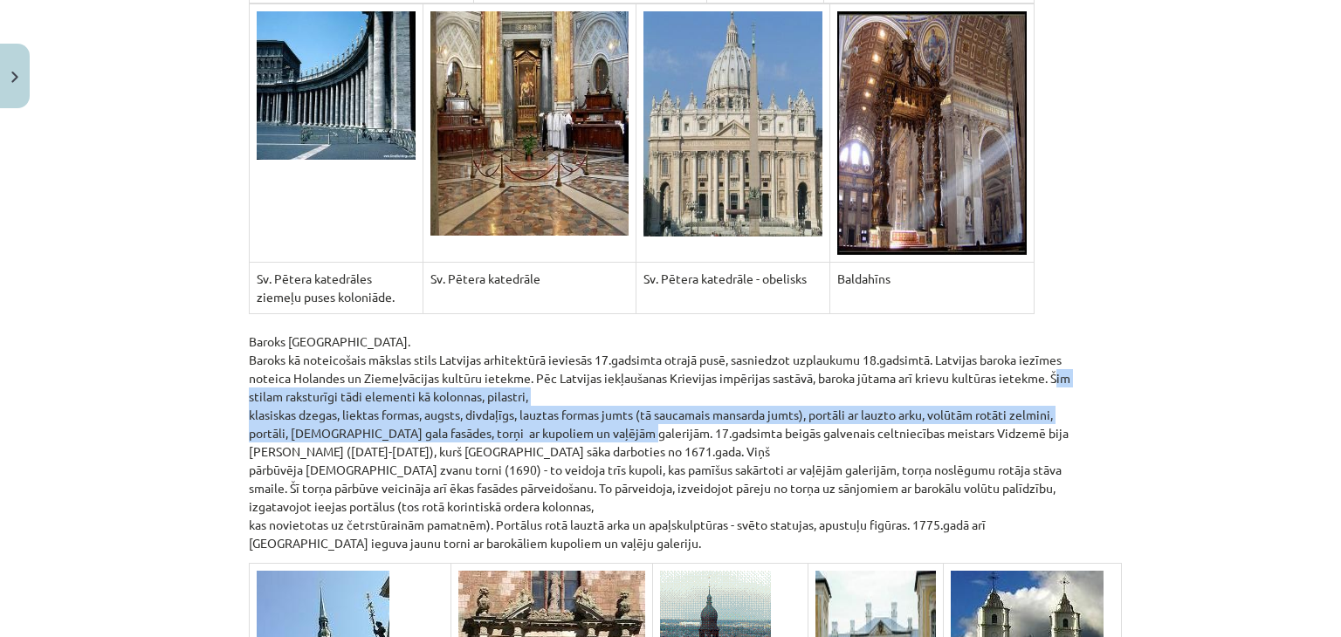
drag, startPoint x: 1046, startPoint y: 340, endPoint x: 625, endPoint y: 390, distance: 423.8
click at [622, 389] on p "Baroks [GEOGRAPHIC_DATA]. [PERSON_NAME] kā noteicošais mākslas stils Latvijas a…" at bounding box center [670, 433] width 843 height 238
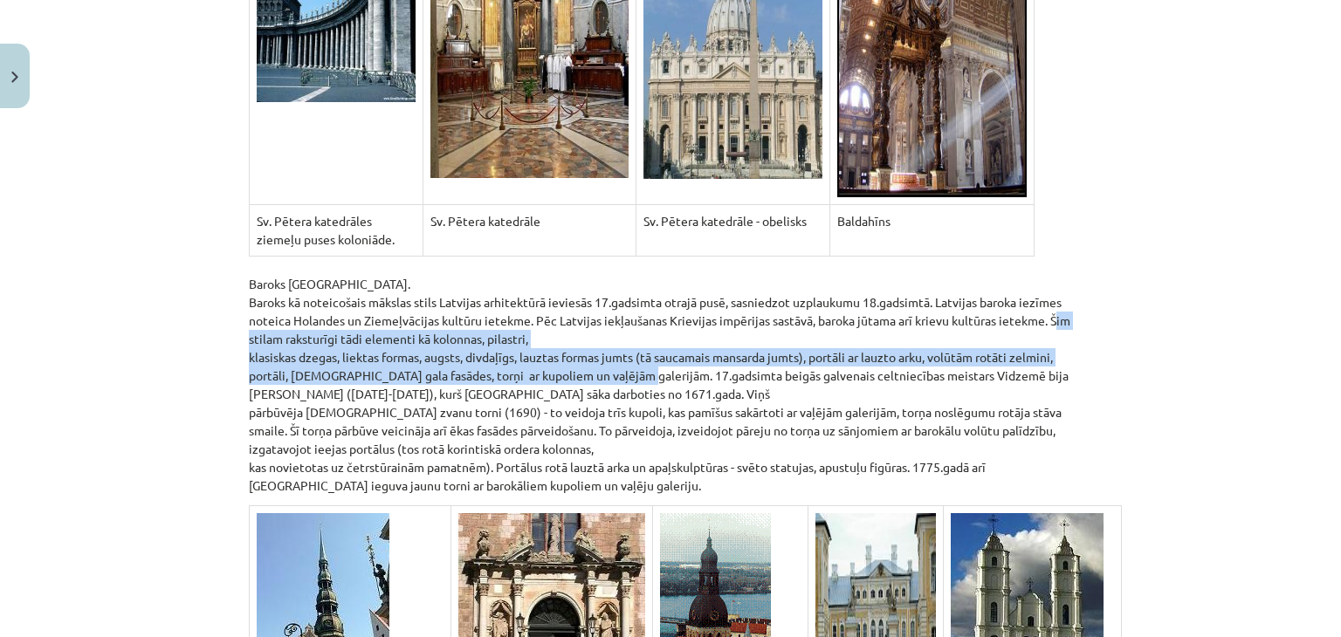
scroll to position [6067, 0]
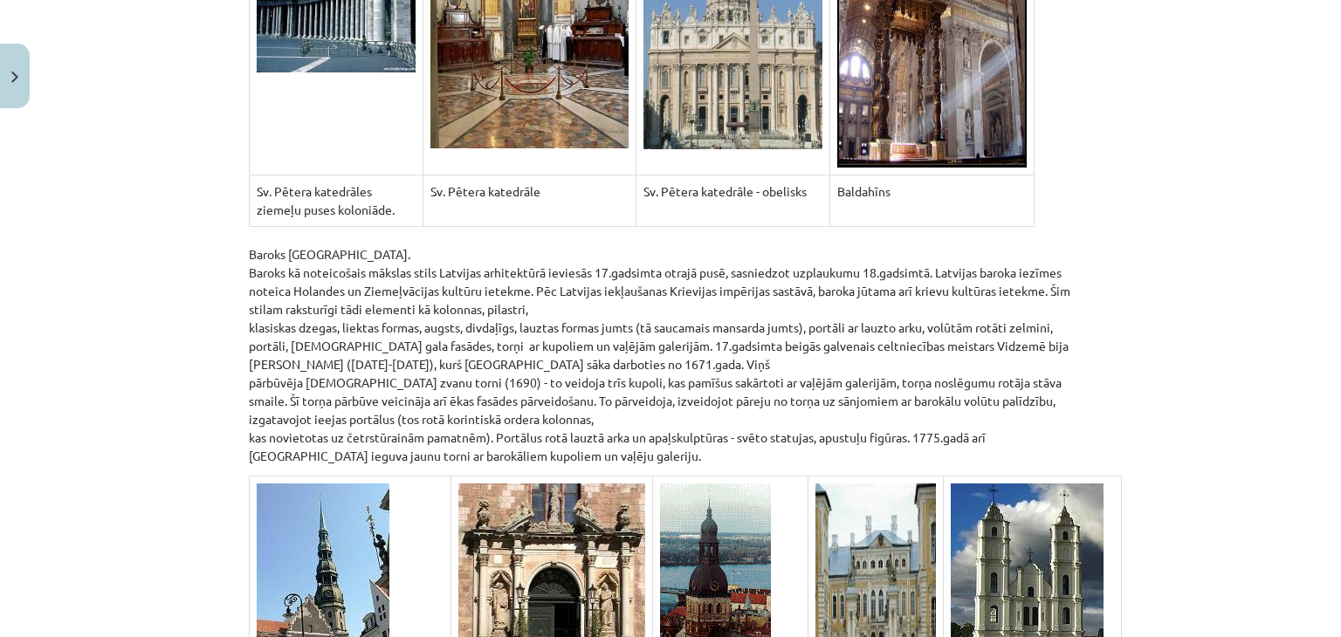
click at [643, 320] on p "Baroks [GEOGRAPHIC_DATA]. [PERSON_NAME] kā noteicošais mākslas stils Latvijas a…" at bounding box center [670, 346] width 843 height 238
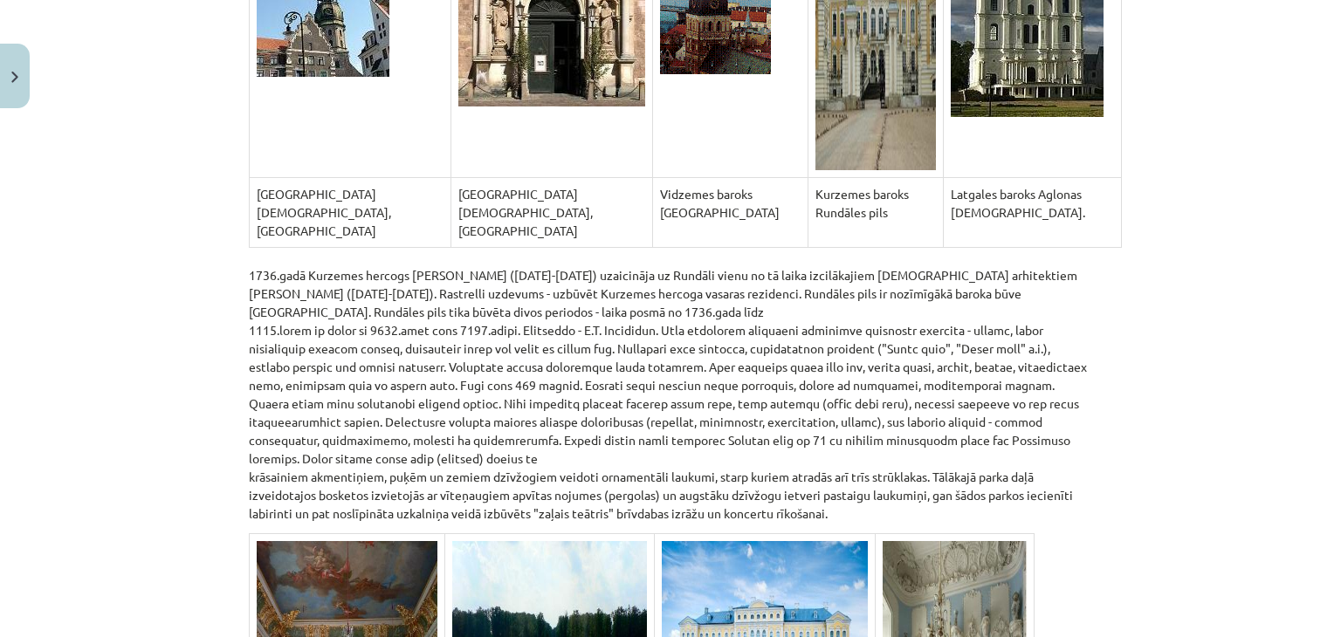
scroll to position [6679, 0]
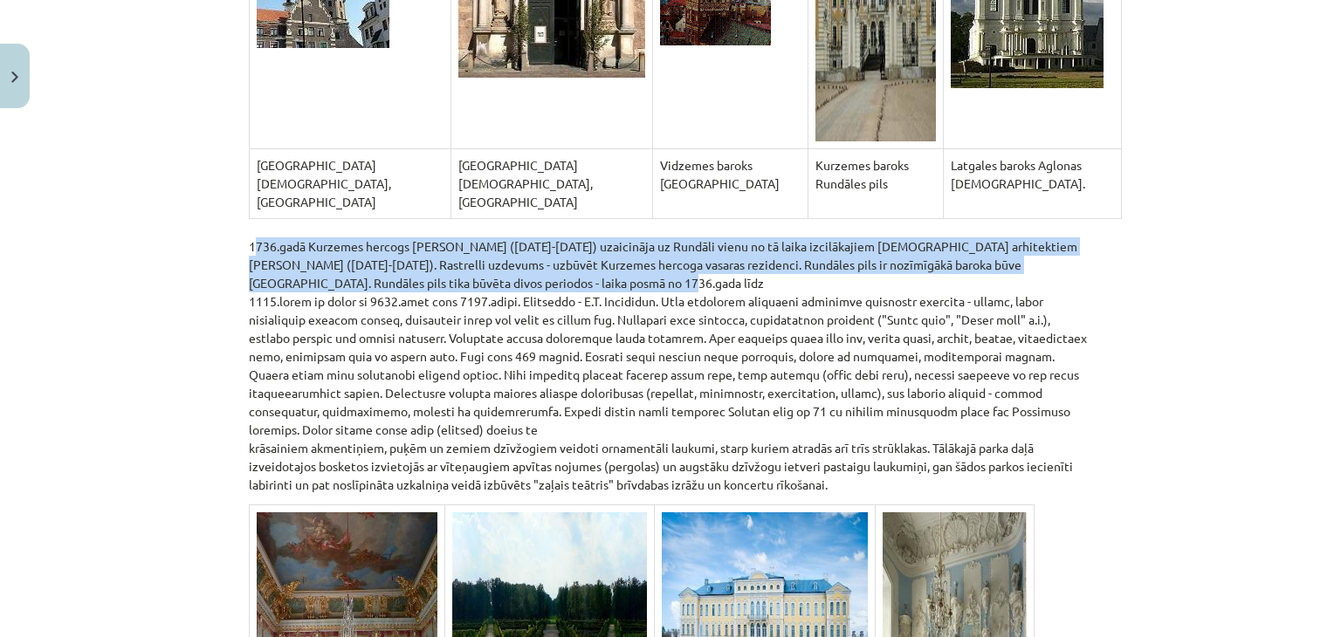
drag, startPoint x: 643, startPoint y: 223, endPoint x: 242, endPoint y: 185, distance: 403.4
click at [249, 219] on p "1736.gadā Kurzemes hercogs [PERSON_NAME] ([DATE]-[DATE]) uzaicināja uz Rundāli …" at bounding box center [670, 356] width 843 height 275
drag, startPoint x: 842, startPoint y: 424, endPoint x: 243, endPoint y: 190, distance: 643.0
click at [249, 219] on p "1736.gadā Kurzemes hercogs [PERSON_NAME] ([DATE]-[DATE]) uzaicināja uz Rundāli …" at bounding box center [670, 356] width 843 height 275
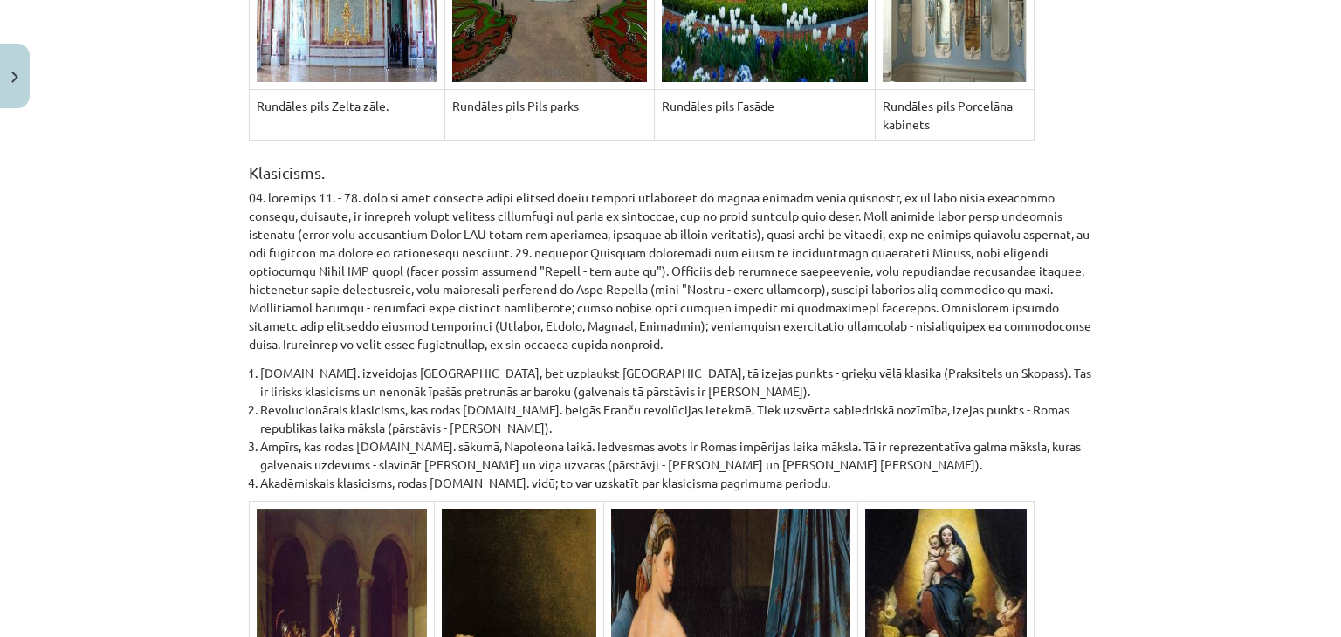
scroll to position [7290, 0]
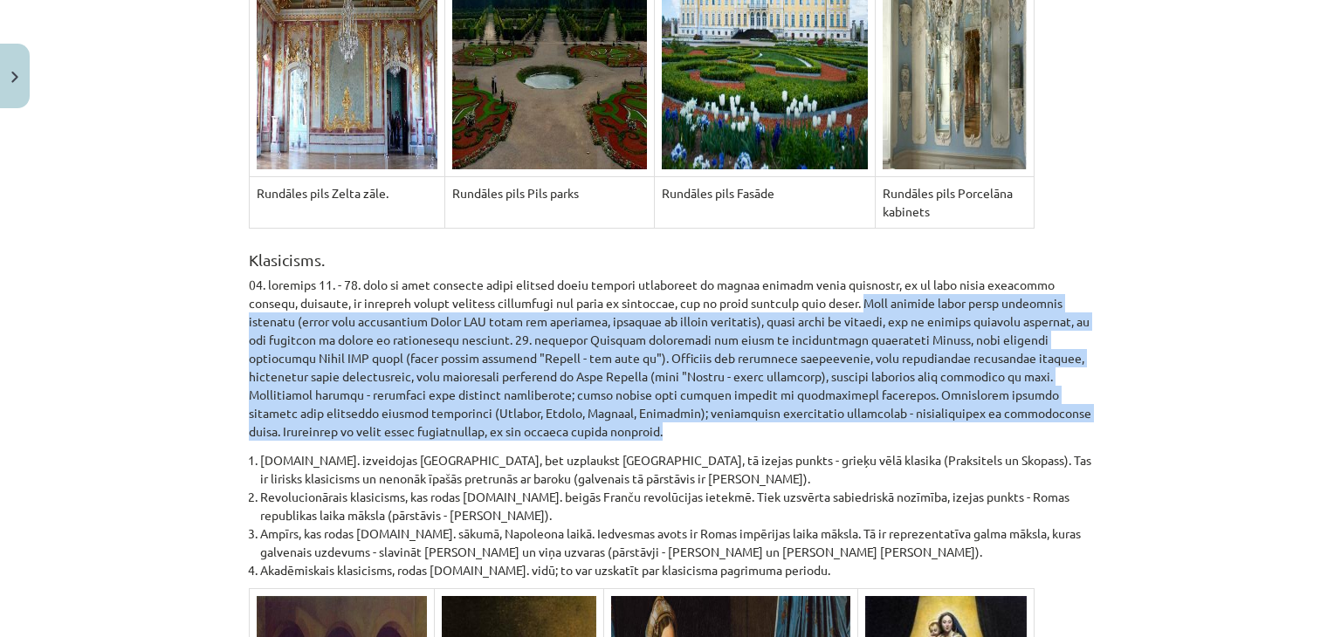
drag, startPoint x: 364, startPoint y: 375, endPoint x: 744, endPoint y: 245, distance: 401.1
click at [744, 276] on p at bounding box center [670, 358] width 843 height 165
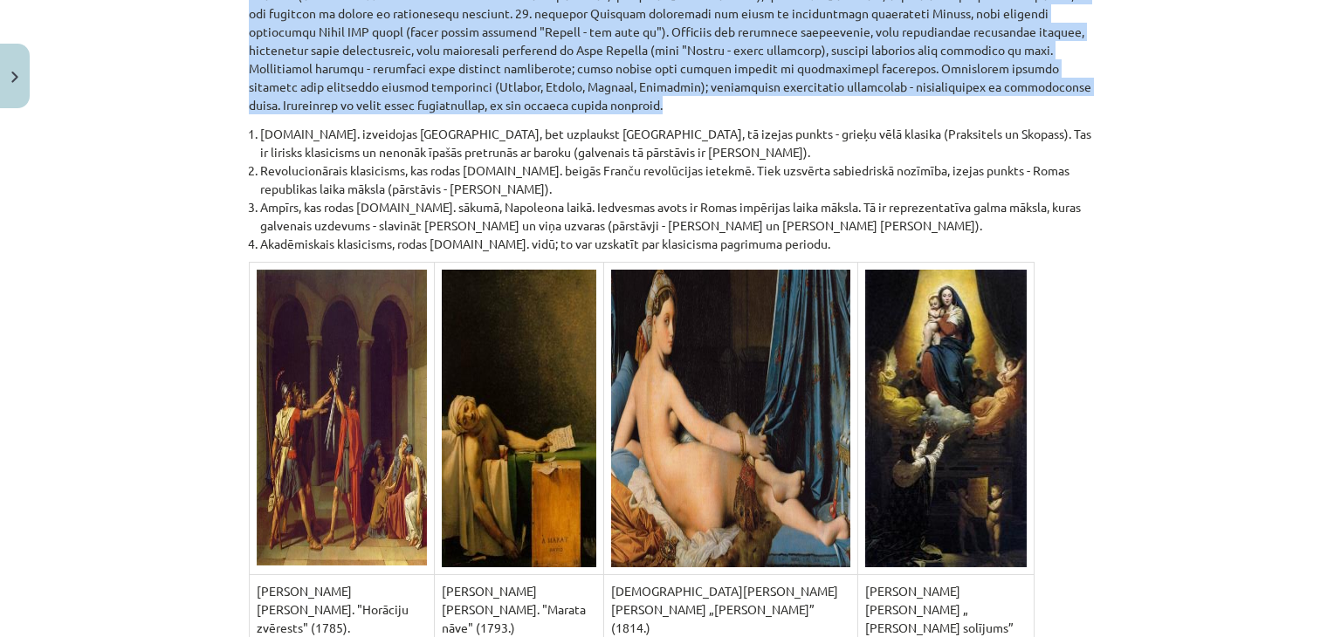
scroll to position [7552, 0]
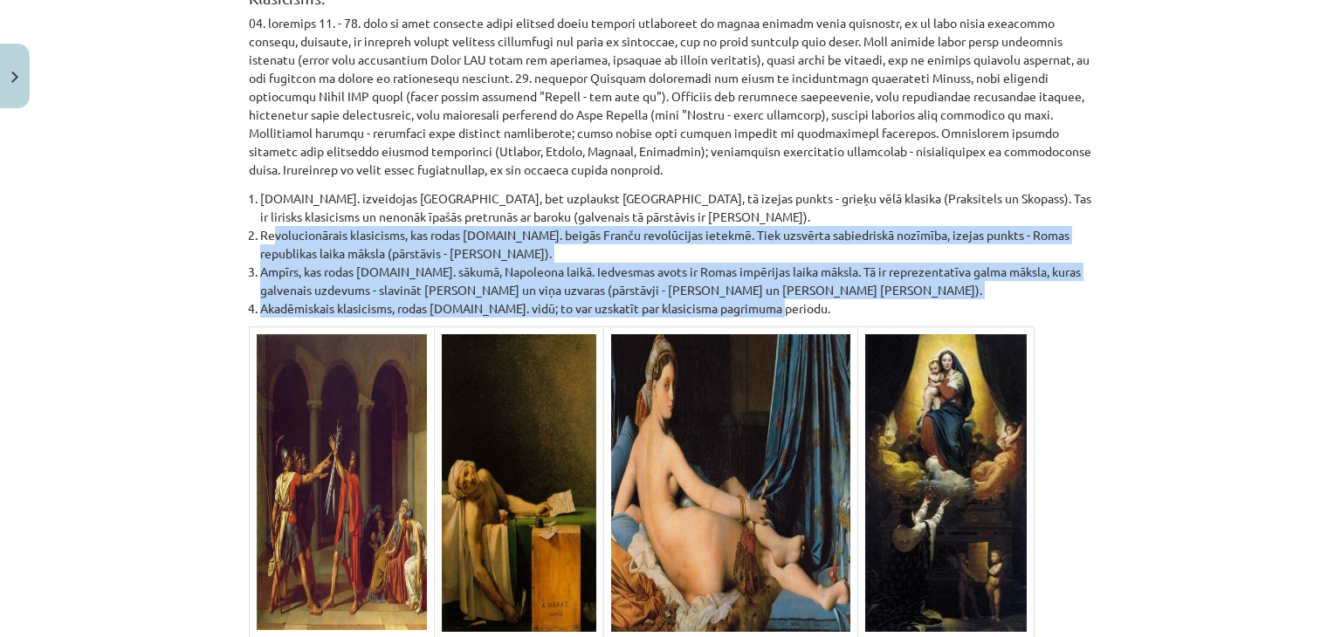
drag, startPoint x: 805, startPoint y: 253, endPoint x: 268, endPoint y: 167, distance: 543.8
click at [268, 189] on ol "[DOMAIN_NAME]. izveidojas [GEOGRAPHIC_DATA], bet uzplaukst [GEOGRAPHIC_DATA], t…" at bounding box center [670, 253] width 843 height 128
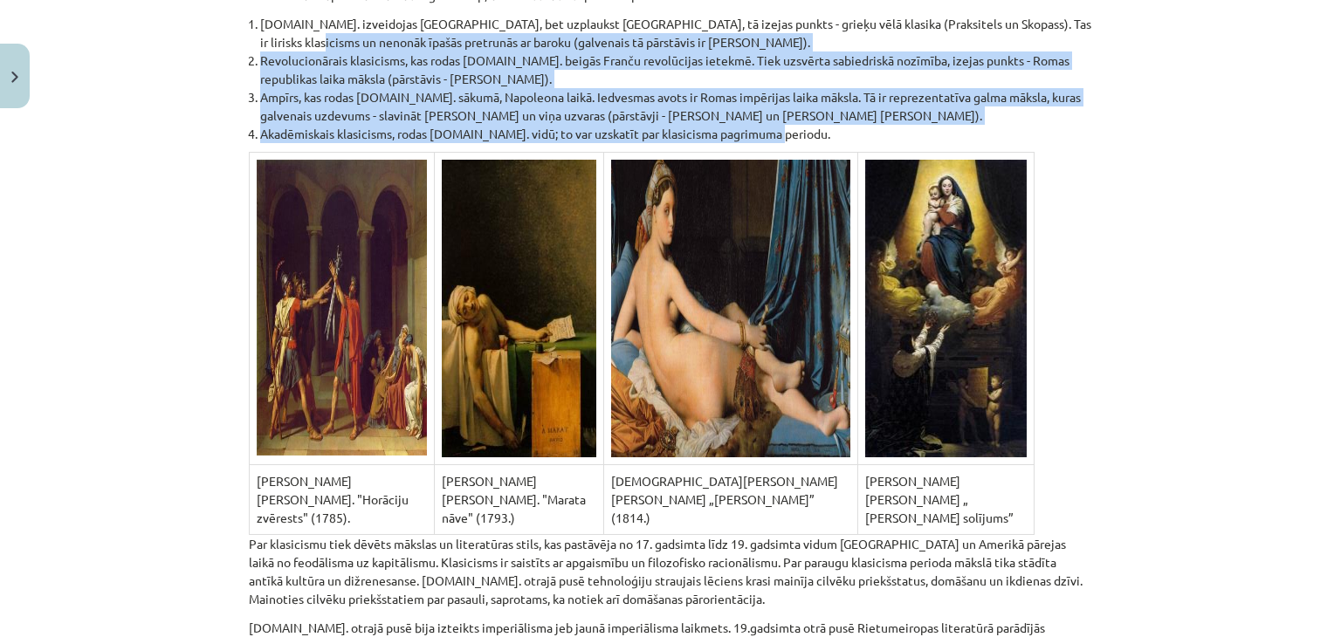
scroll to position [7639, 0]
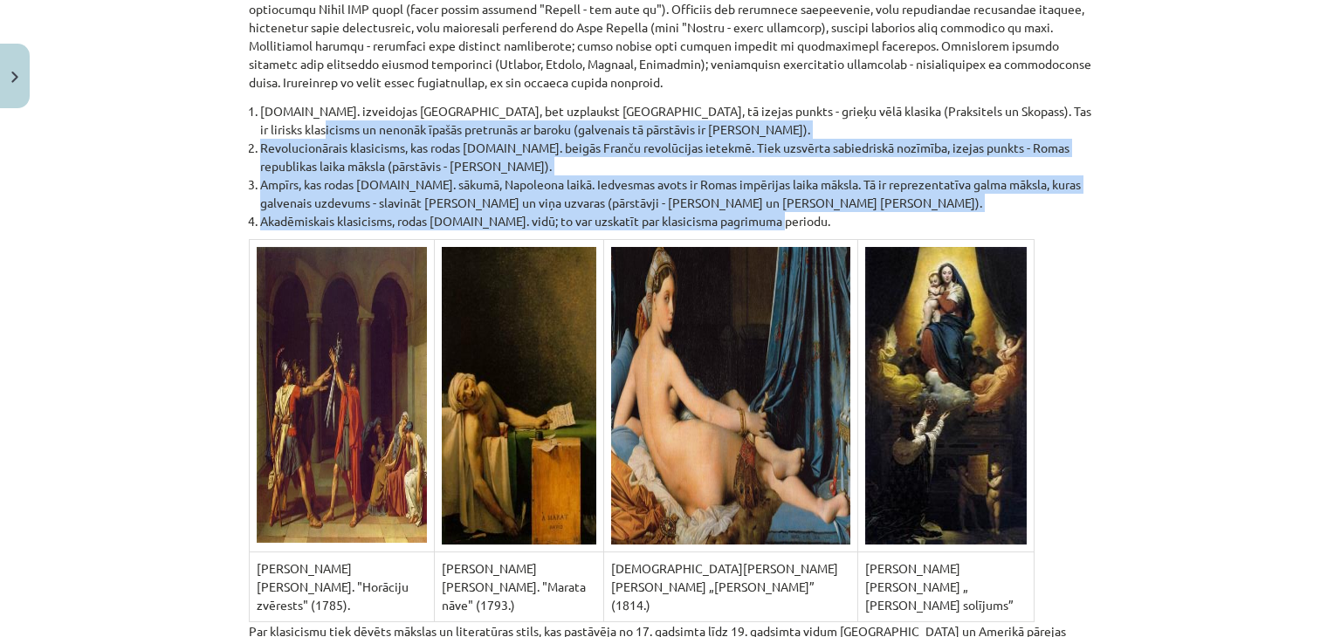
click at [803, 212] on li "Akadēmiskais klasicisms, rodas [DOMAIN_NAME]. vidū; to var uzskatīt par klasici…" at bounding box center [676, 221] width 832 height 18
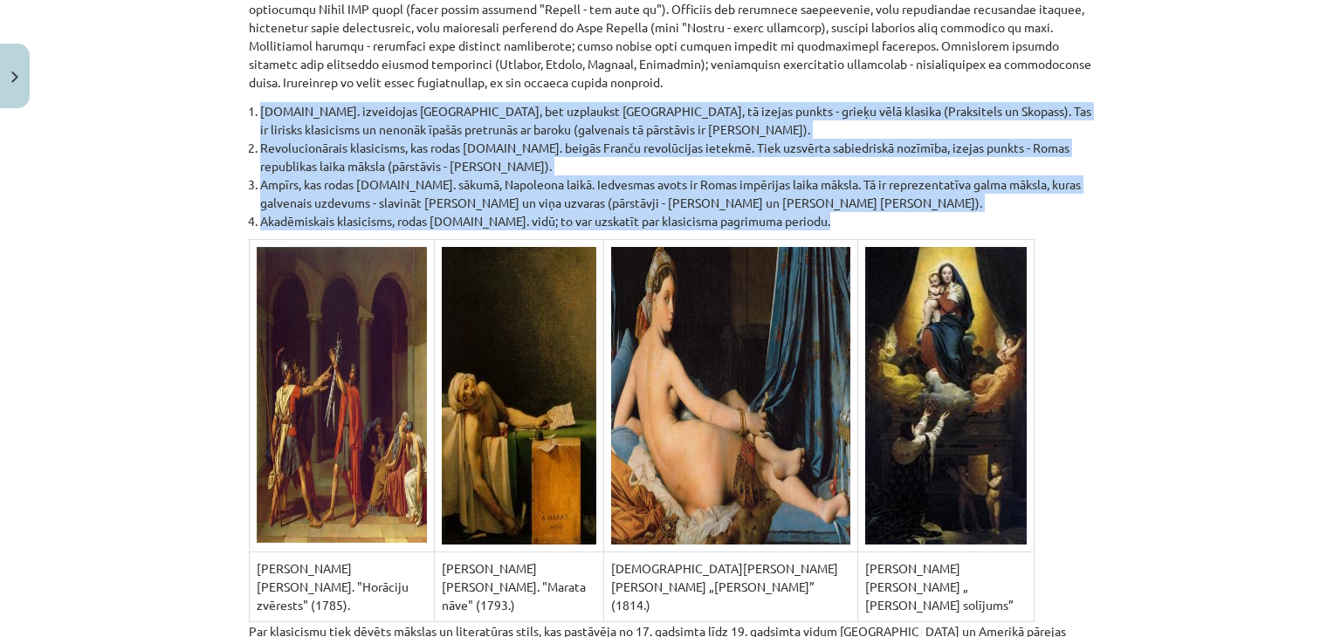
drag, startPoint x: 803, startPoint y: 160, endPoint x: 255, endPoint y: 43, distance: 560.6
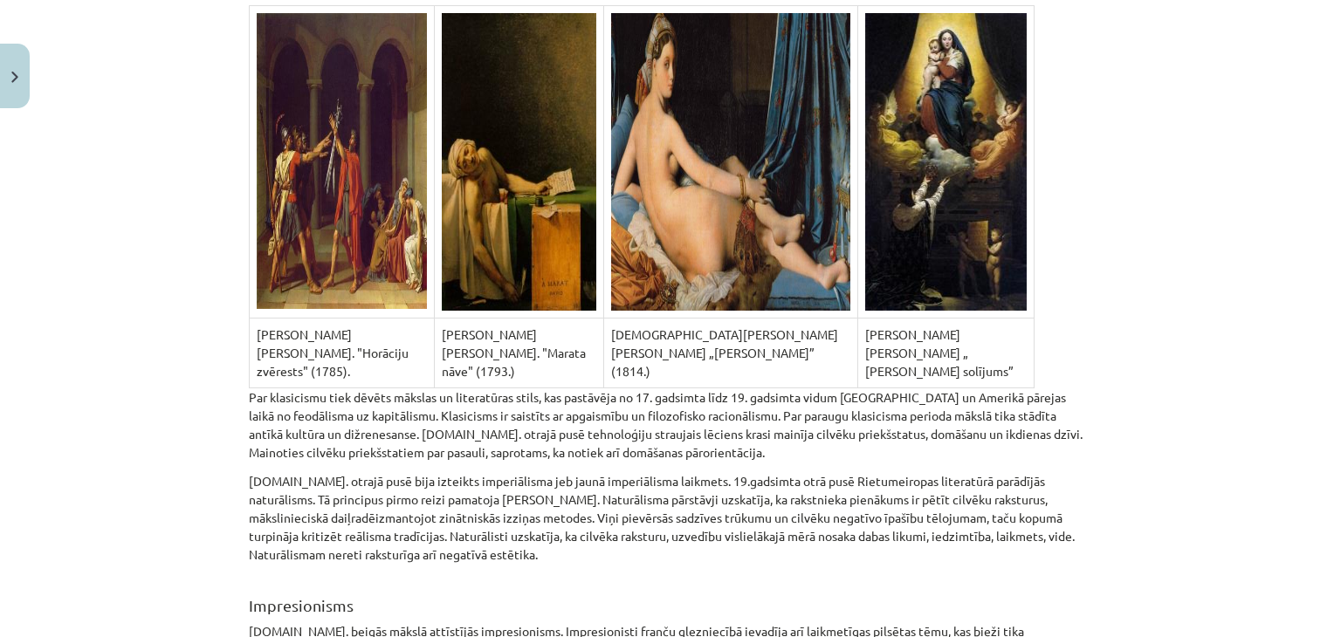
scroll to position [7901, 0]
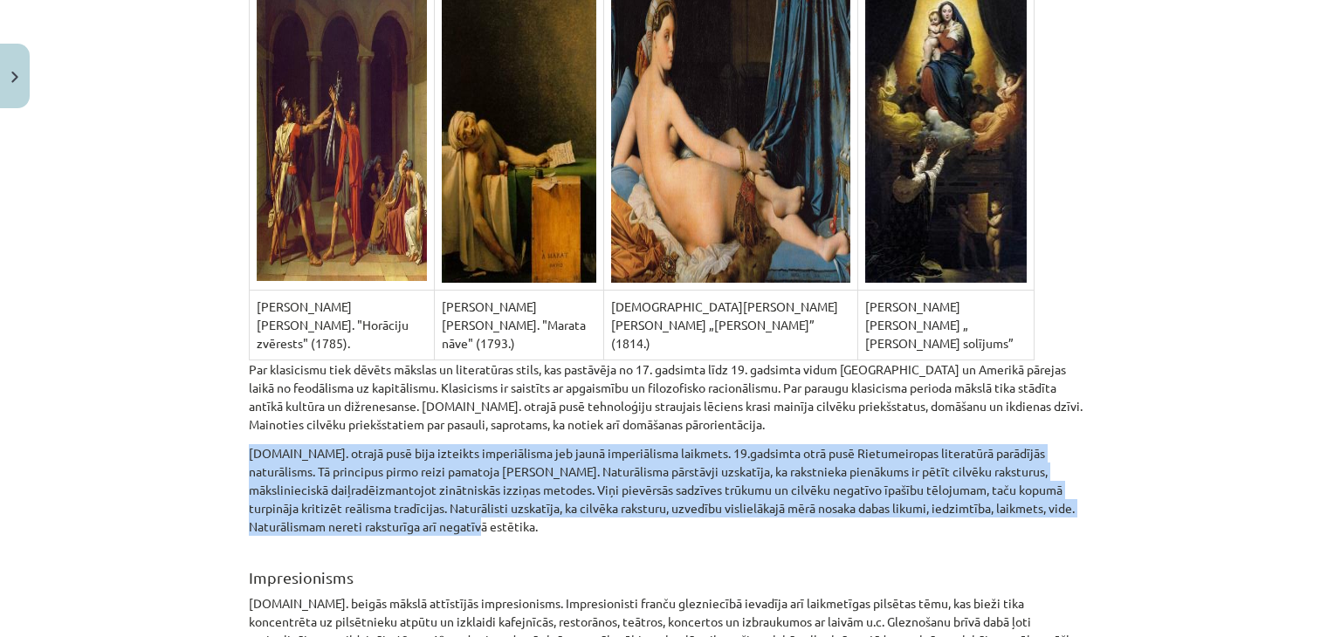
drag, startPoint x: 652, startPoint y: 452, endPoint x: 205, endPoint y: 360, distance: 456.5
click at [217, 367] on div "Mācību tēma: Kultūras un mākslas i (vizuālā māksla) - 10. klases 2. ieskaites m…" at bounding box center [670, 318] width 1341 height 637
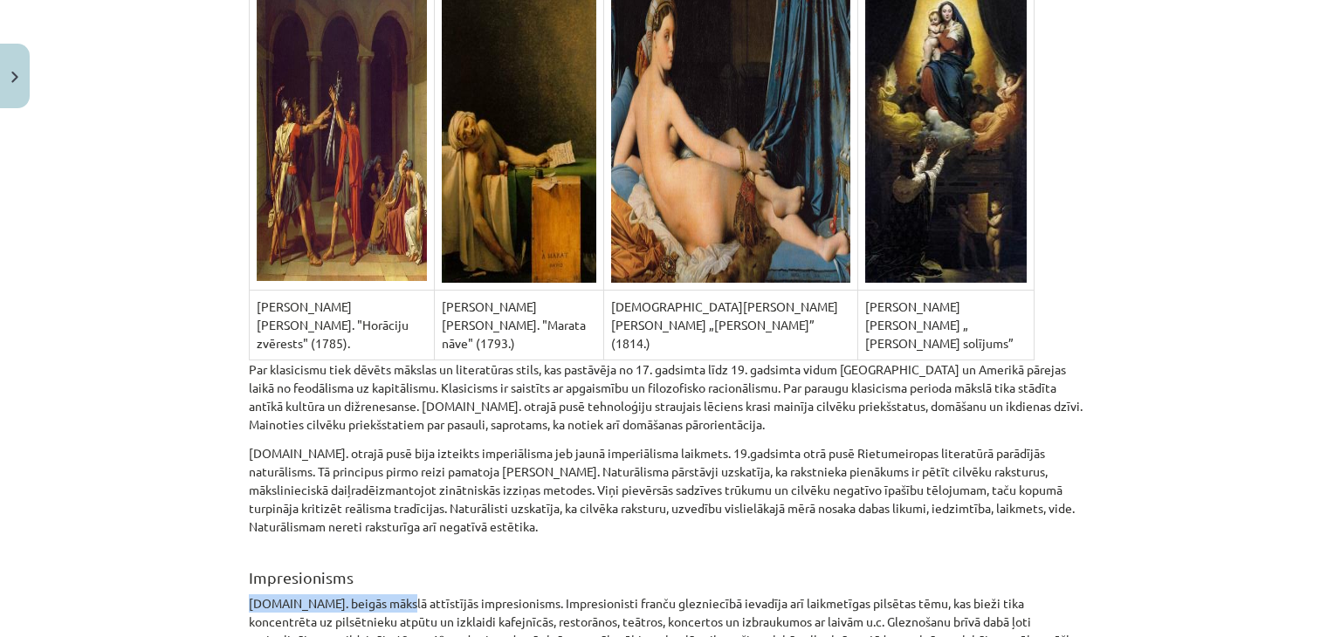
drag, startPoint x: 383, startPoint y: 514, endPoint x: 353, endPoint y: 506, distance: 31.5
click at [369, 547] on h2 "Impresionisms" at bounding box center [670, 568] width 843 height 43
click at [359, 547] on h2 "Impresionisms" at bounding box center [670, 568] width 843 height 43
click at [297, 547] on h2 "Impresionisms" at bounding box center [670, 568] width 843 height 43
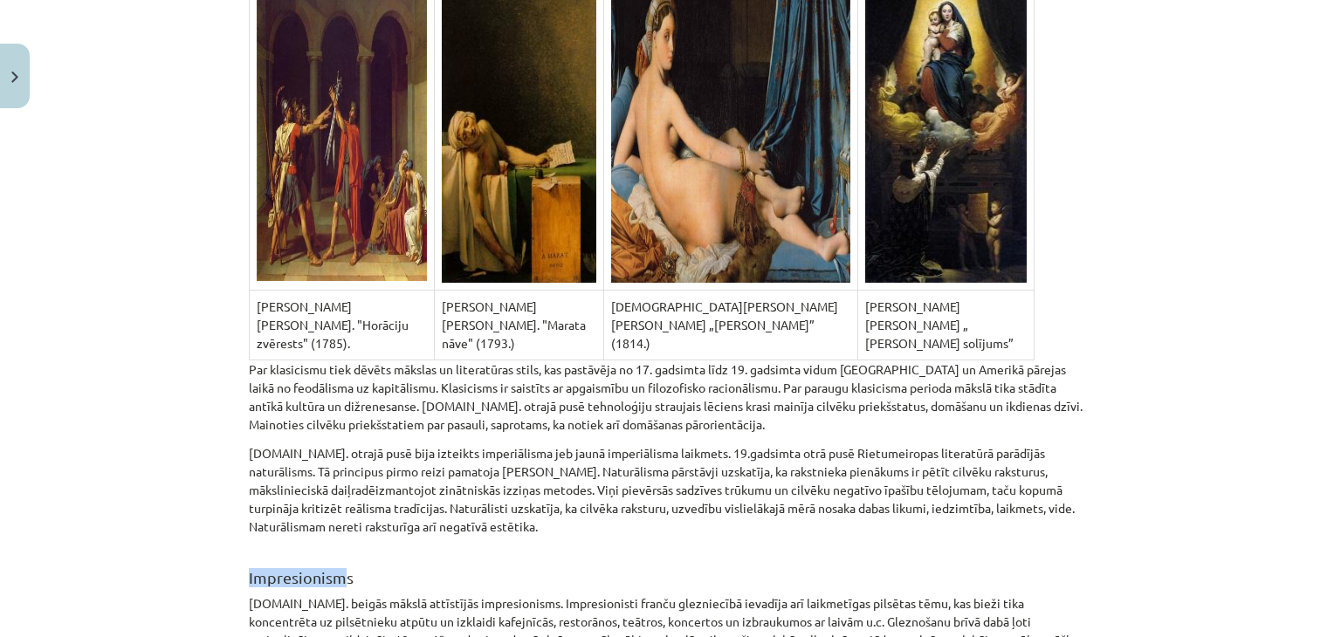
drag, startPoint x: 340, startPoint y: 500, endPoint x: 204, endPoint y: 495, distance: 135.4
click at [204, 495] on div "Mācību tēma: Kultūras un mākslas i (vizuālā māksla) - 10. klases 2. ieskaites m…" at bounding box center [670, 318] width 1341 height 637
click at [353, 547] on h2 "Impresionisms" at bounding box center [670, 568] width 843 height 43
drag, startPoint x: 342, startPoint y: 504, endPoint x: 215, endPoint y: 499, distance: 127.5
click at [215, 499] on div "Mācību tēma: Kultūras un mākslas i (vizuālā māksla) - 10. klases 2. ieskaites m…" at bounding box center [670, 318] width 1341 height 637
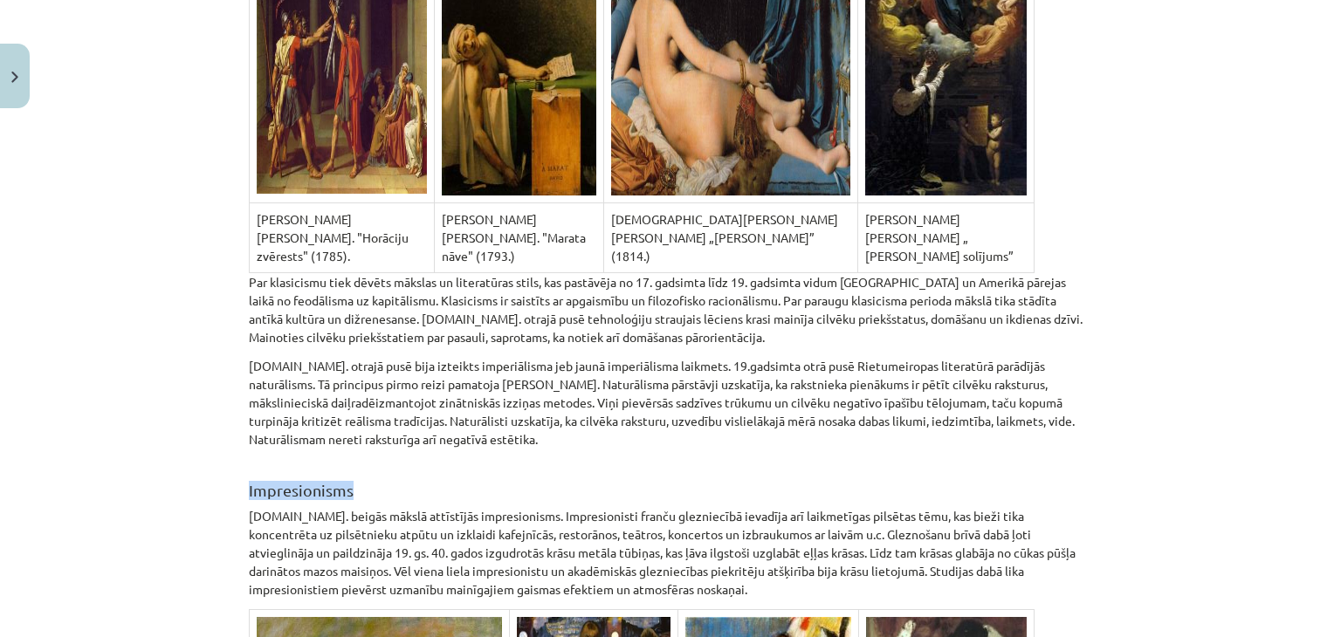
scroll to position [8075, 0]
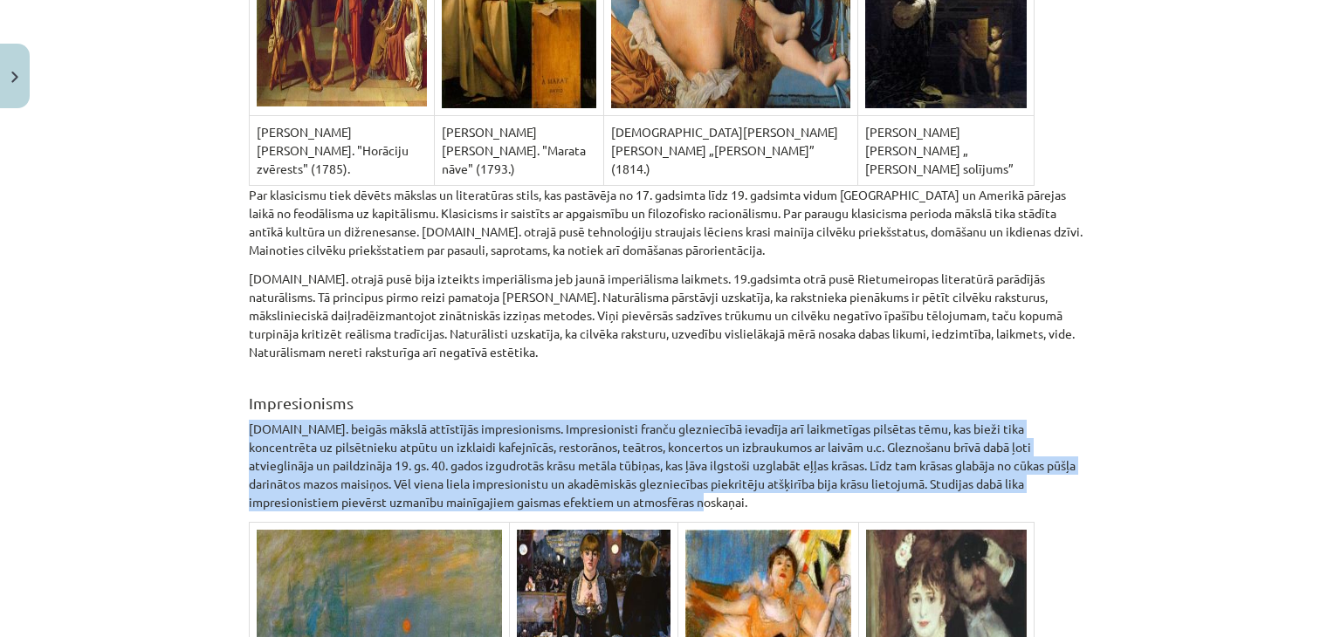
drag, startPoint x: 719, startPoint y: 431, endPoint x: 238, endPoint y: 349, distance: 488.0
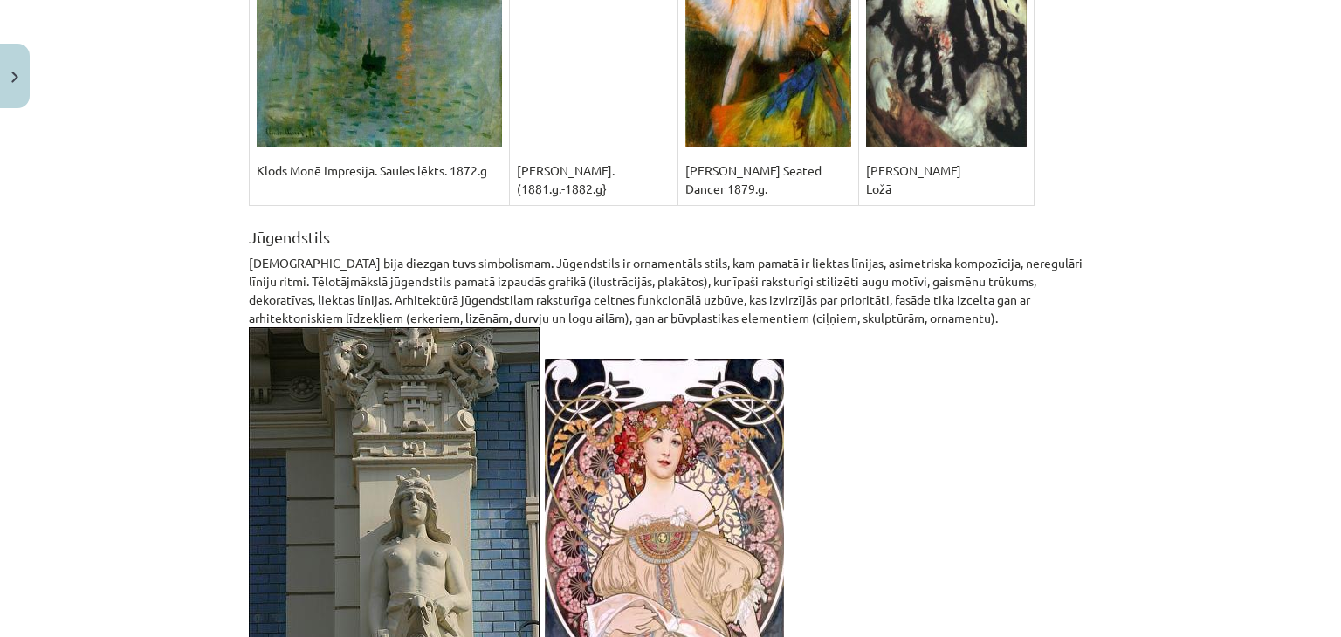
scroll to position [8599, 0]
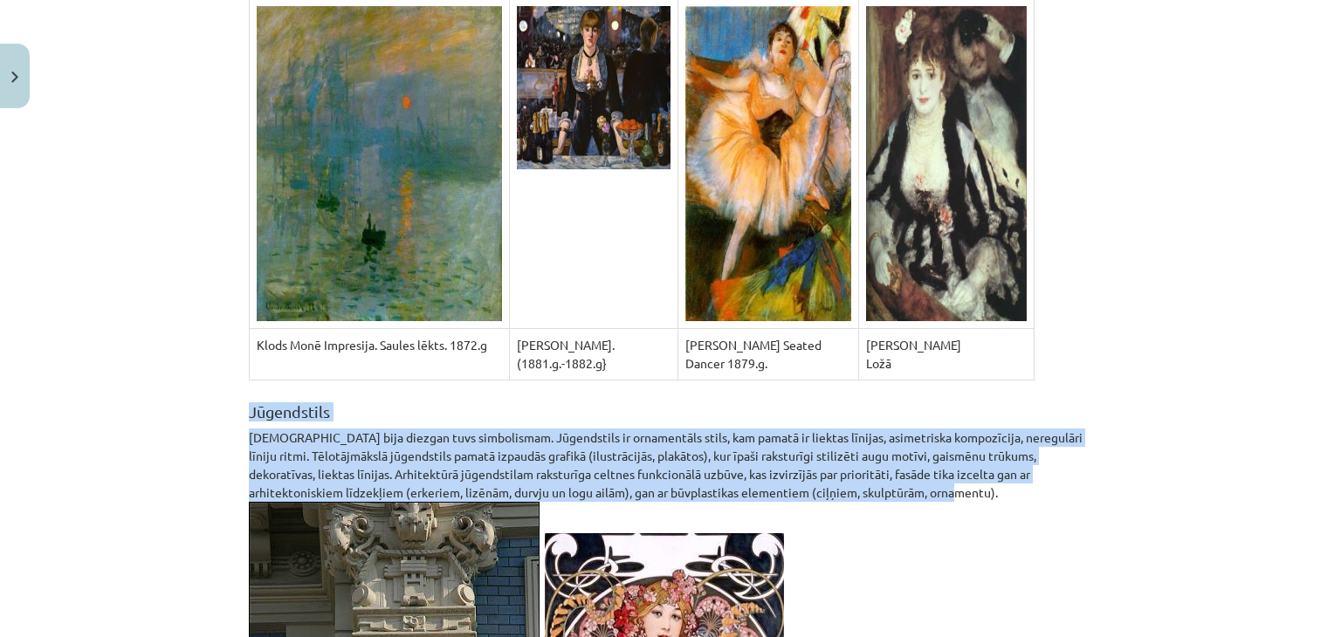
drag, startPoint x: 1051, startPoint y: 423, endPoint x: 240, endPoint y: 337, distance: 815.5
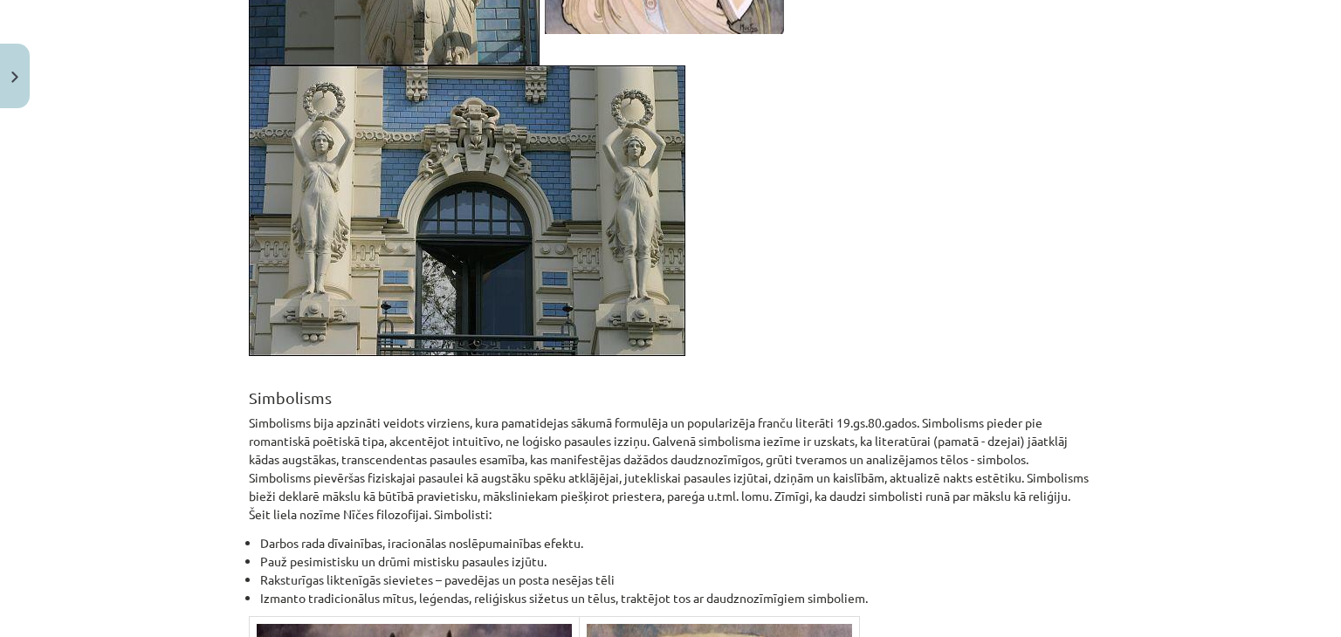
scroll to position [9647, 0]
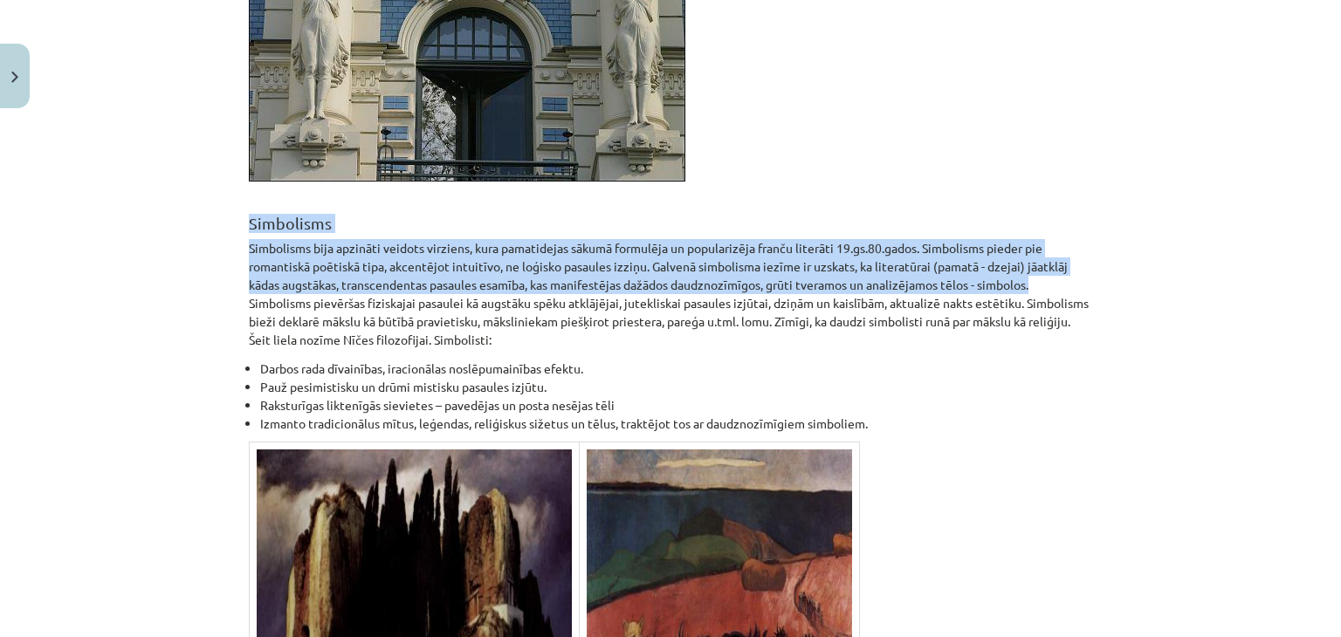
drag, startPoint x: 1044, startPoint y: 207, endPoint x: 217, endPoint y: 137, distance: 830.6
click at [217, 137] on div "Mācību tēma: Kultūras un mākslas i (vizuālā māksla) - 10. klases 2. ieskaites m…" at bounding box center [670, 318] width 1341 height 637
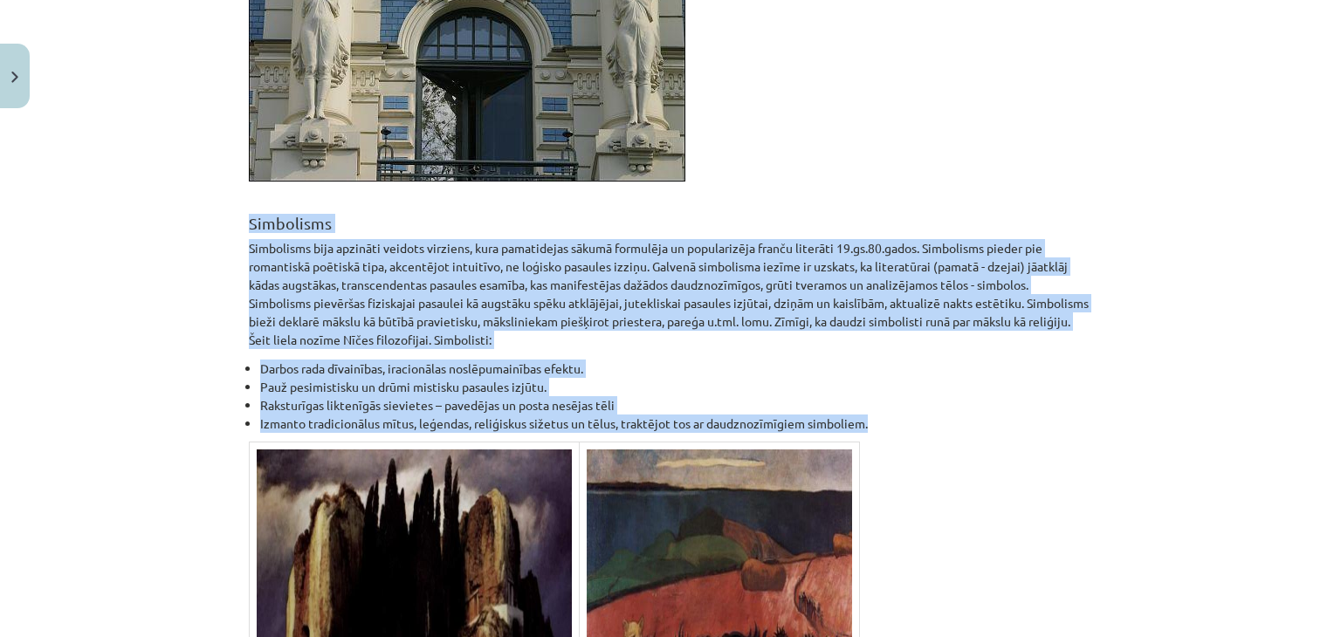
drag, startPoint x: 977, startPoint y: 349, endPoint x: 179, endPoint y: 139, distance: 825.2
click at [179, 139] on div "Mācību tēma: Kultūras un mākslas i (vizuālā māksla) - 10. klases 2. ieskaites m…" at bounding box center [670, 318] width 1341 height 637
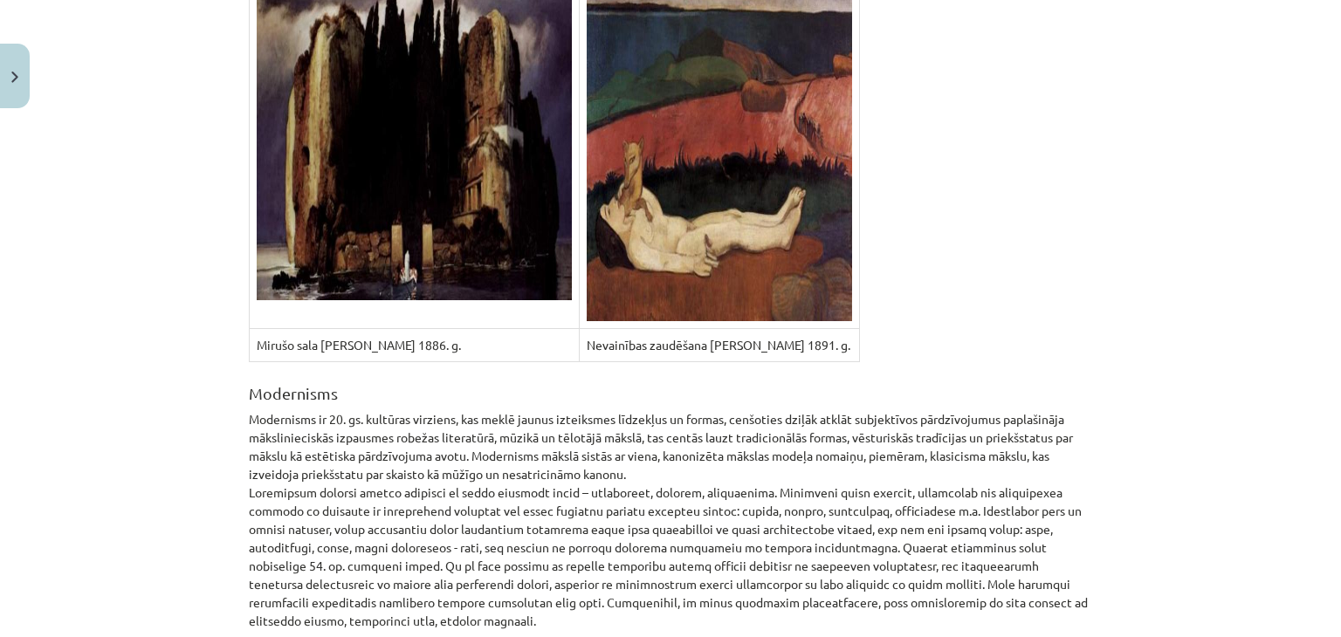
scroll to position [10154, 0]
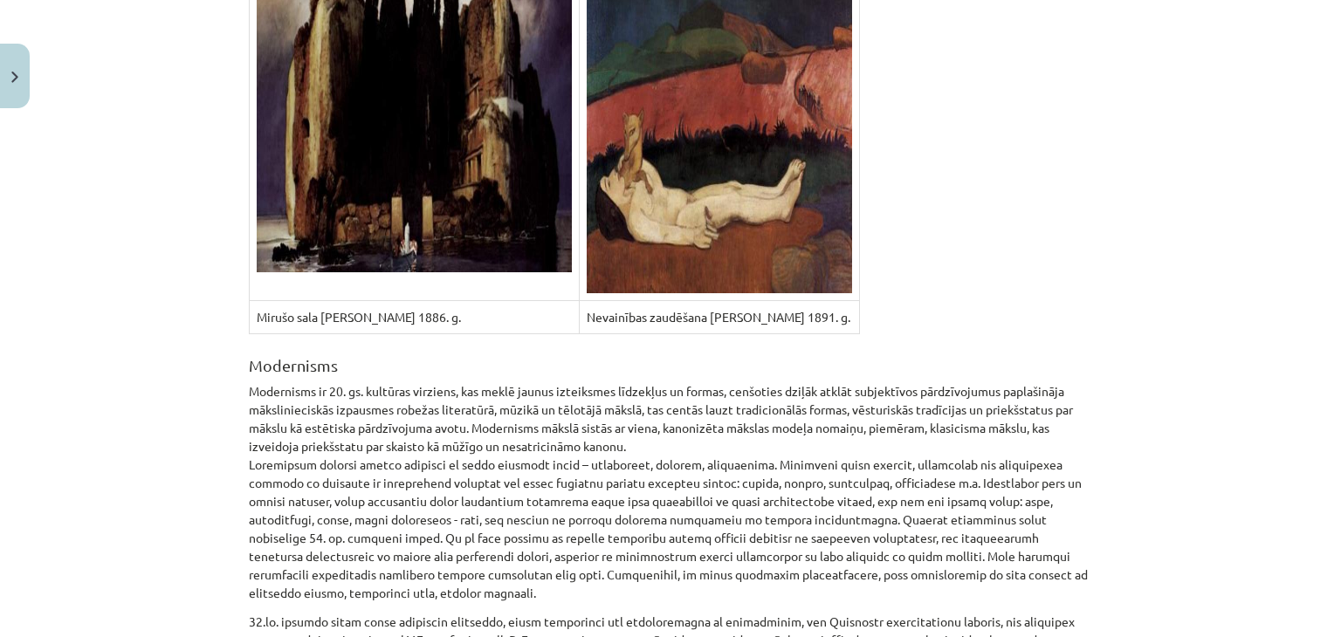
drag, startPoint x: 1055, startPoint y: 497, endPoint x: 233, endPoint y: 388, distance: 828.7
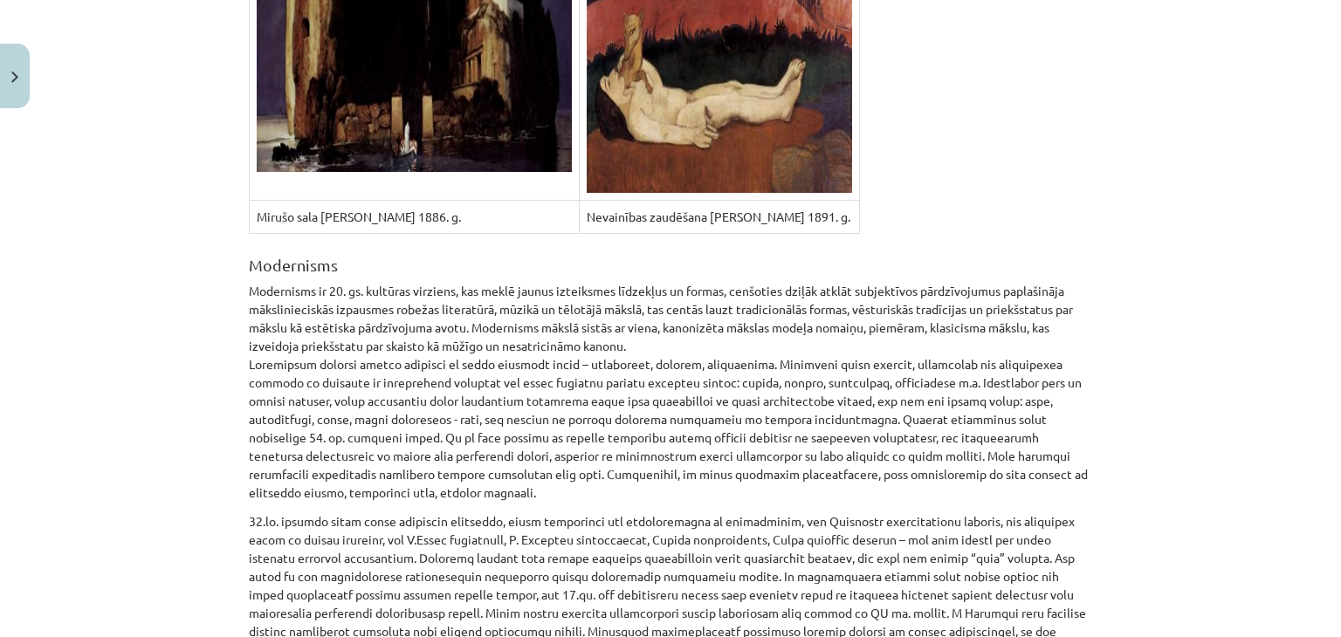
scroll to position [10329, 0]
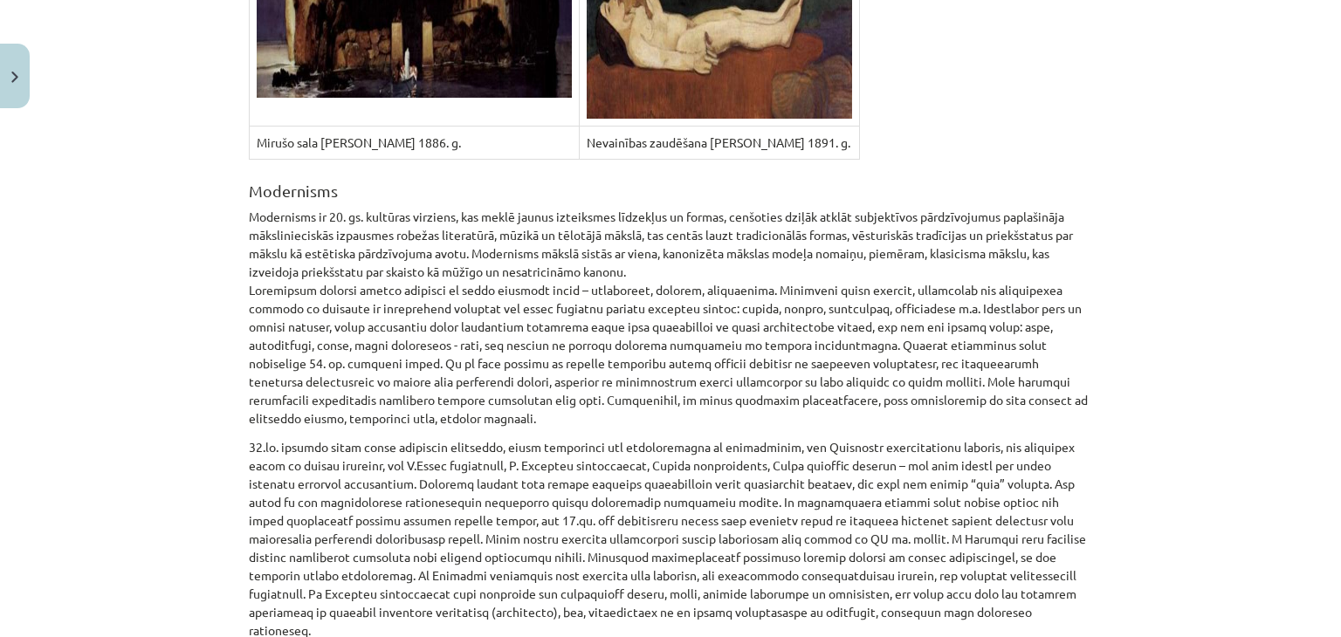
click at [339, 438] on p at bounding box center [670, 539] width 843 height 202
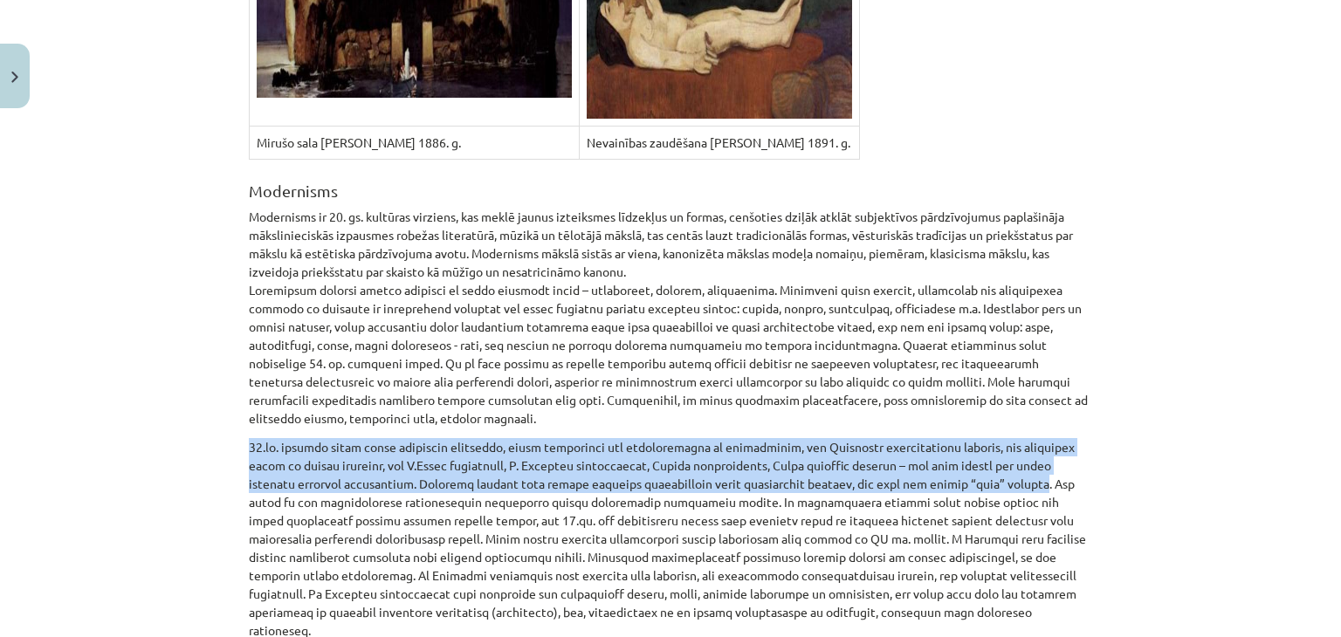
drag, startPoint x: 936, startPoint y: 390, endPoint x: 129, endPoint y: 350, distance: 807.7
click at [129, 350] on div "Mācību tēma: Kultūras un mākslas i (vizuālā māksla) - 10. klases 2. ieskaites m…" at bounding box center [670, 318] width 1341 height 637
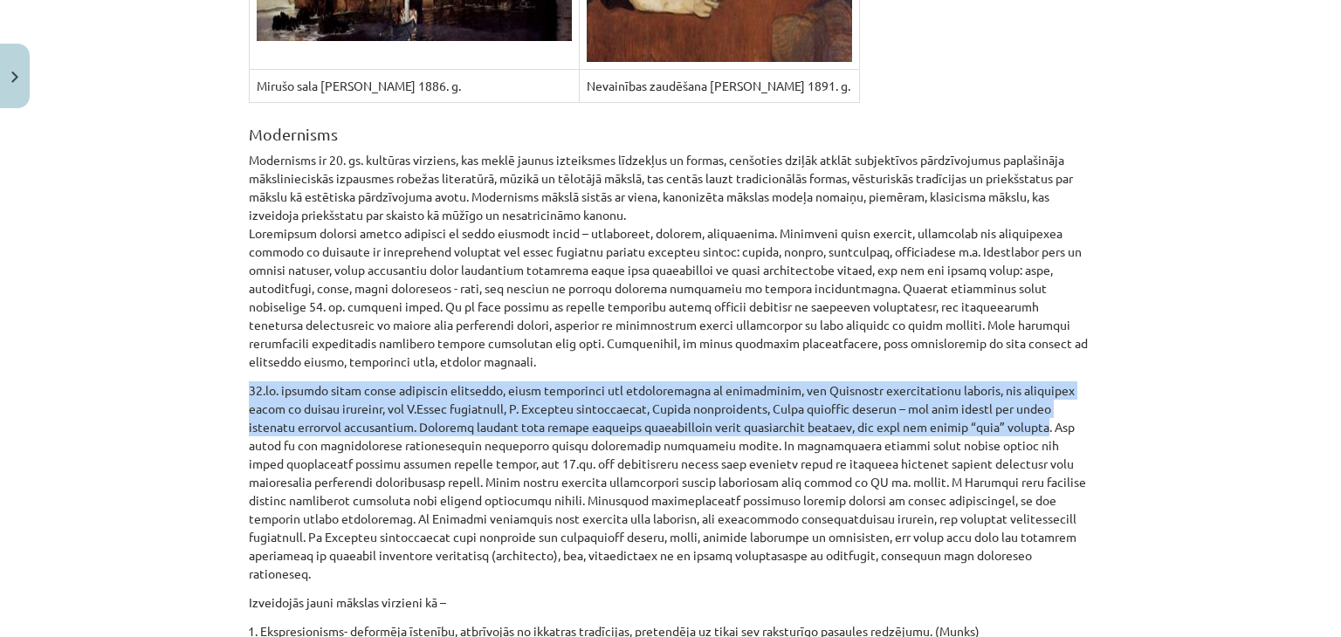
scroll to position [10416, 0]
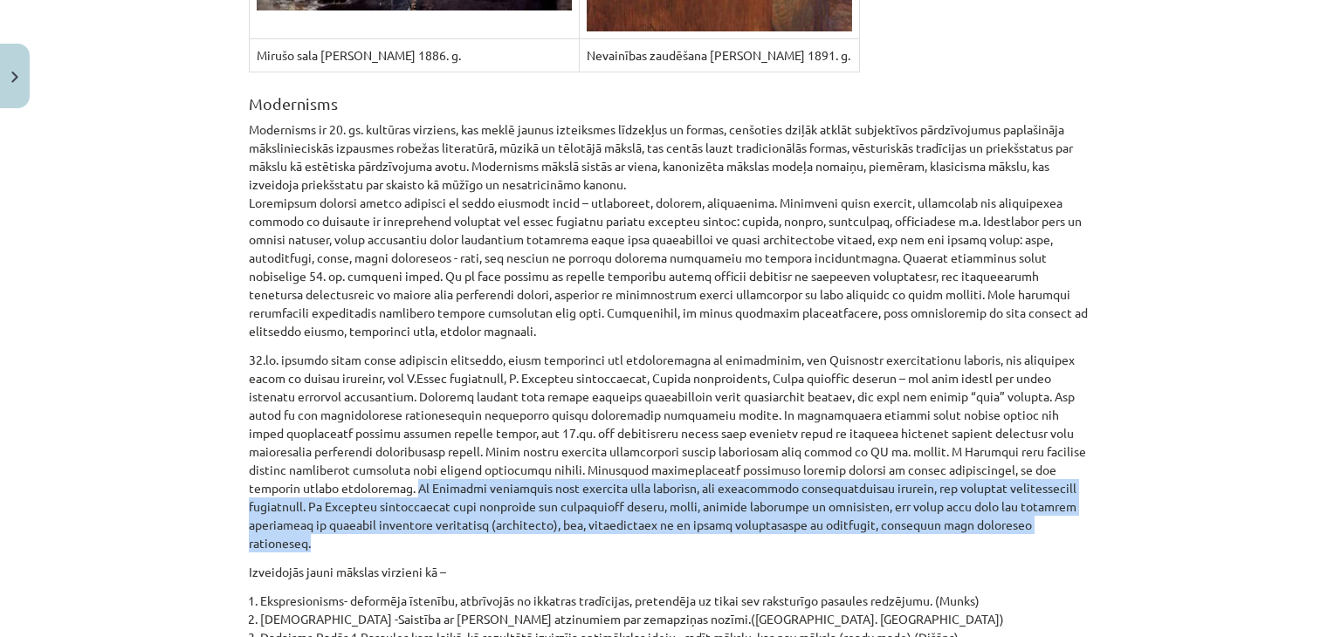
drag, startPoint x: 910, startPoint y: 435, endPoint x: 237, endPoint y: 385, distance: 674.9
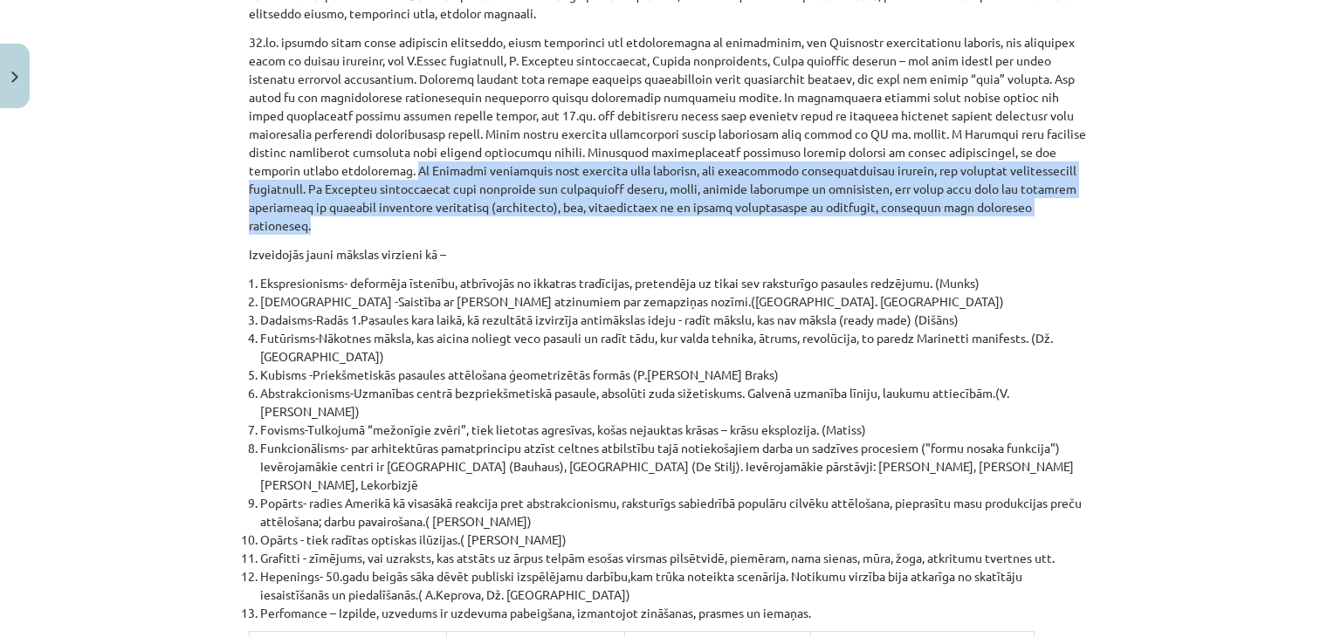
scroll to position [10765, 0]
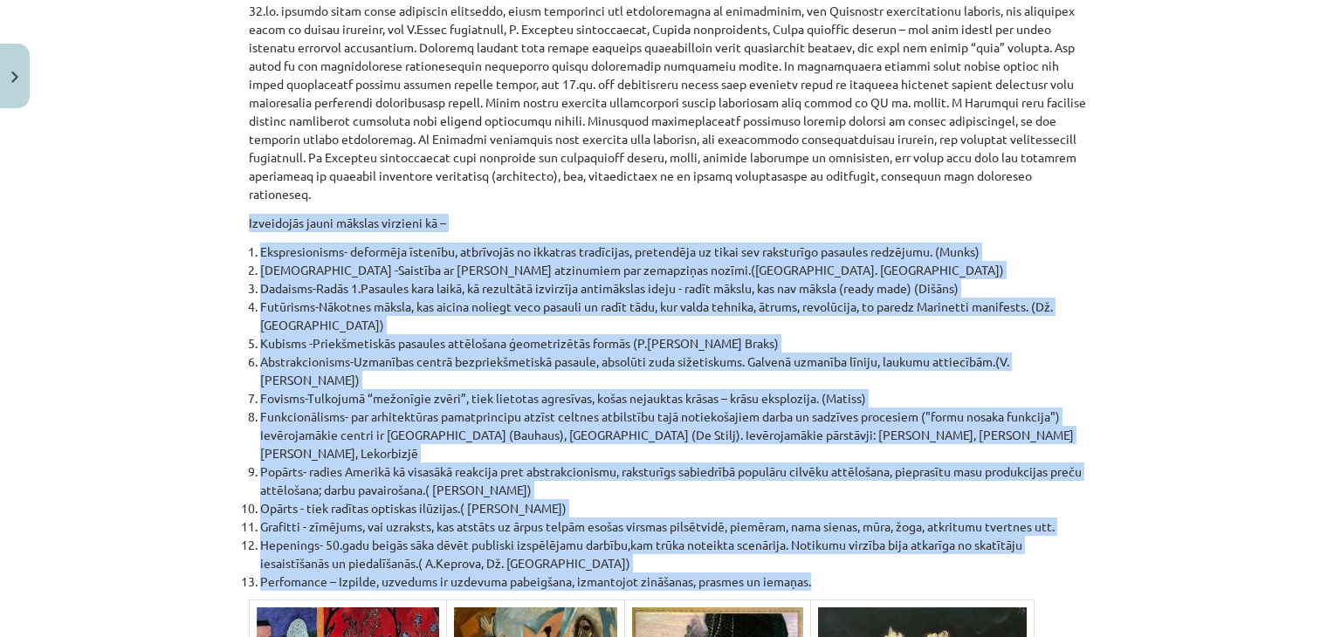
drag, startPoint x: 847, startPoint y: 430, endPoint x: 227, endPoint y: 113, distance: 696.6
click at [227, 113] on div "Mācību tēma: Kultūras un mākslas i (vizuālā māksla) - 10. klases 2. ieskaites m…" at bounding box center [670, 318] width 1341 height 637
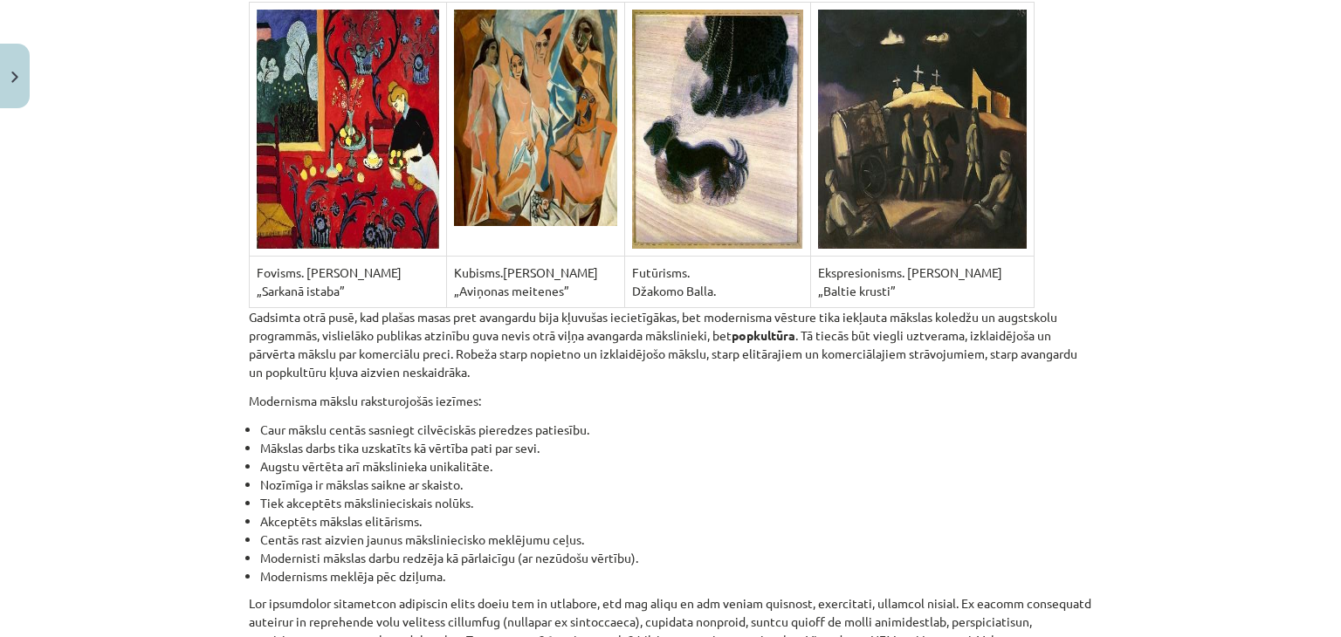
scroll to position [11376, 0]
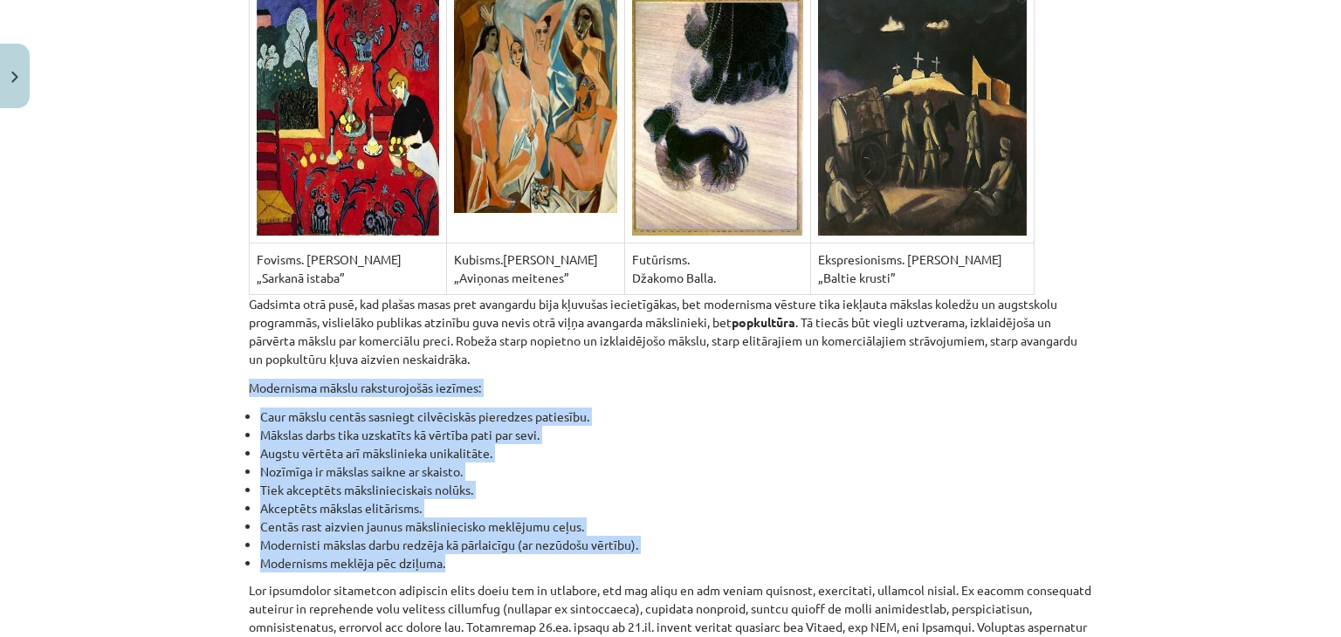
drag, startPoint x: 465, startPoint y: 413, endPoint x: 241, endPoint y: 224, distance: 293.1
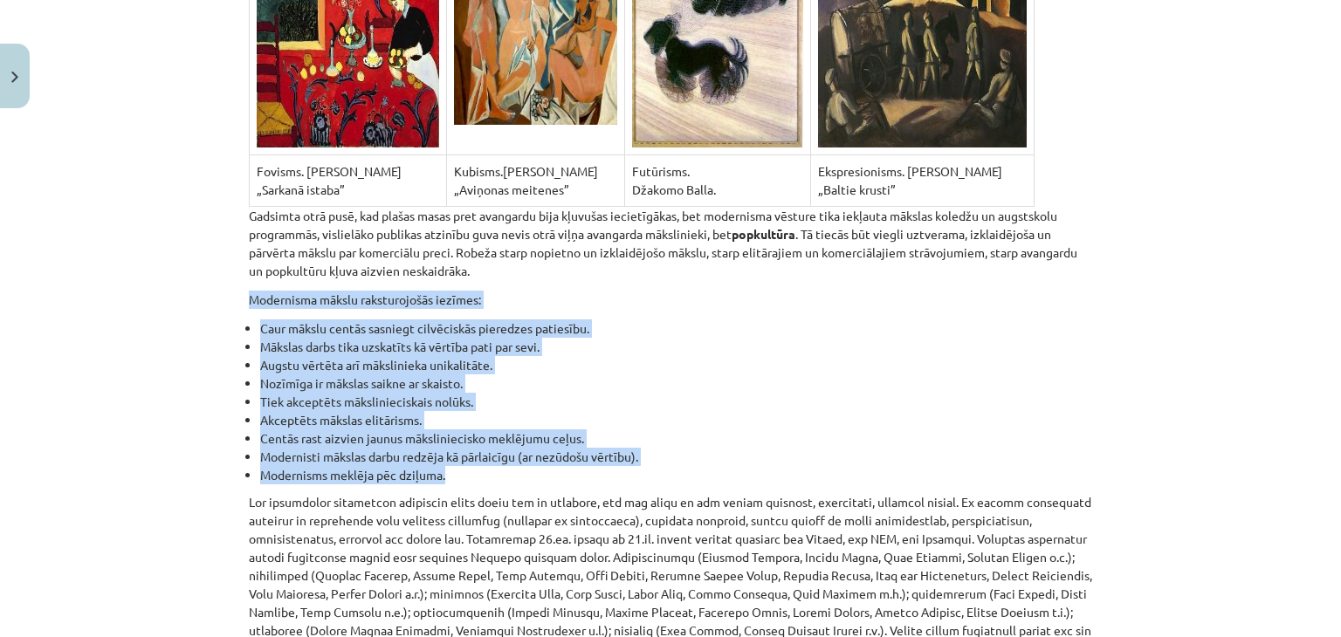
scroll to position [11551, 0]
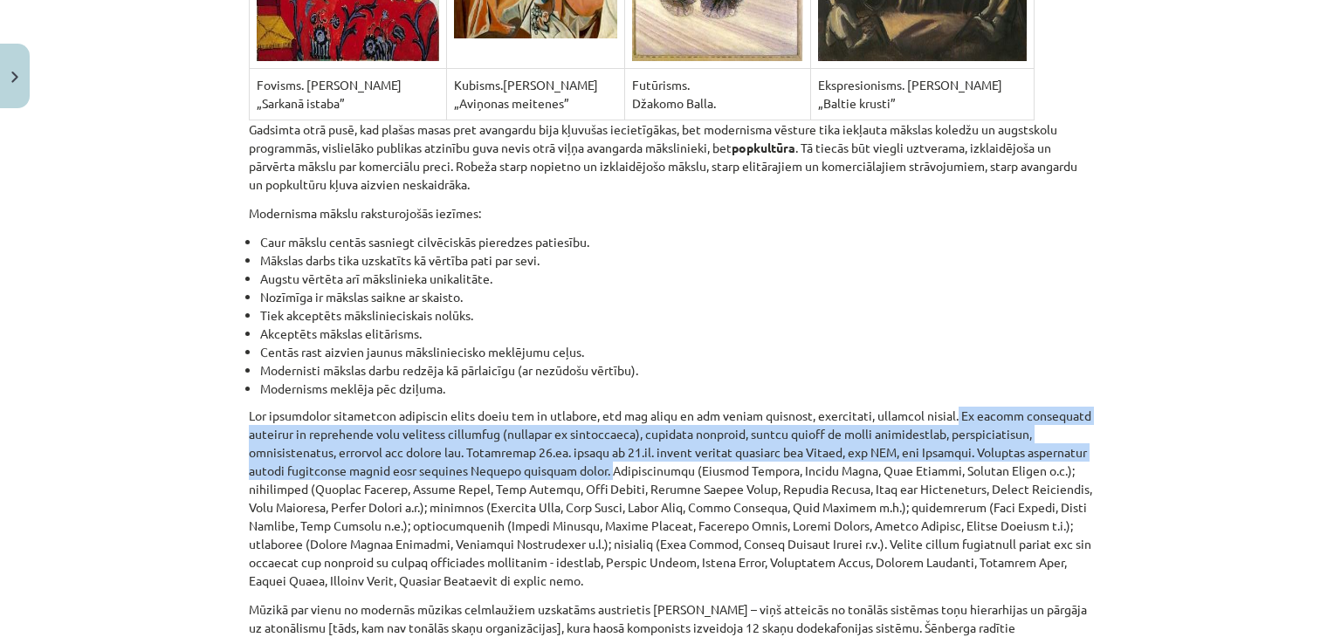
drag, startPoint x: 616, startPoint y: 319, endPoint x: 971, endPoint y: 258, distance: 359.5
click at [971, 407] on p at bounding box center [670, 498] width 843 height 183
click at [590, 407] on p at bounding box center [670, 498] width 843 height 183
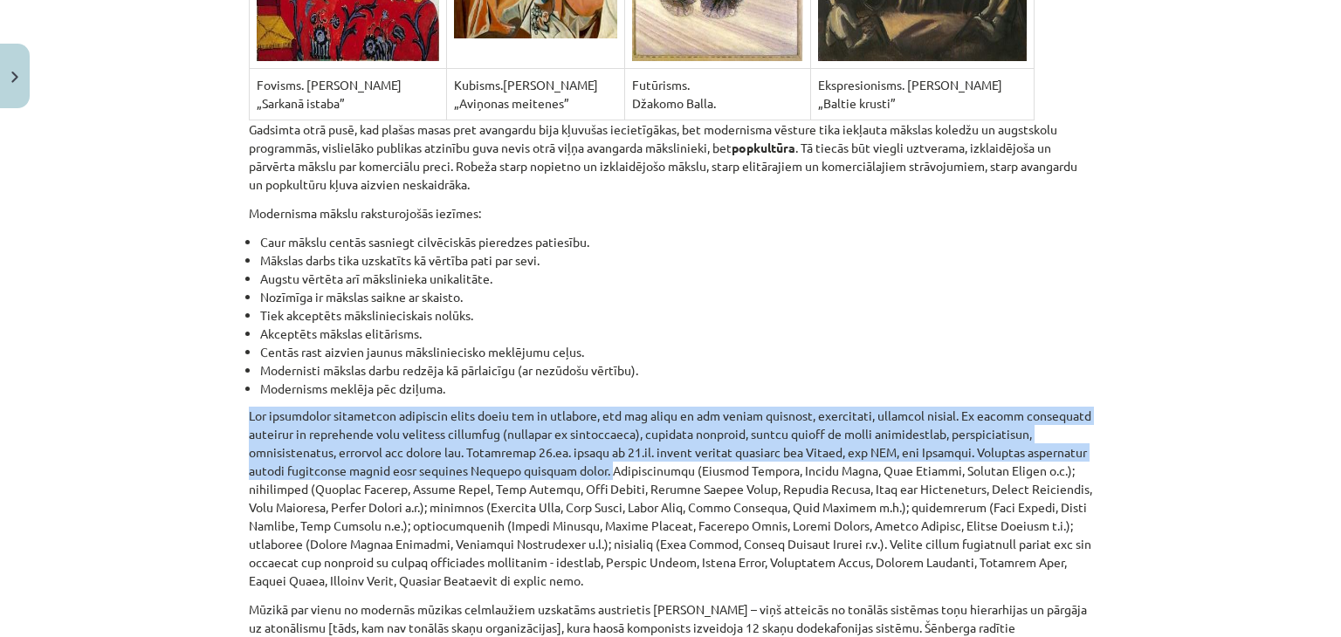
drag, startPoint x: 616, startPoint y: 319, endPoint x: 235, endPoint y: 264, distance: 385.5
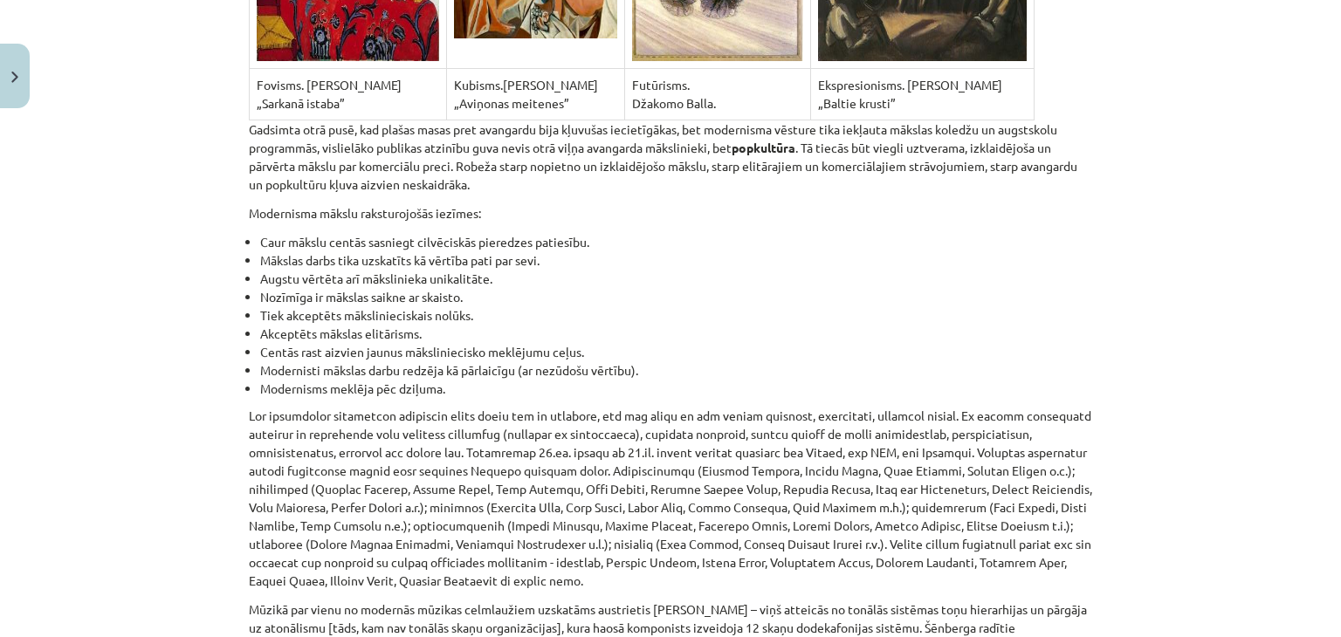
click at [619, 407] on p at bounding box center [670, 498] width 843 height 183
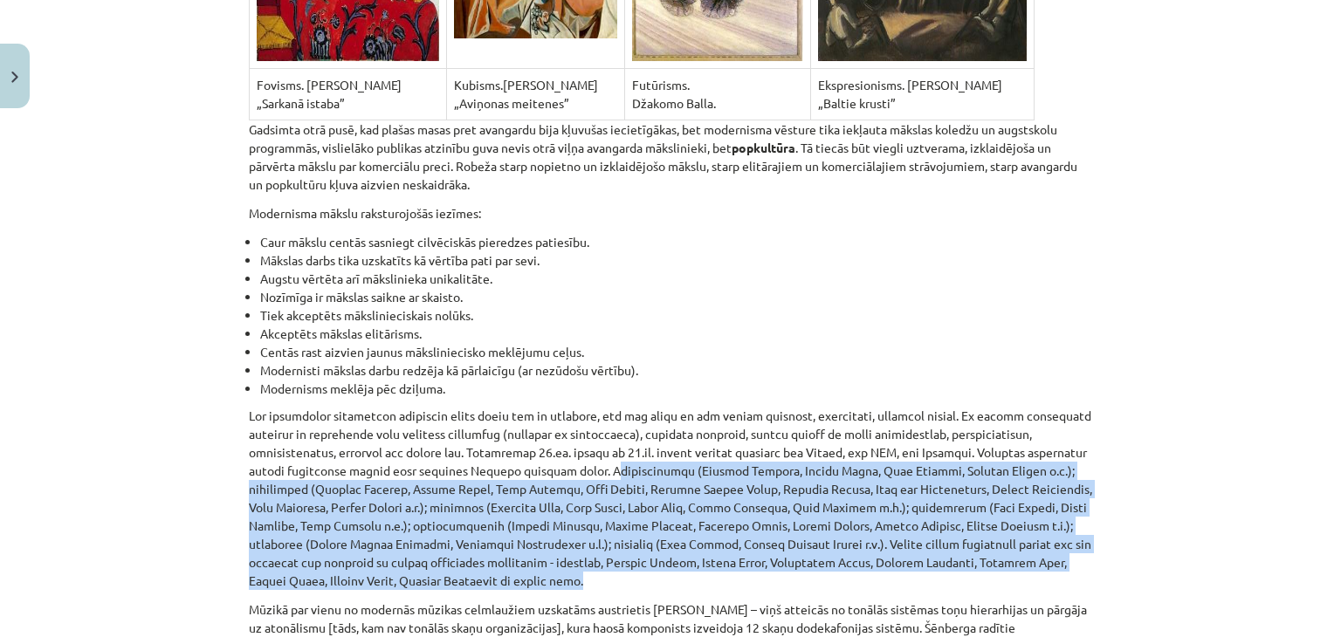
drag, startPoint x: 622, startPoint y: 313, endPoint x: 523, endPoint y: 427, distance: 150.4
click at [523, 427] on p at bounding box center [670, 498] width 843 height 183
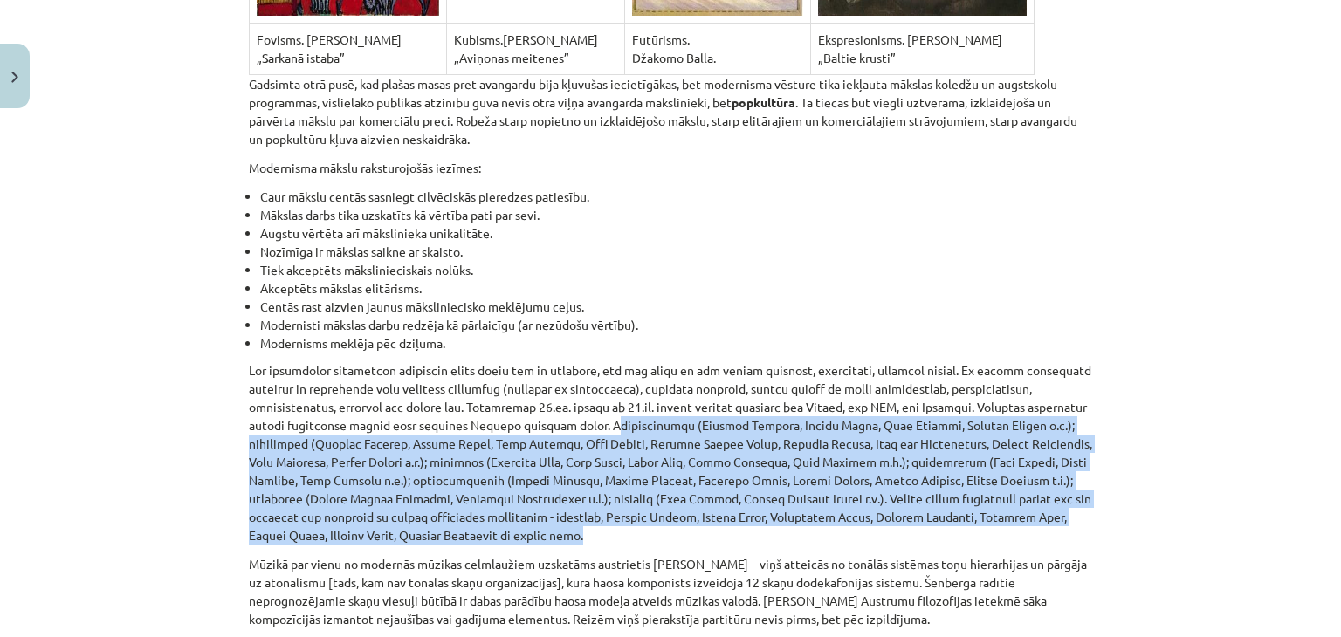
scroll to position [11638, 0]
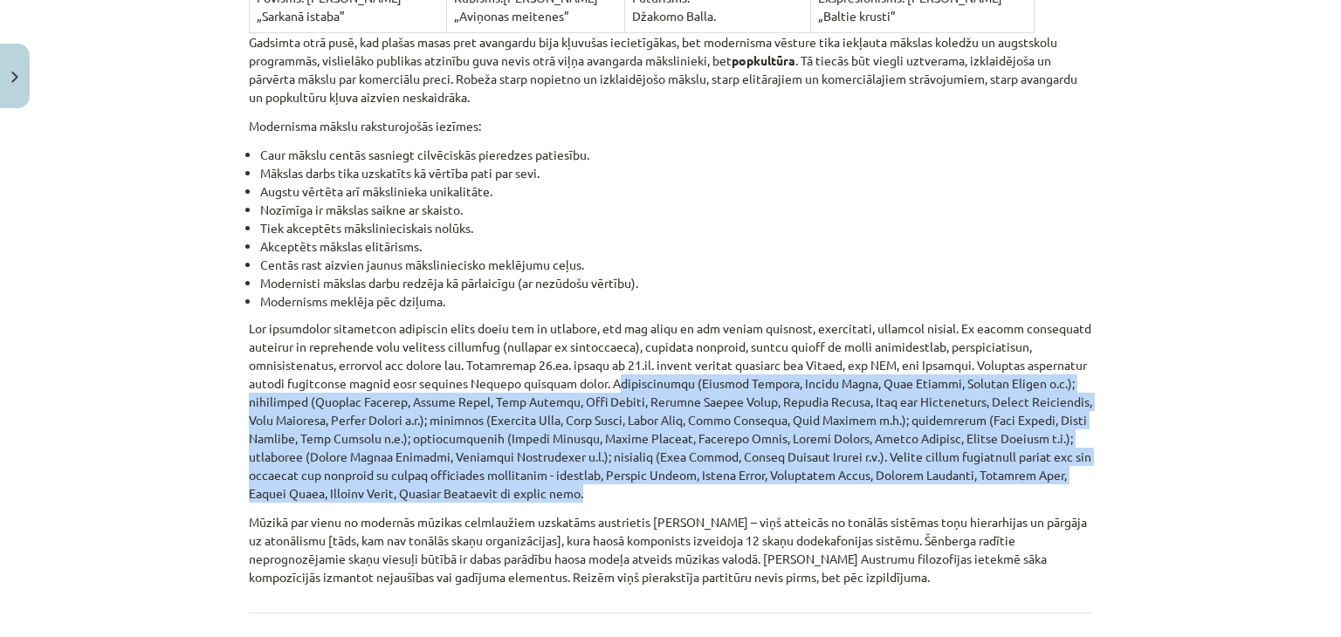
drag, startPoint x: 929, startPoint y: 433, endPoint x: 220, endPoint y: 362, distance: 712.4
click at [220, 362] on div "Mācību tēma: Kultūras un mākslas i (vizuālā māksla) - 10. klases 2. ieskaites m…" at bounding box center [670, 318] width 1341 height 637
